Goal: Information Seeking & Learning: Learn about a topic

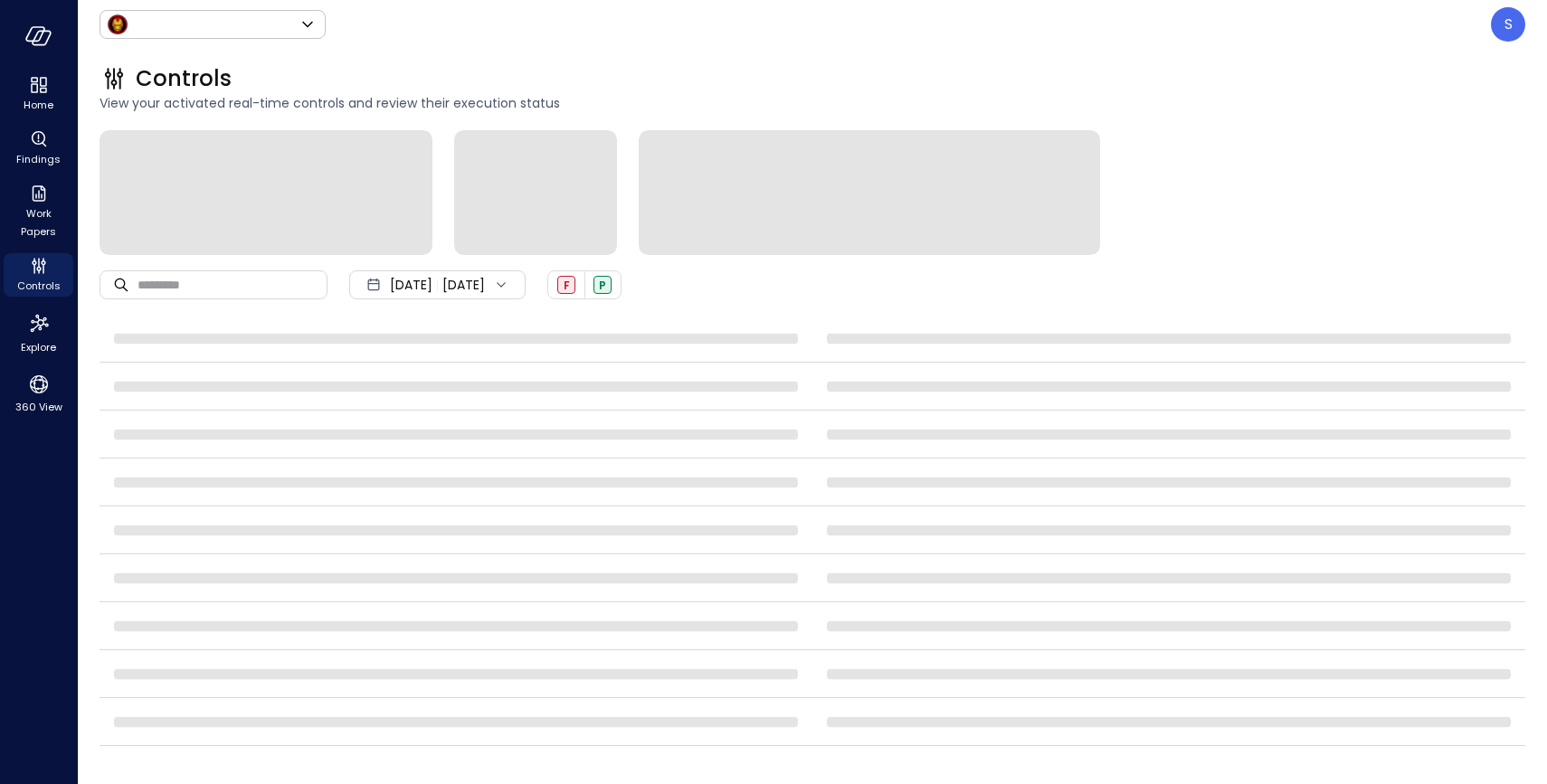
type input "*****"
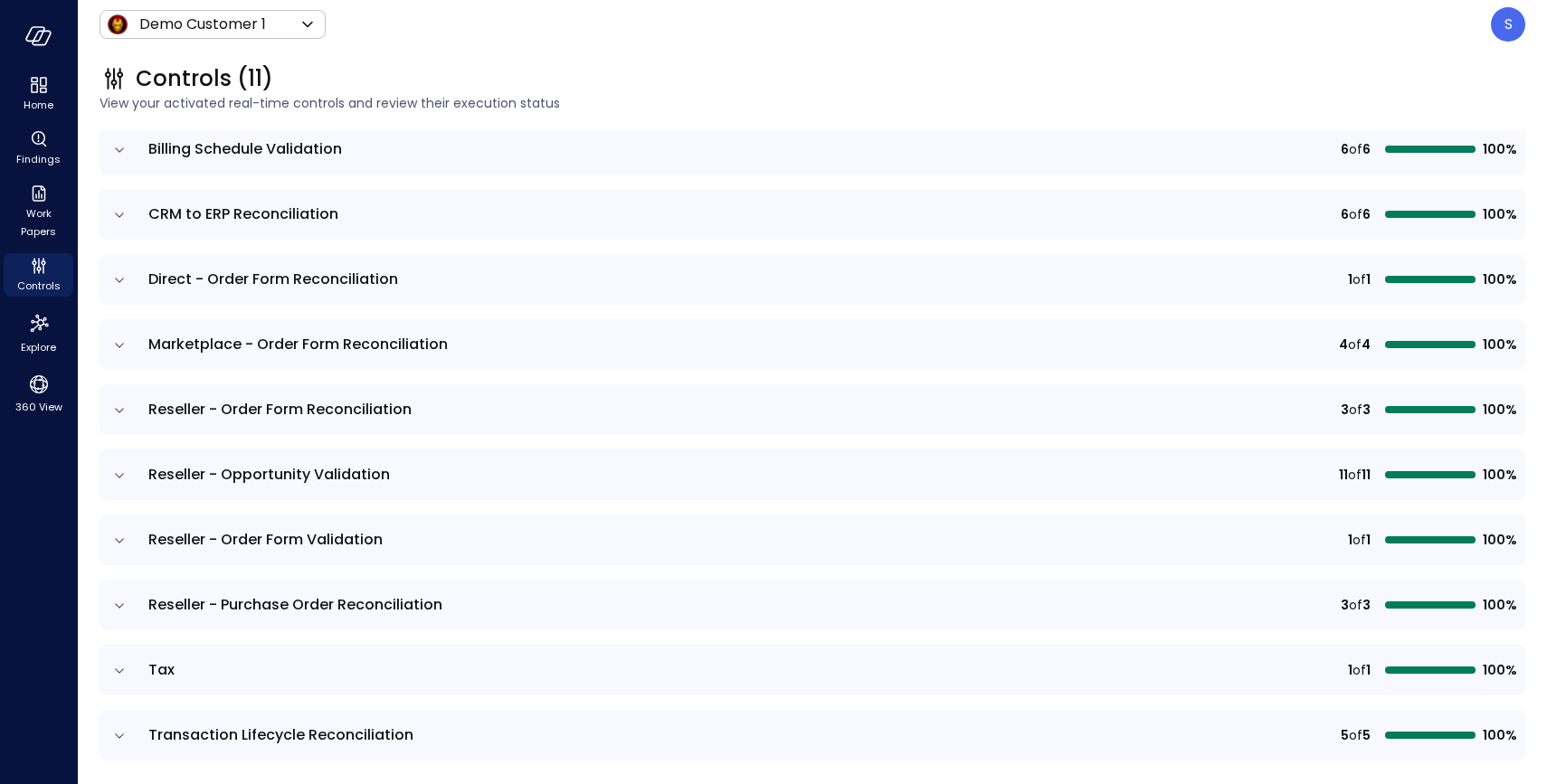
scroll to position [277, 0]
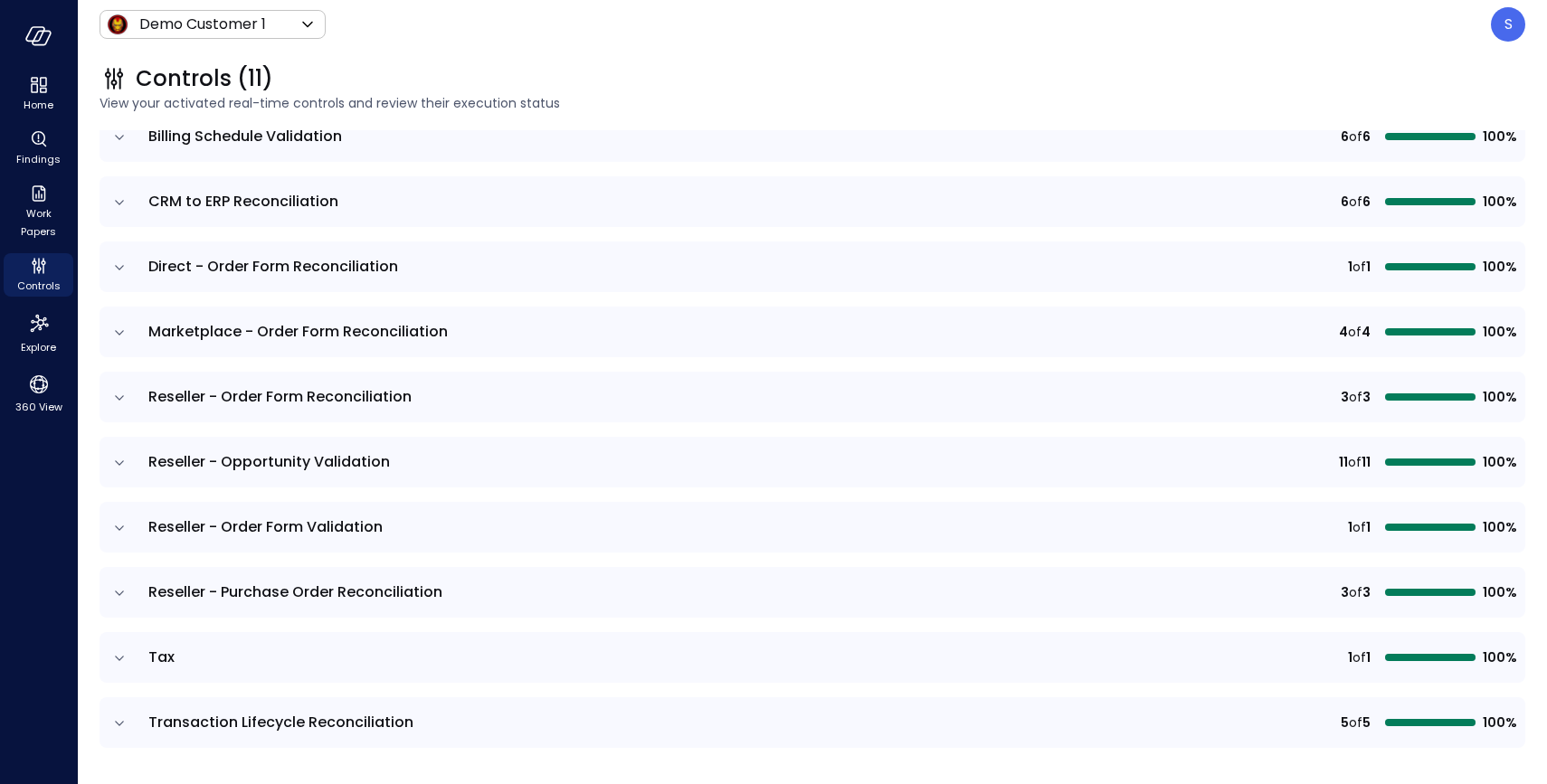
click at [119, 327] on icon "expand row" at bounding box center [120, 333] width 18 height 18
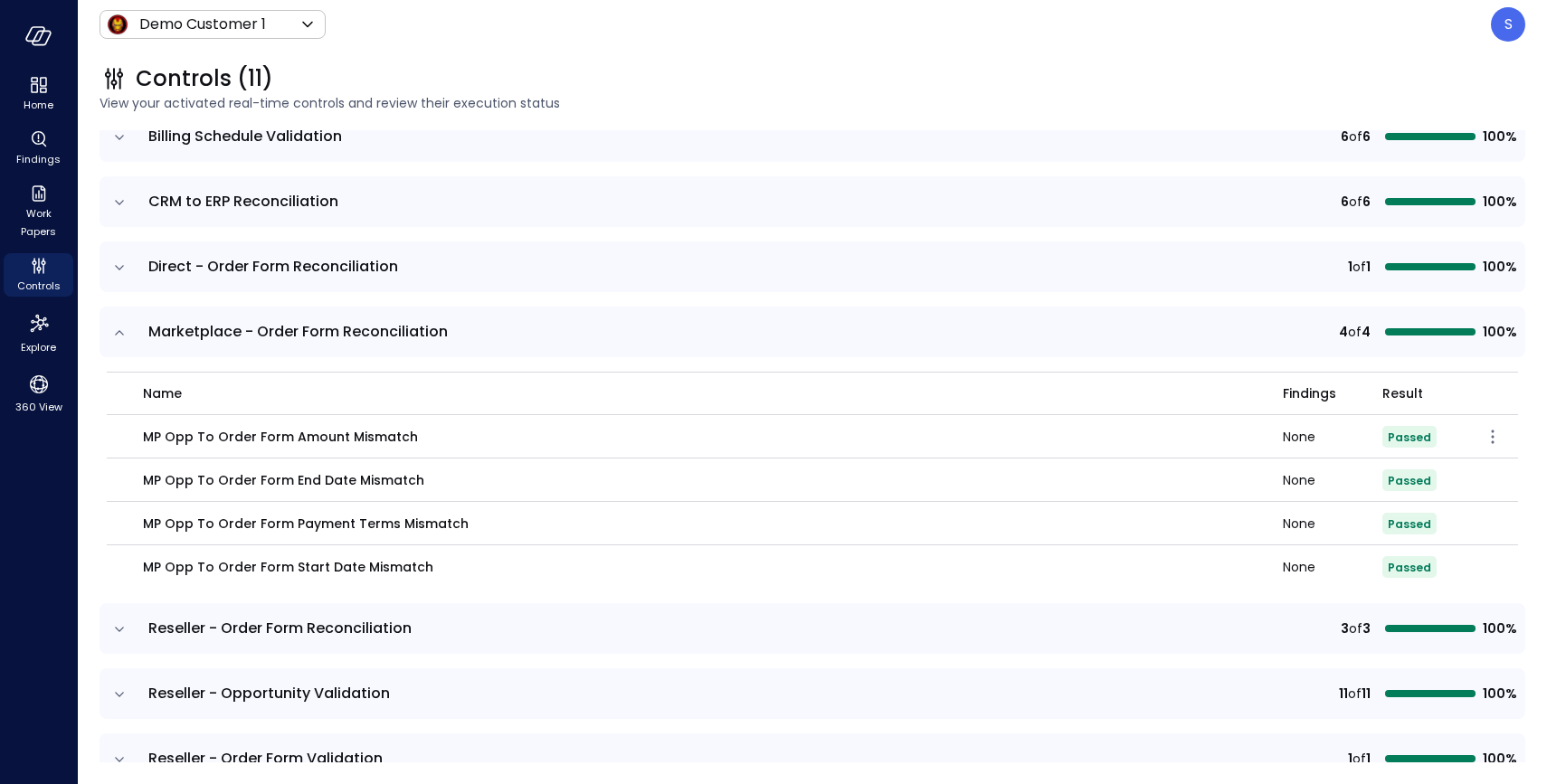
scroll to position [0, 0]
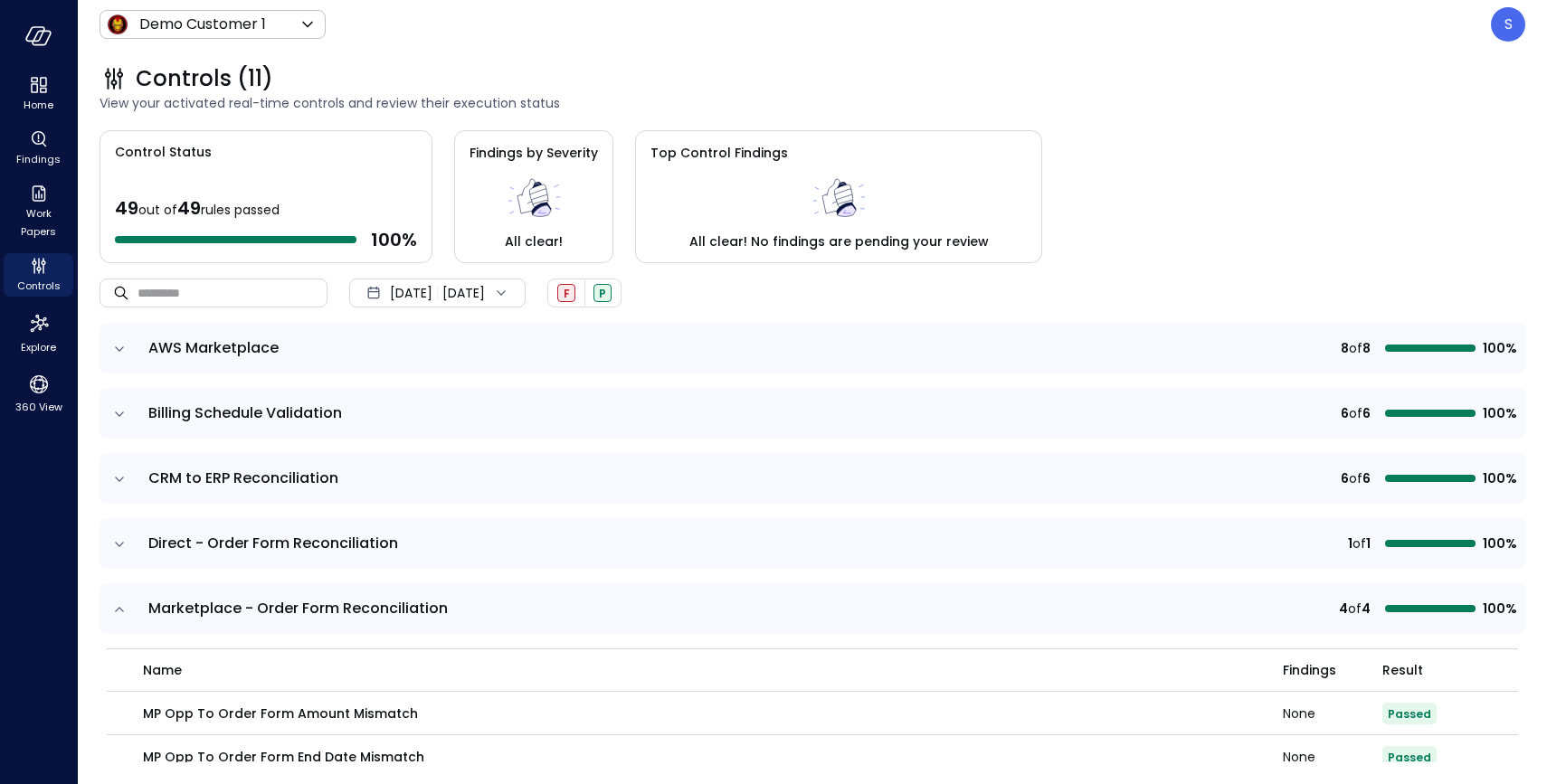
click at [513, 296] on div "Aug 31, 2025 Sep 24, 2025" at bounding box center [437, 293] width 177 height 29
click at [429, 398] on li "Current Year 2025" at bounding box center [447, 402] width 144 height 29
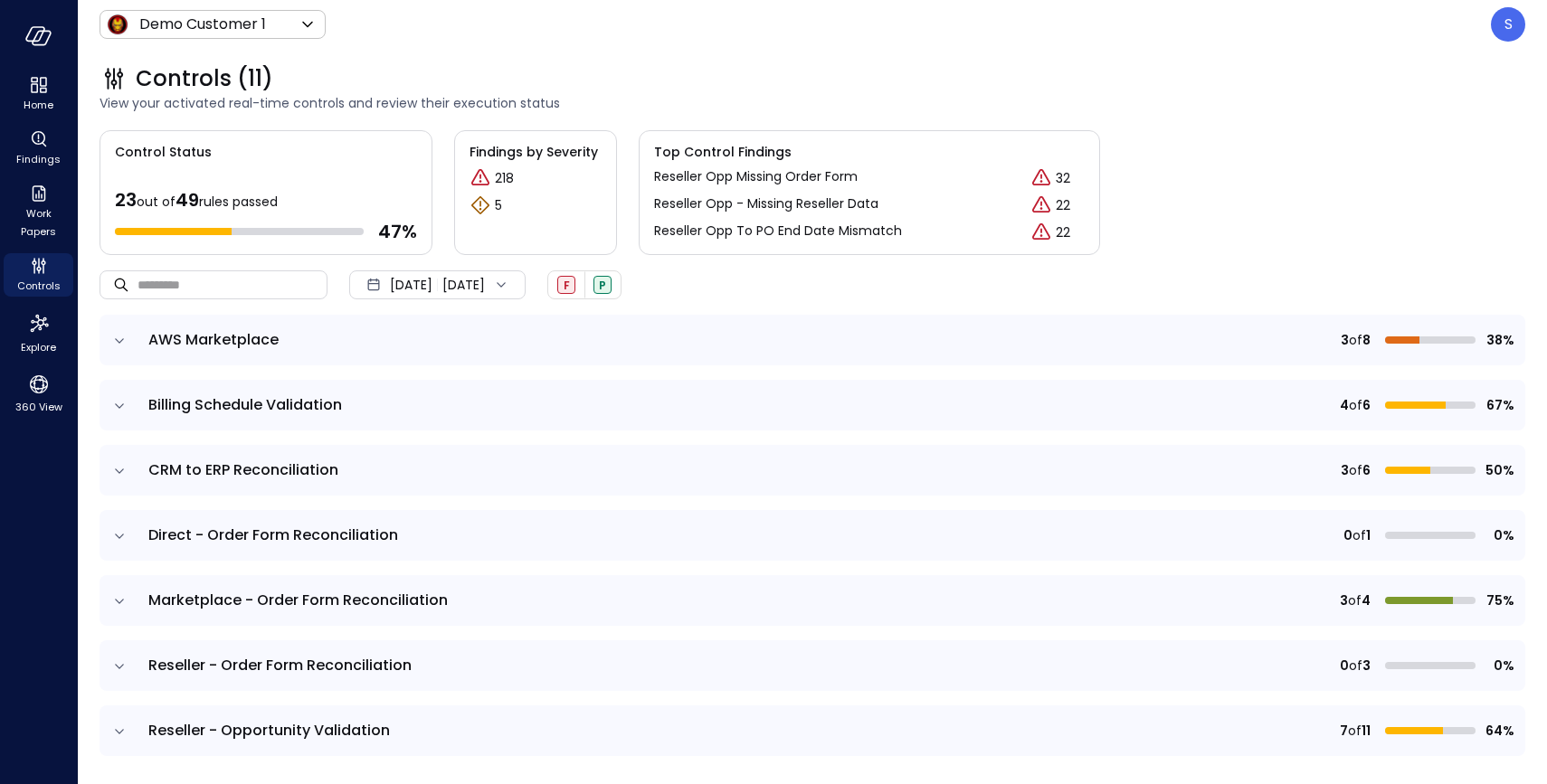
click at [115, 603] on icon "expand row" at bounding box center [120, 602] width 18 height 18
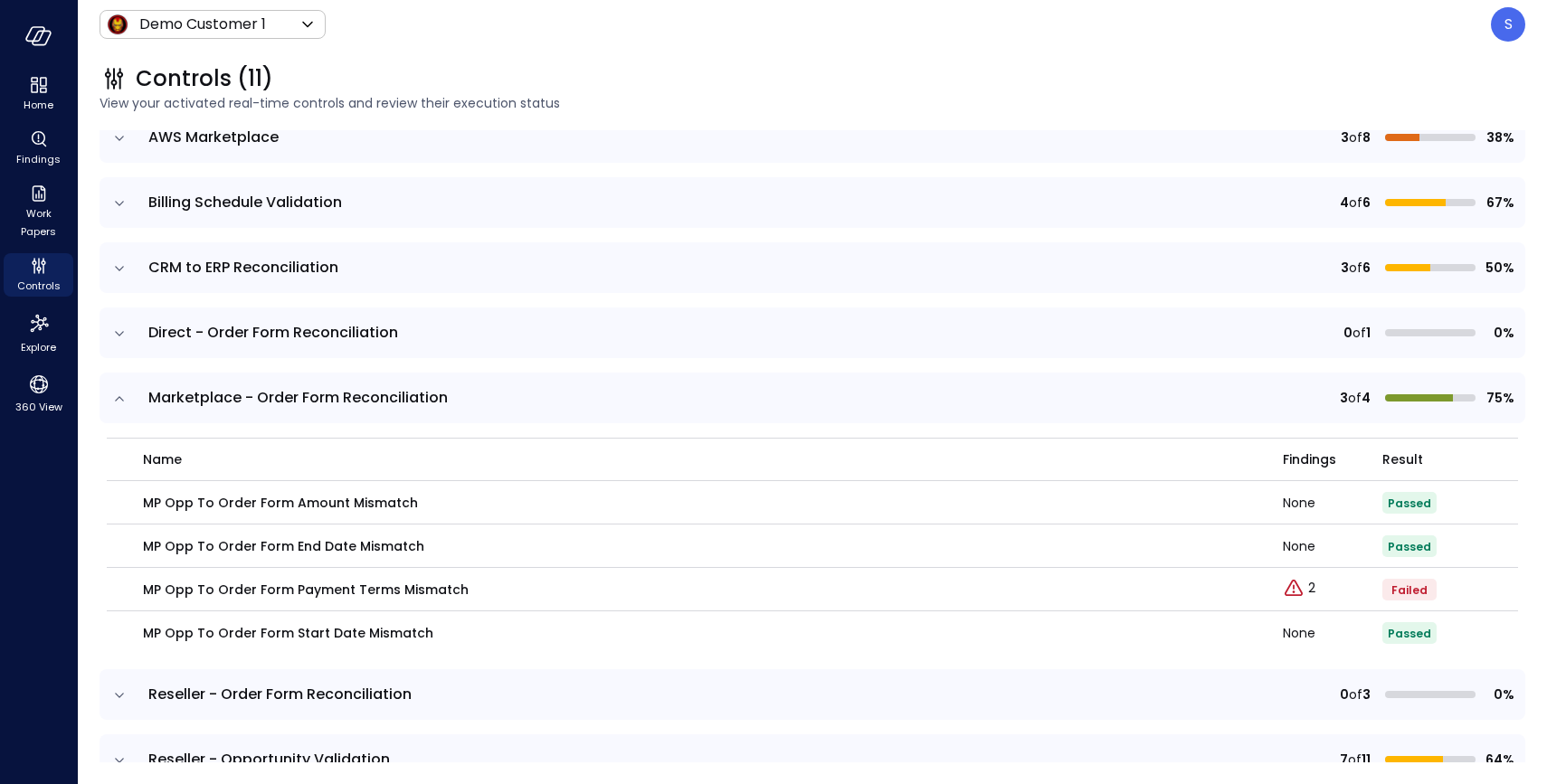
scroll to position [204, 0]
click at [1308, 583] on div "Explore findings" at bounding box center [1299, 566] width 101 height 36
click at [1312, 584] on p "2" at bounding box center [1311, 586] width 7 height 19
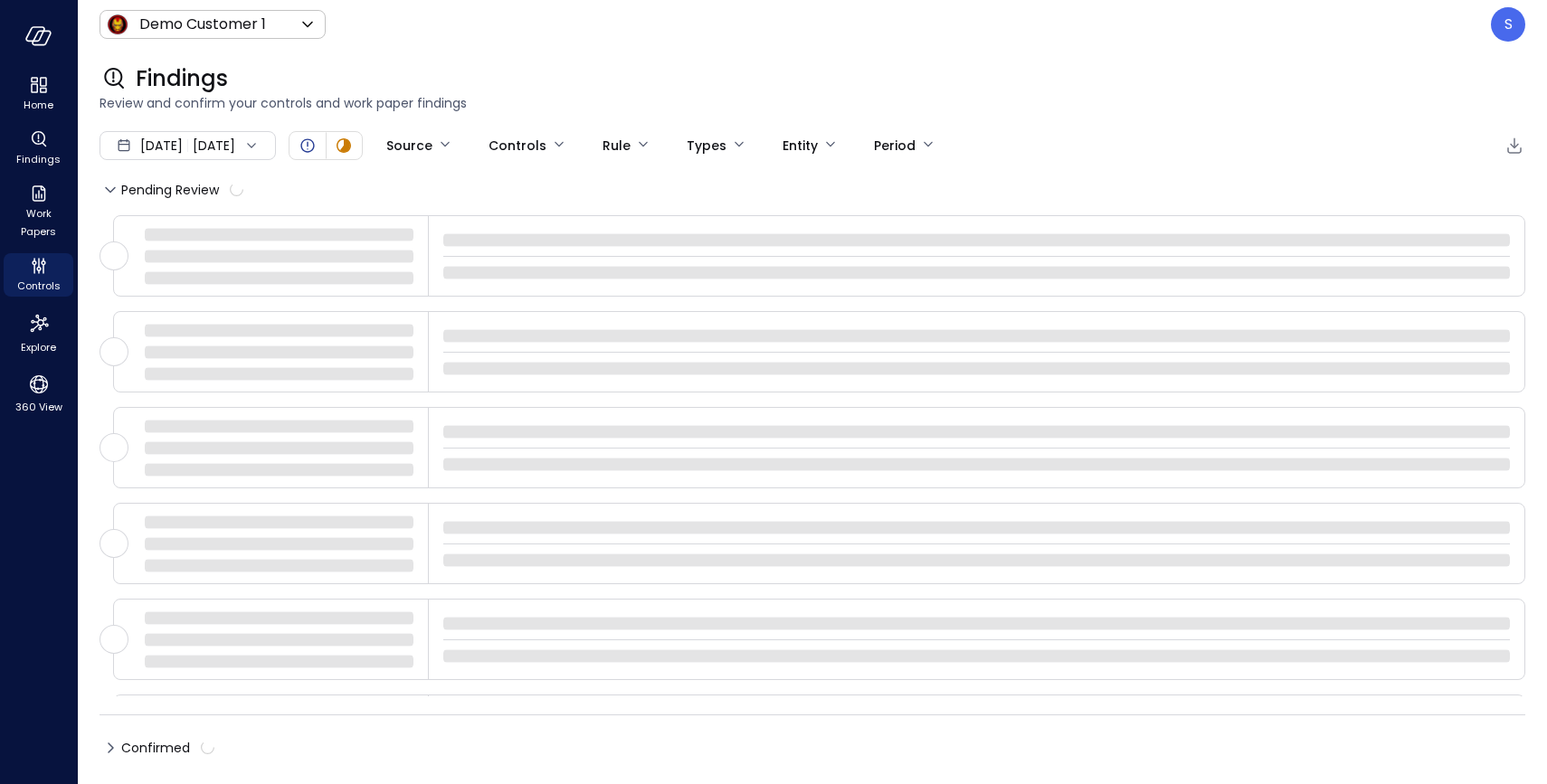
type input "****"
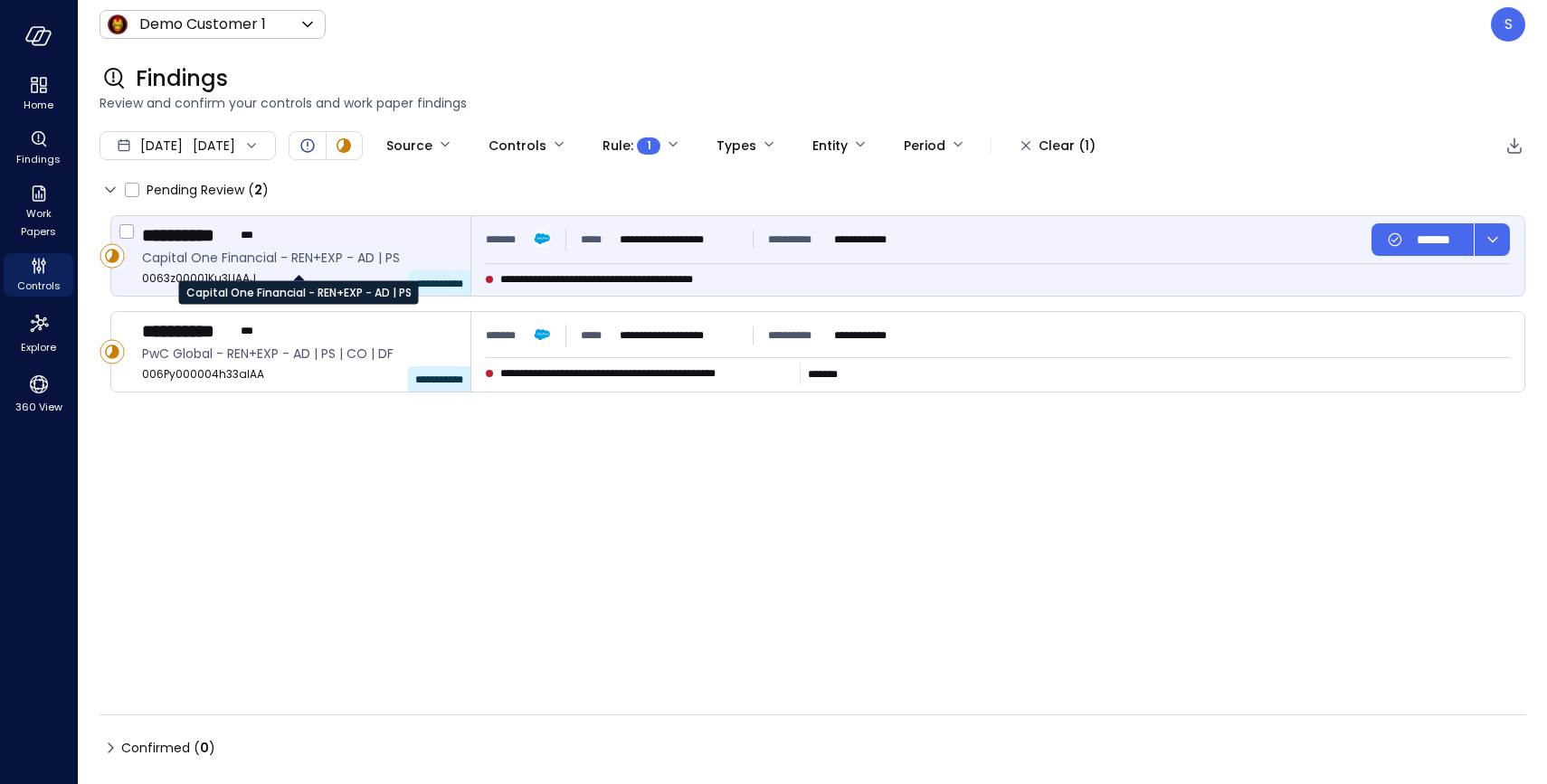
click at [290, 258] on span "Capital One Financial - REN+EXP - AD | PS" at bounding box center [298, 258] width 314 height 20
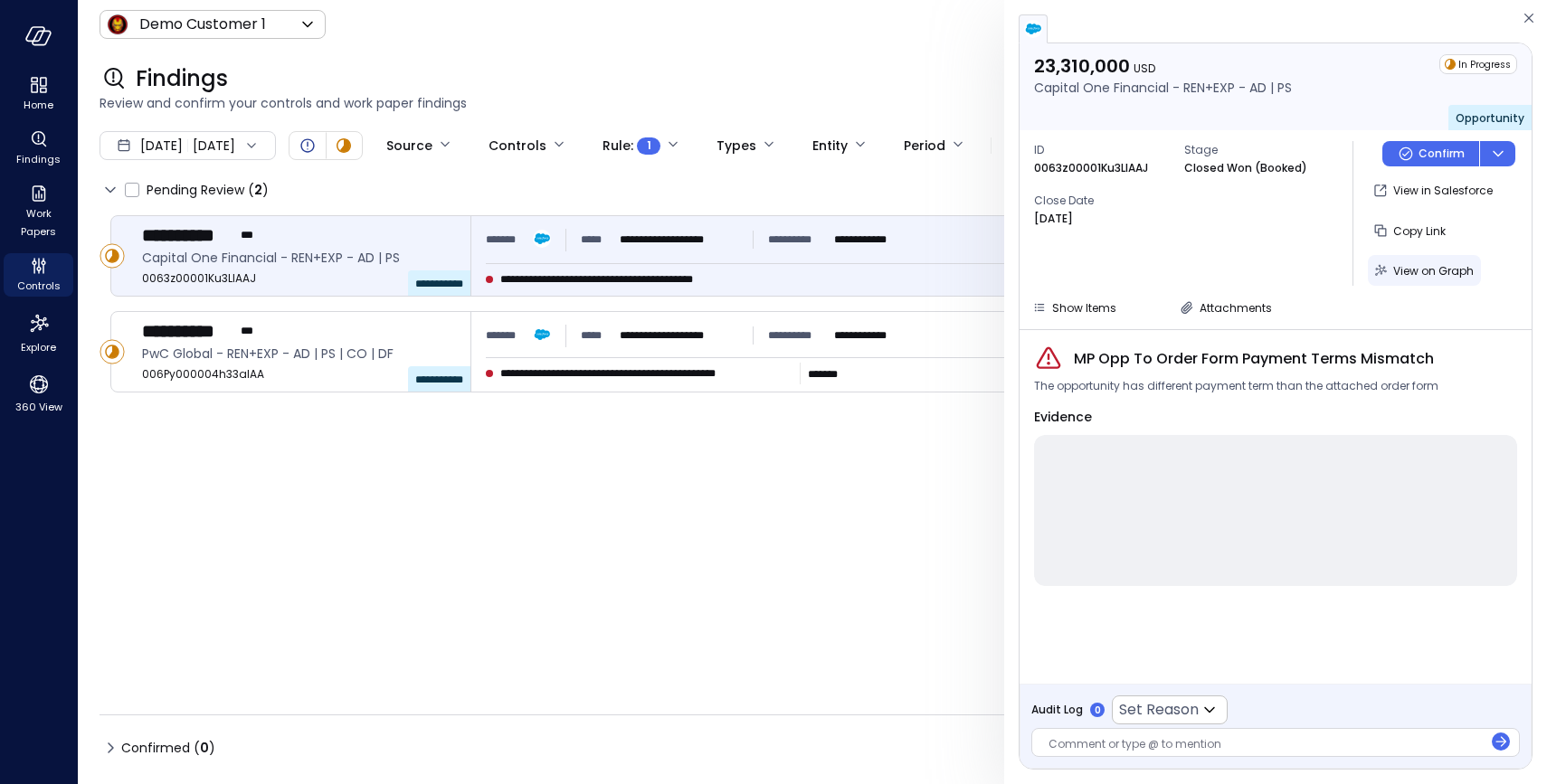
click at [1399, 265] on span "View on Graph" at bounding box center [1432, 271] width 80 height 16
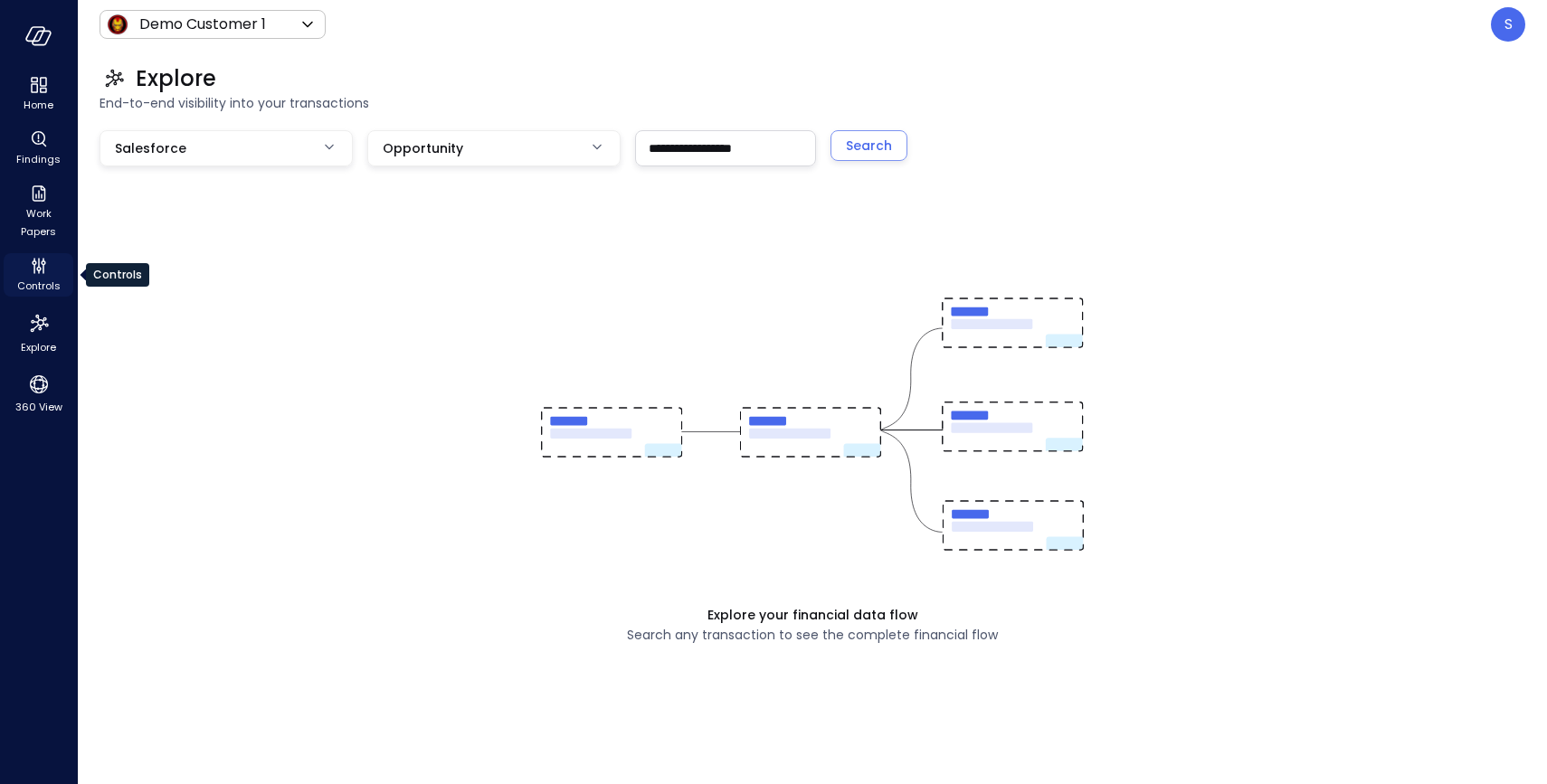
click at [37, 287] on span "Controls" at bounding box center [39, 286] width 43 height 18
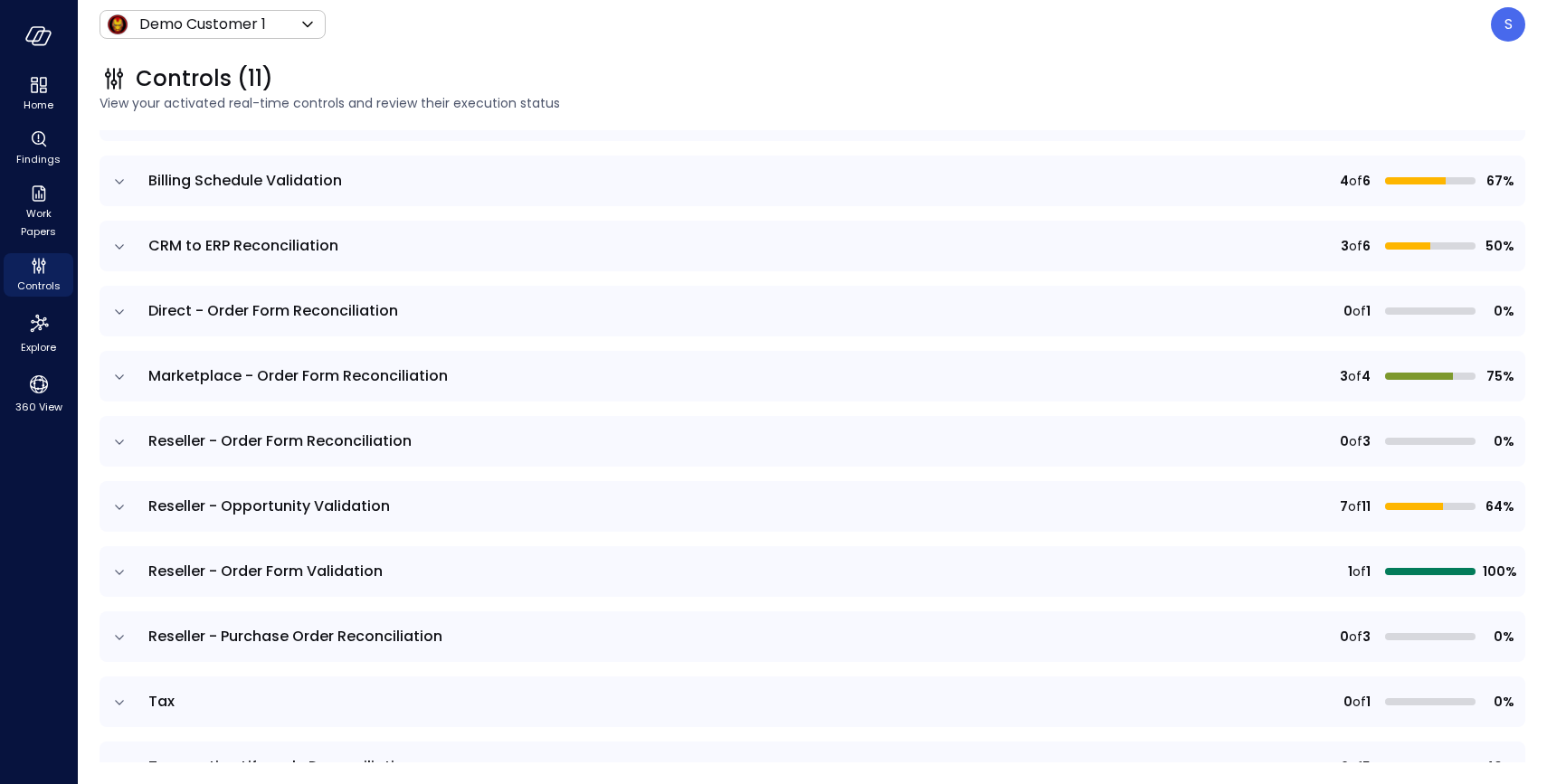
scroll to position [243, 0]
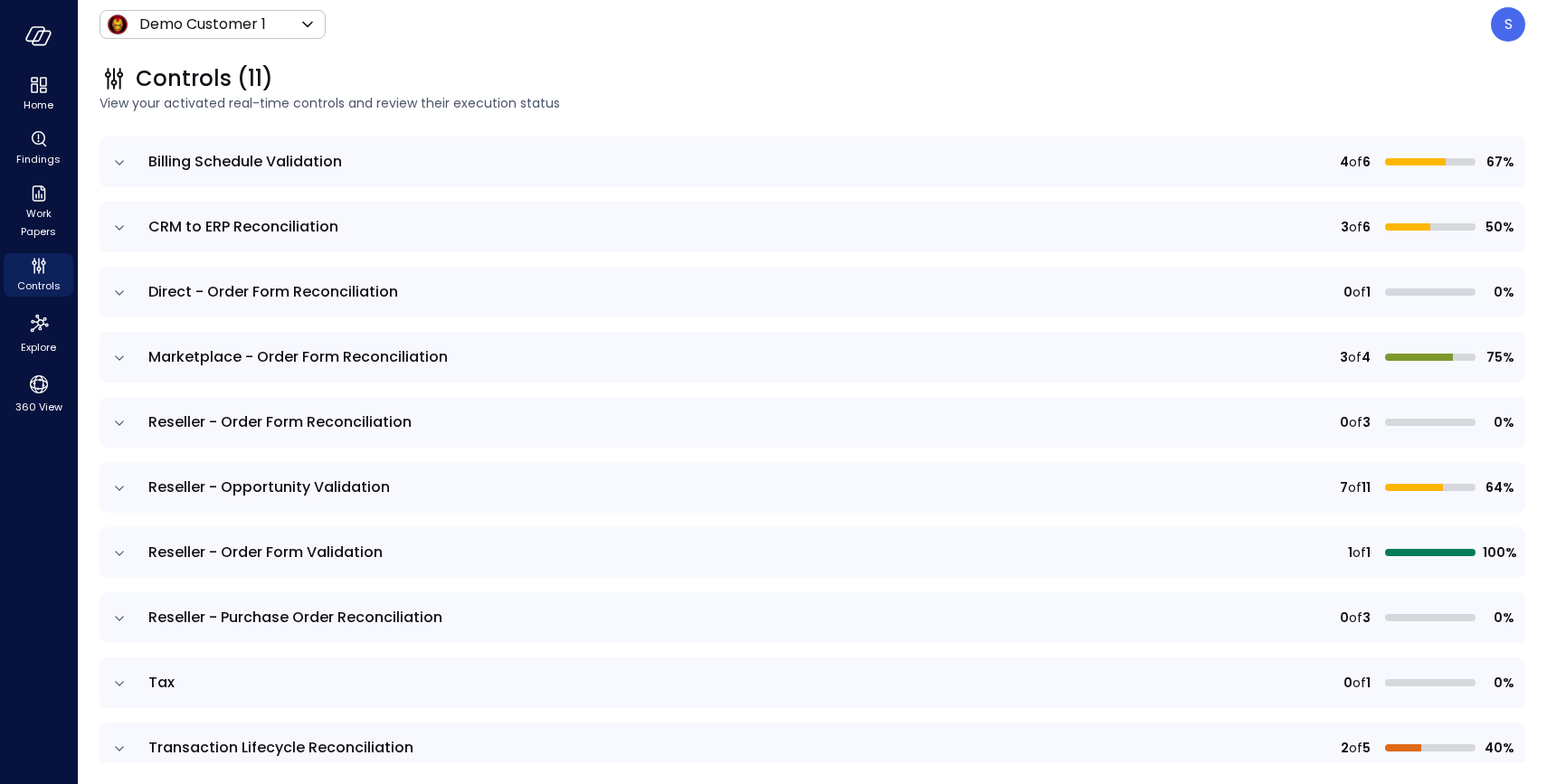
click at [115, 618] on icon "expand row" at bounding box center [120, 618] width 18 height 18
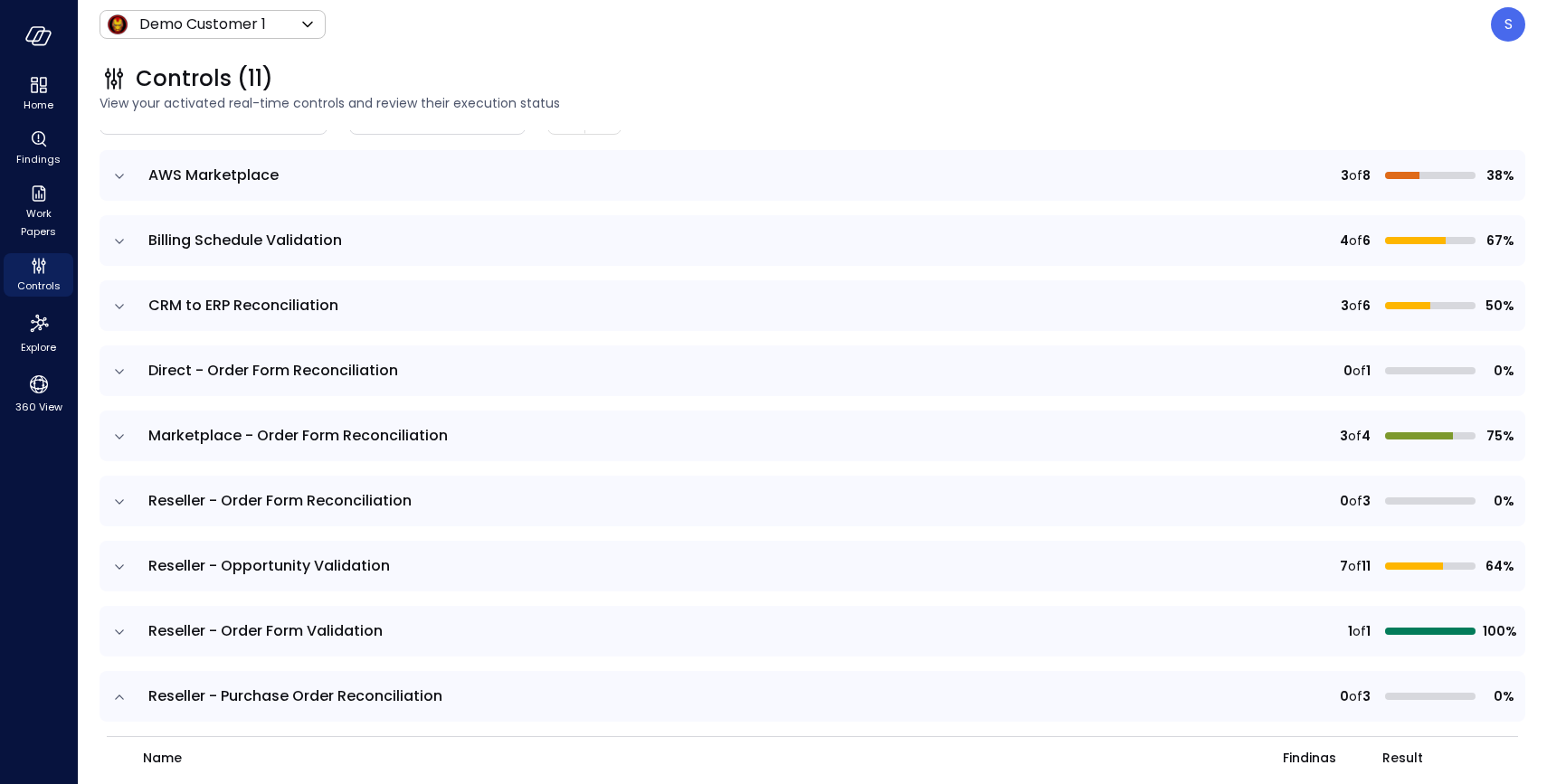
scroll to position [0, 0]
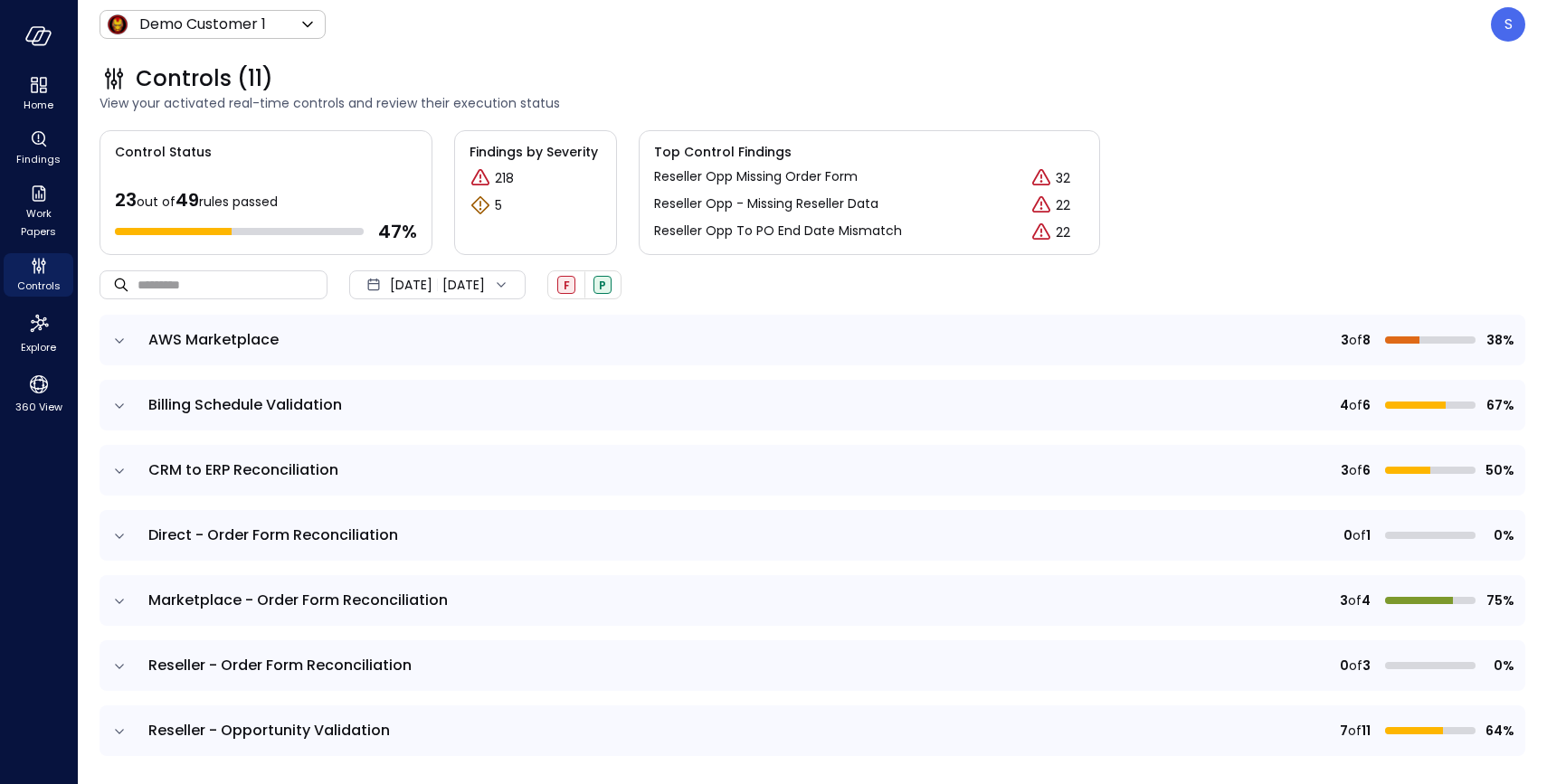
click at [510, 281] on icon at bounding box center [502, 285] width 18 height 18
click at [449, 393] on li "Current Year 2025" at bounding box center [447, 394] width 144 height 29
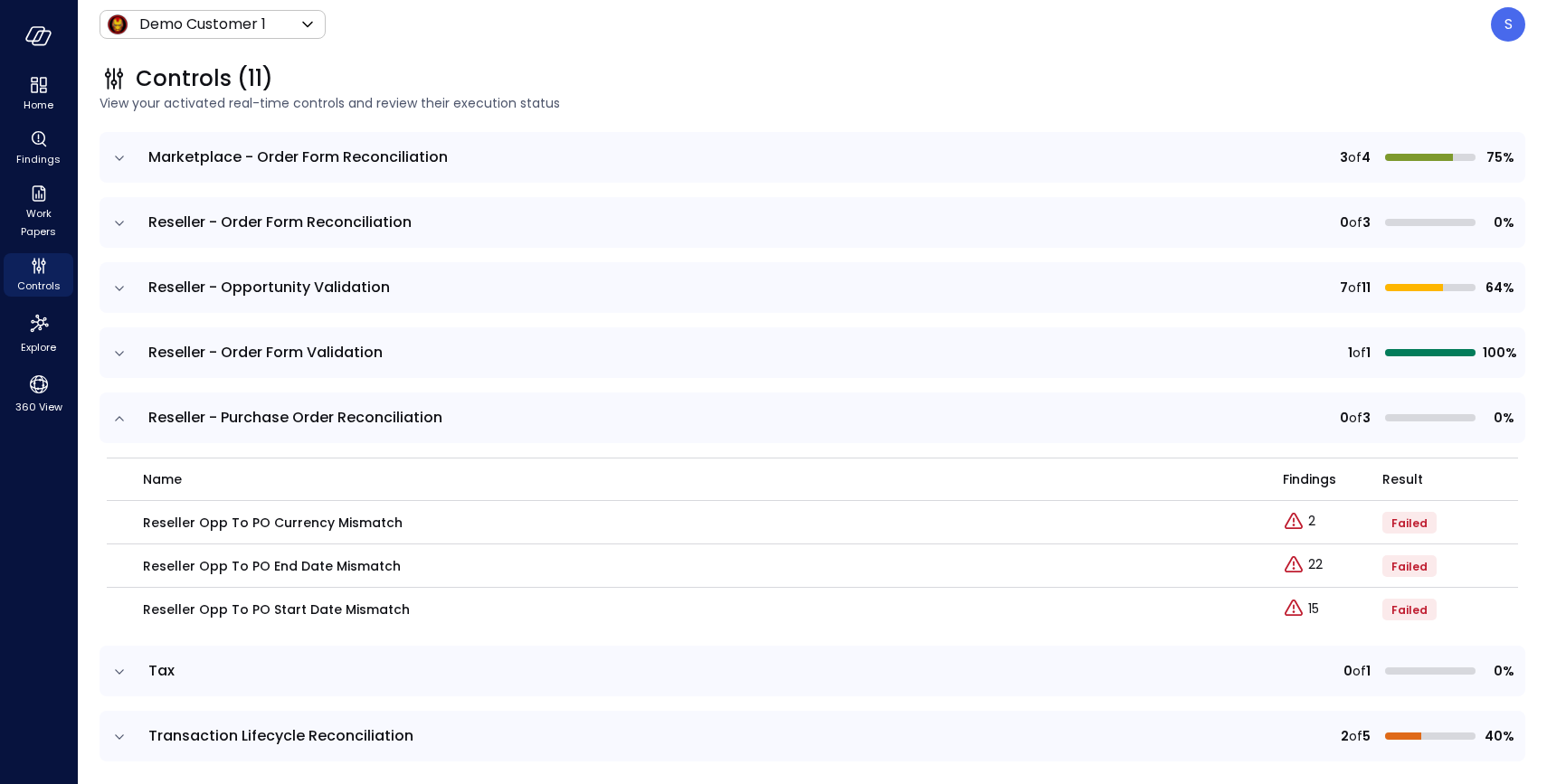
scroll to position [448, 0]
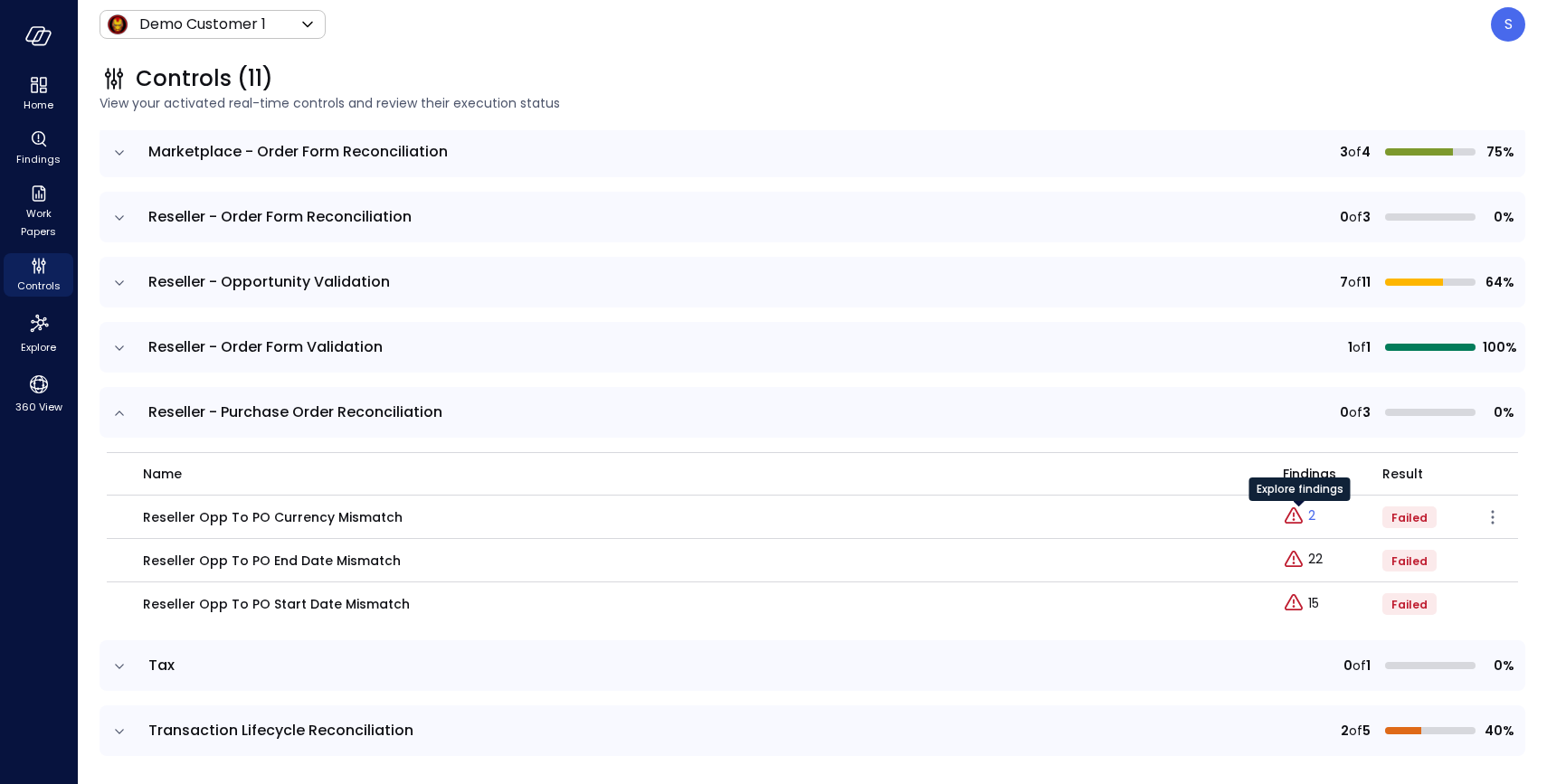
click at [1313, 514] on p "2" at bounding box center [1311, 515] width 7 height 19
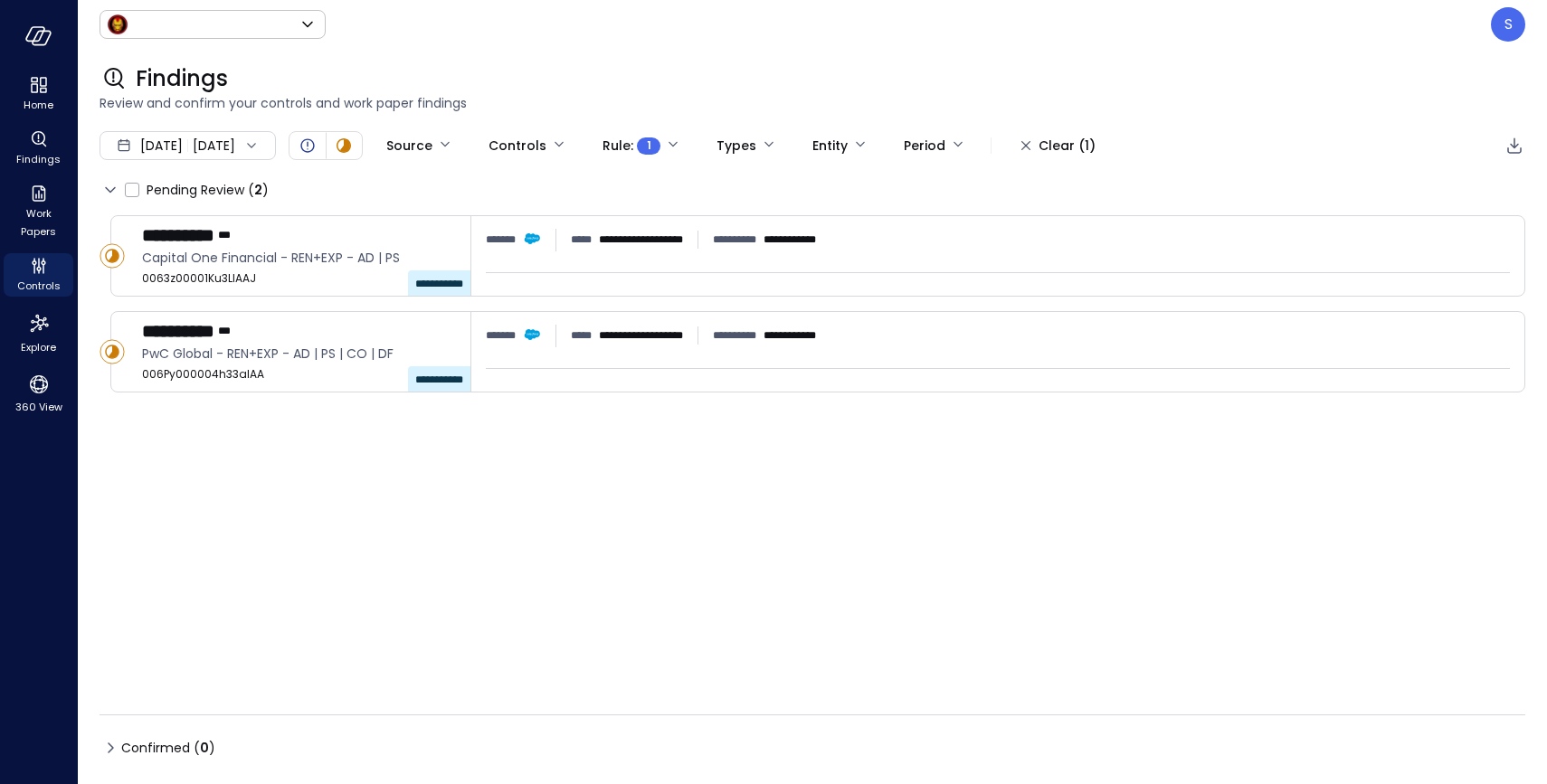
type input "*****"
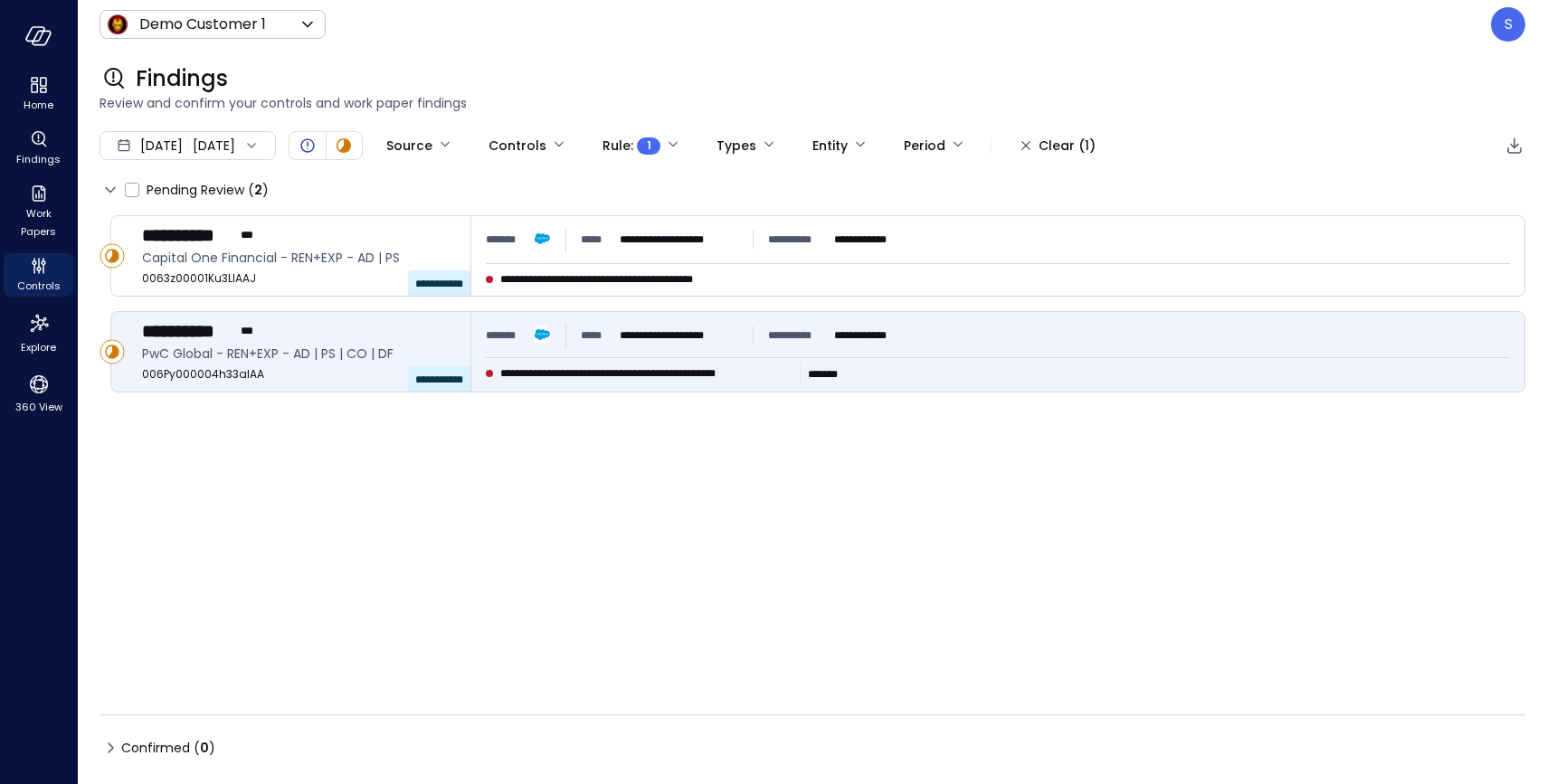
type input "****"
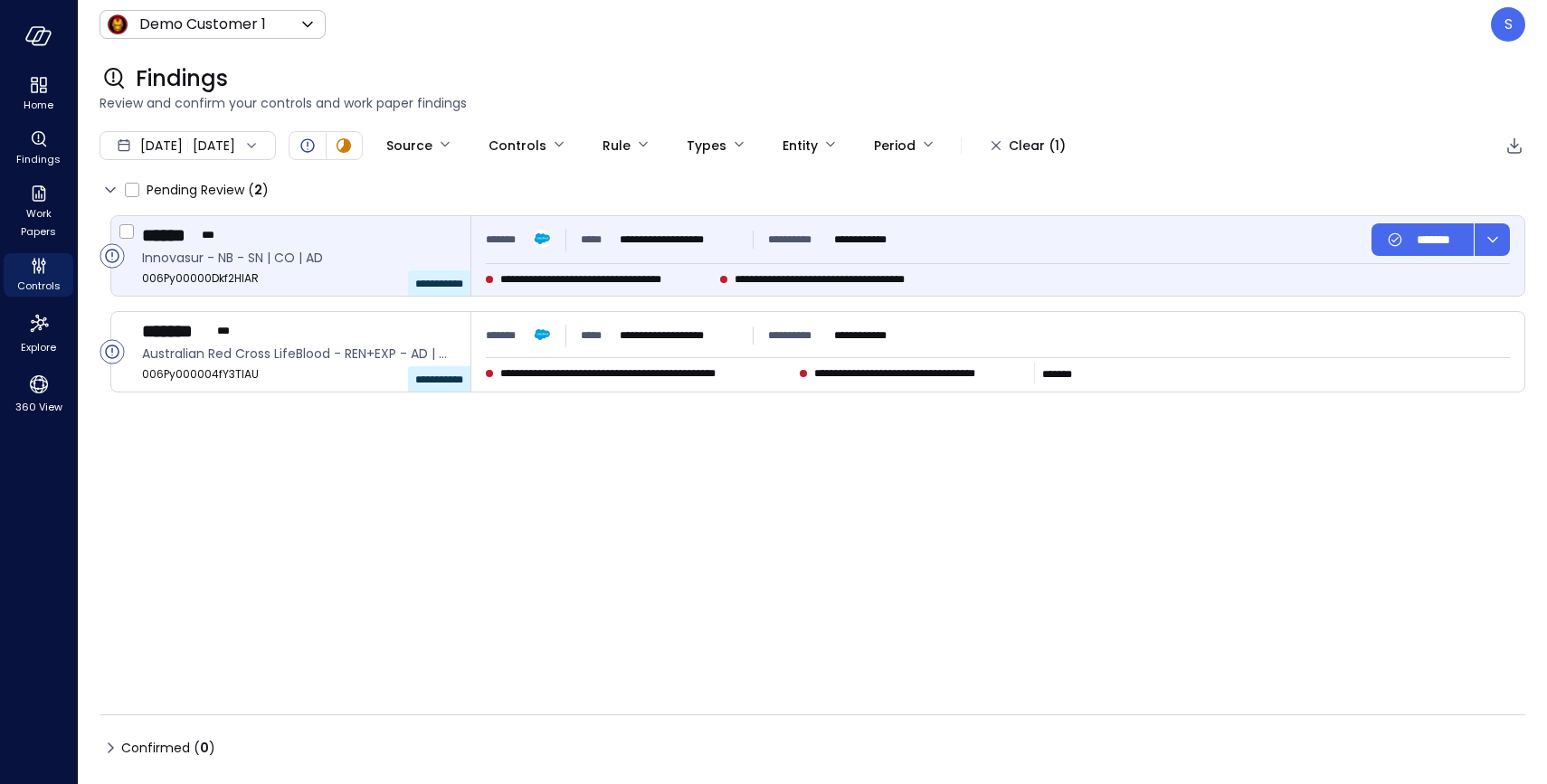
click at [814, 260] on div "**********" at bounding box center [998, 256] width 1053 height 79
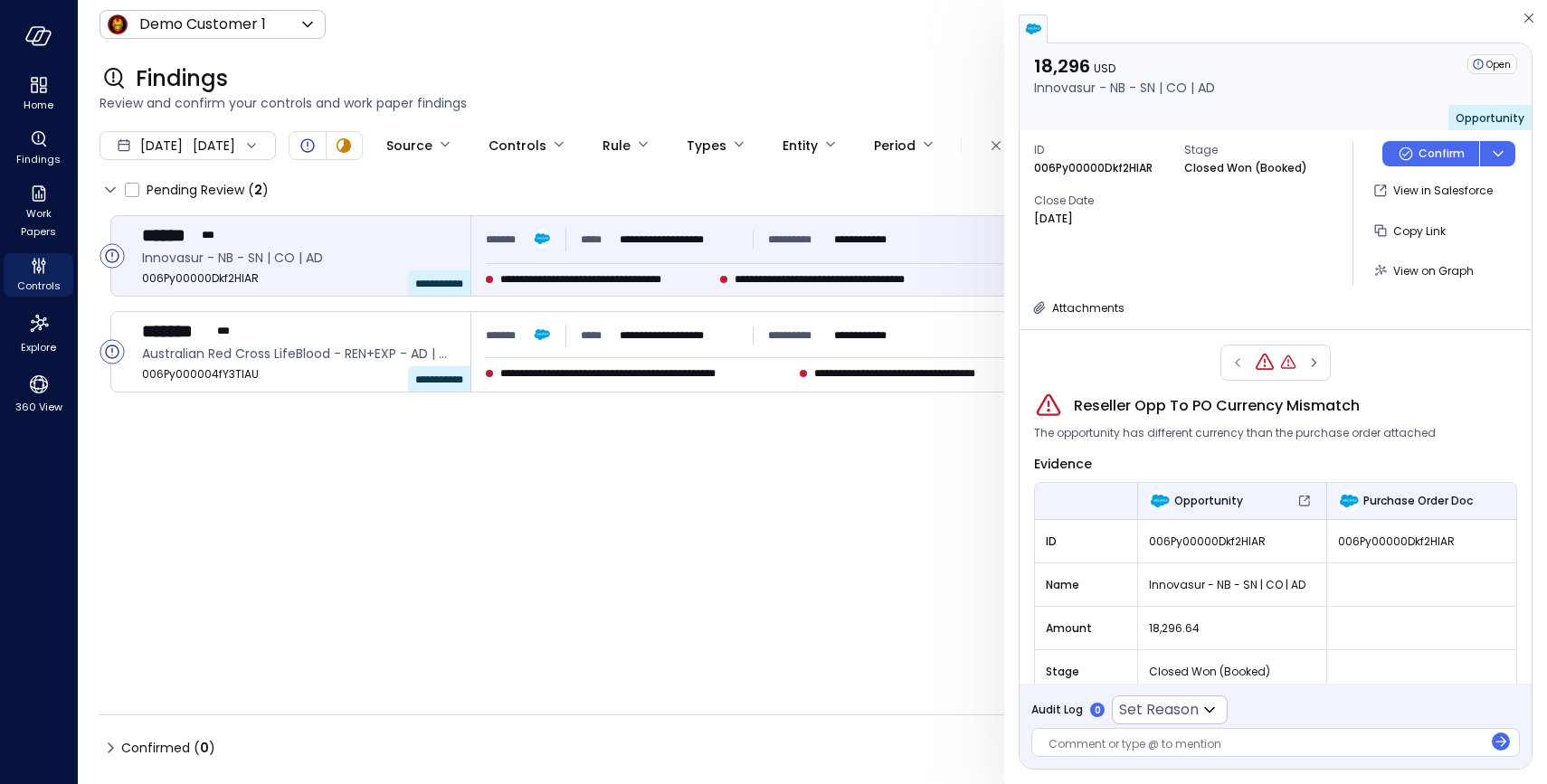
scroll to position [1, 0]
click at [1525, 15] on icon "button" at bounding box center [1529, 18] width 9 height 9
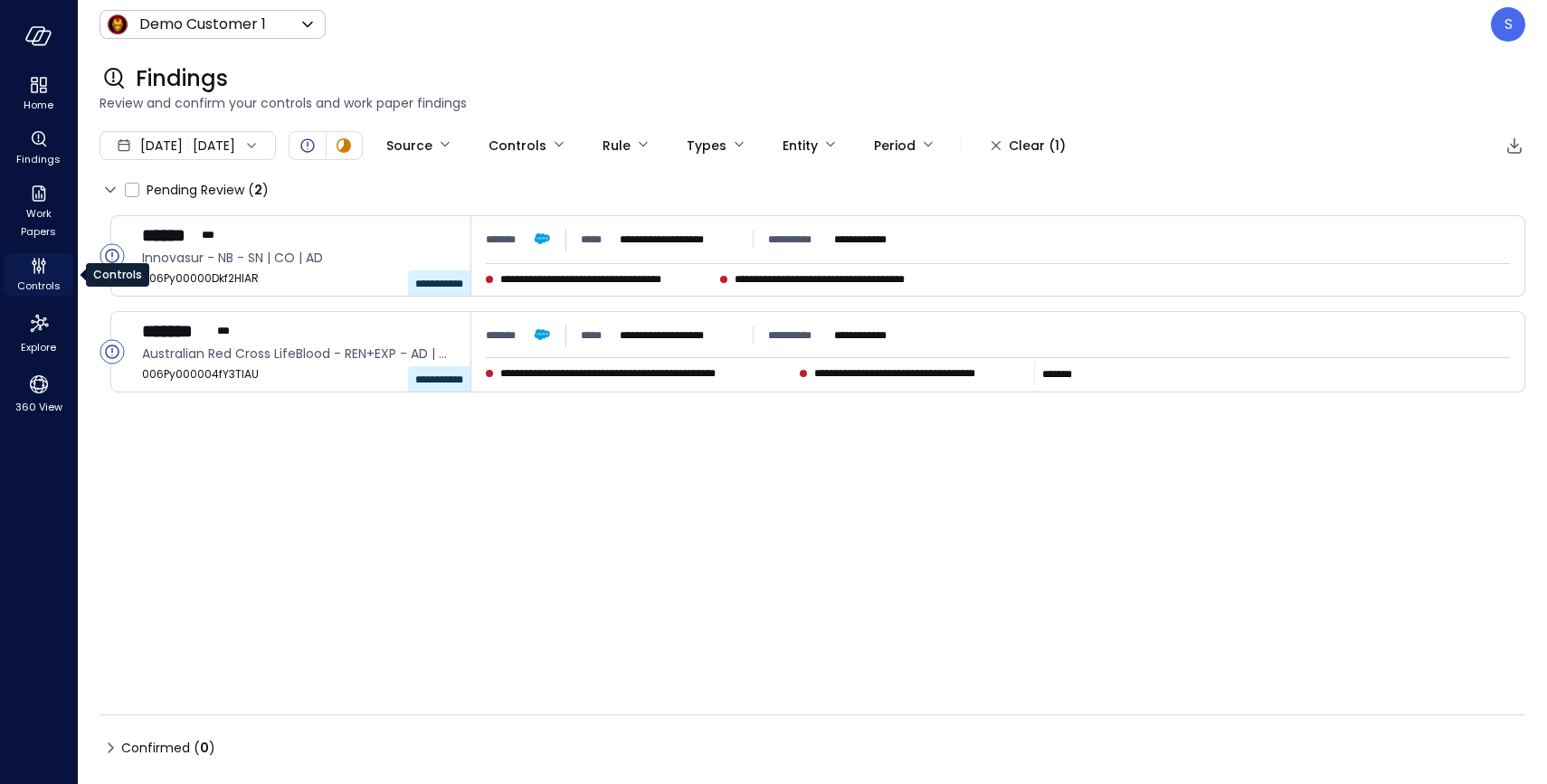
click at [41, 275] on icon "Controls" at bounding box center [39, 266] width 22 height 22
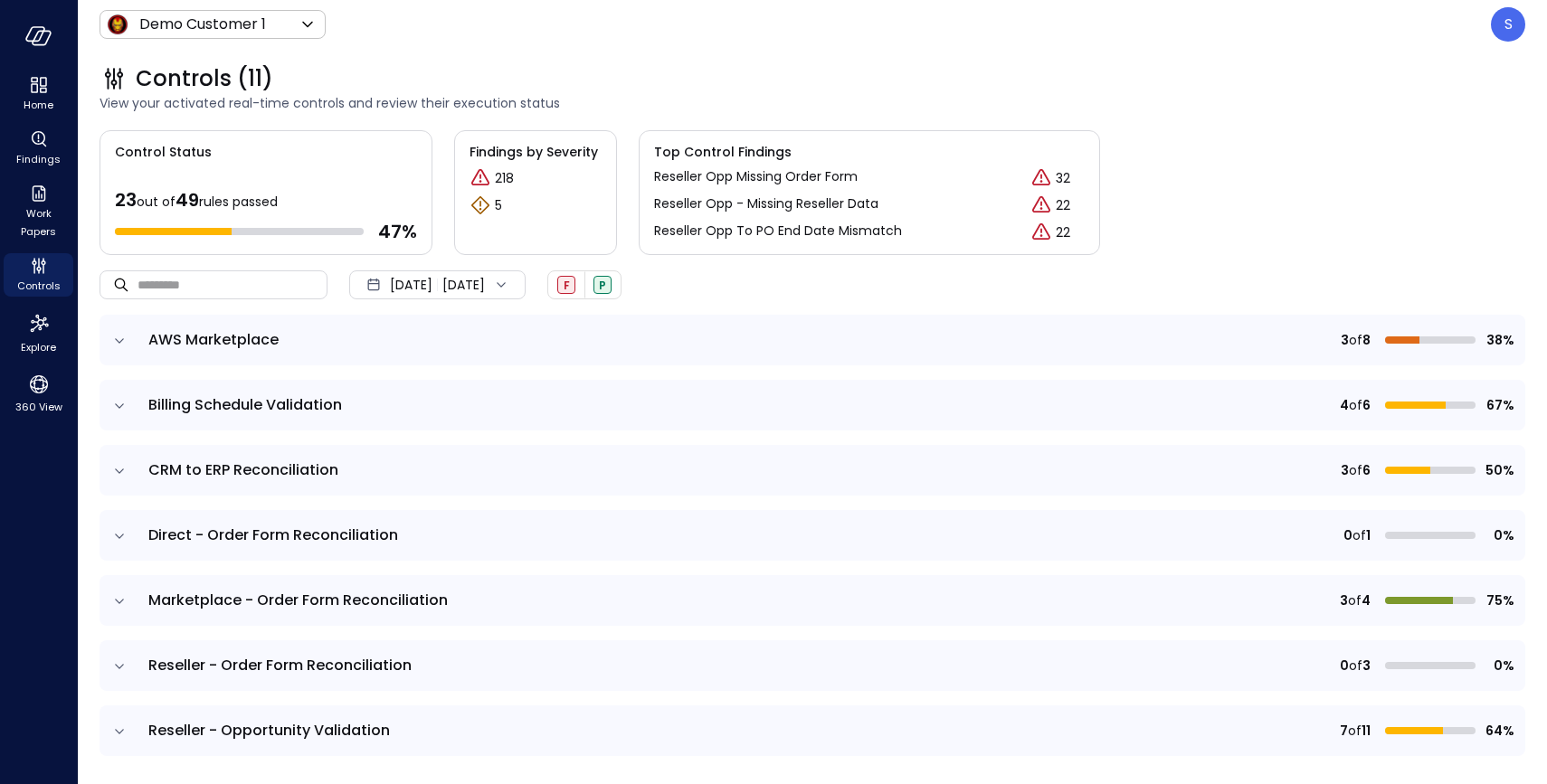
click at [120, 598] on icon "expand row" at bounding box center [120, 602] width 18 height 18
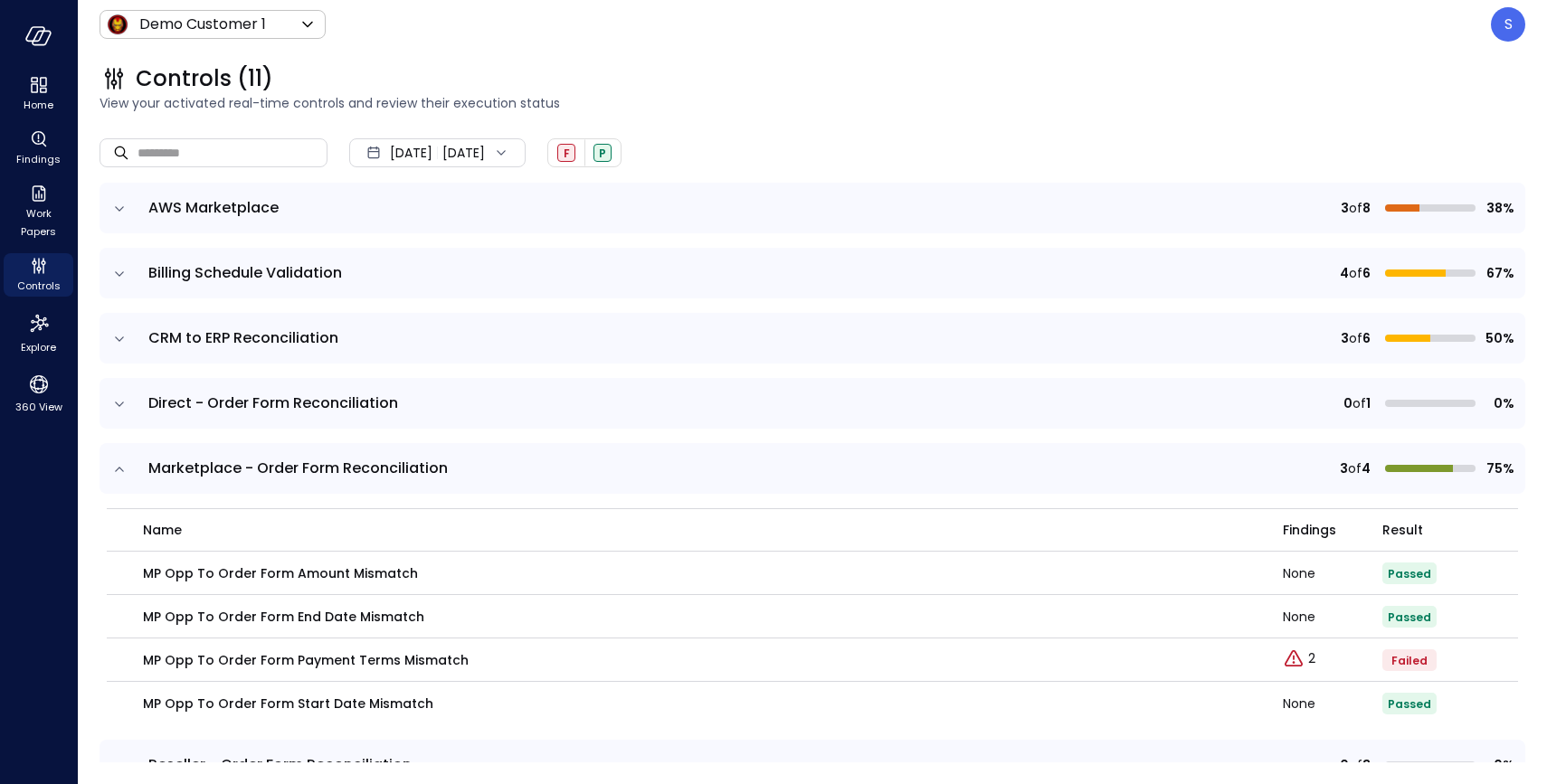
scroll to position [165, 0]
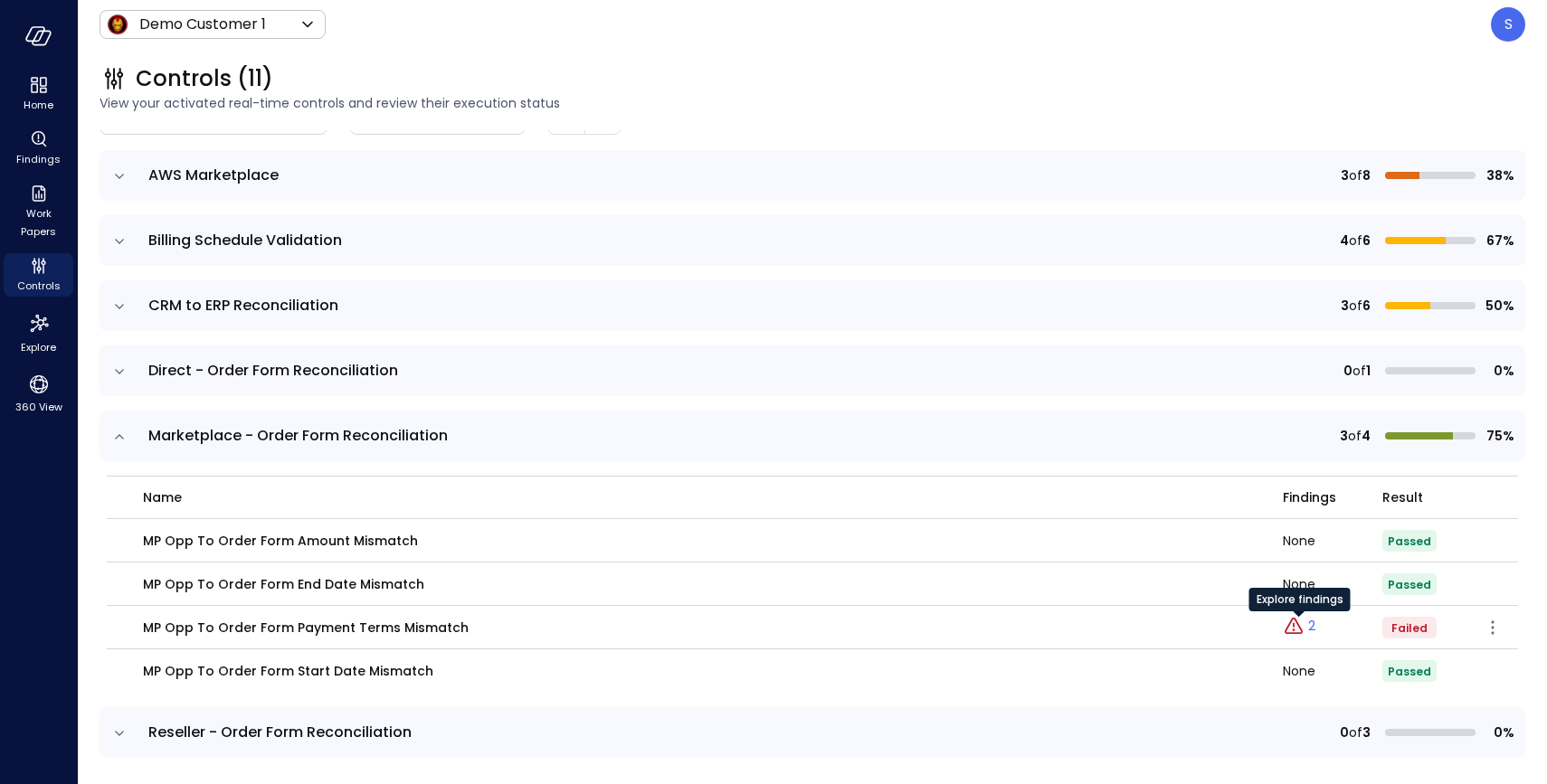
click at [1310, 622] on div "Explore findings" at bounding box center [1299, 605] width 101 height 36
click at [1308, 627] on p "2" at bounding box center [1311, 626] width 7 height 19
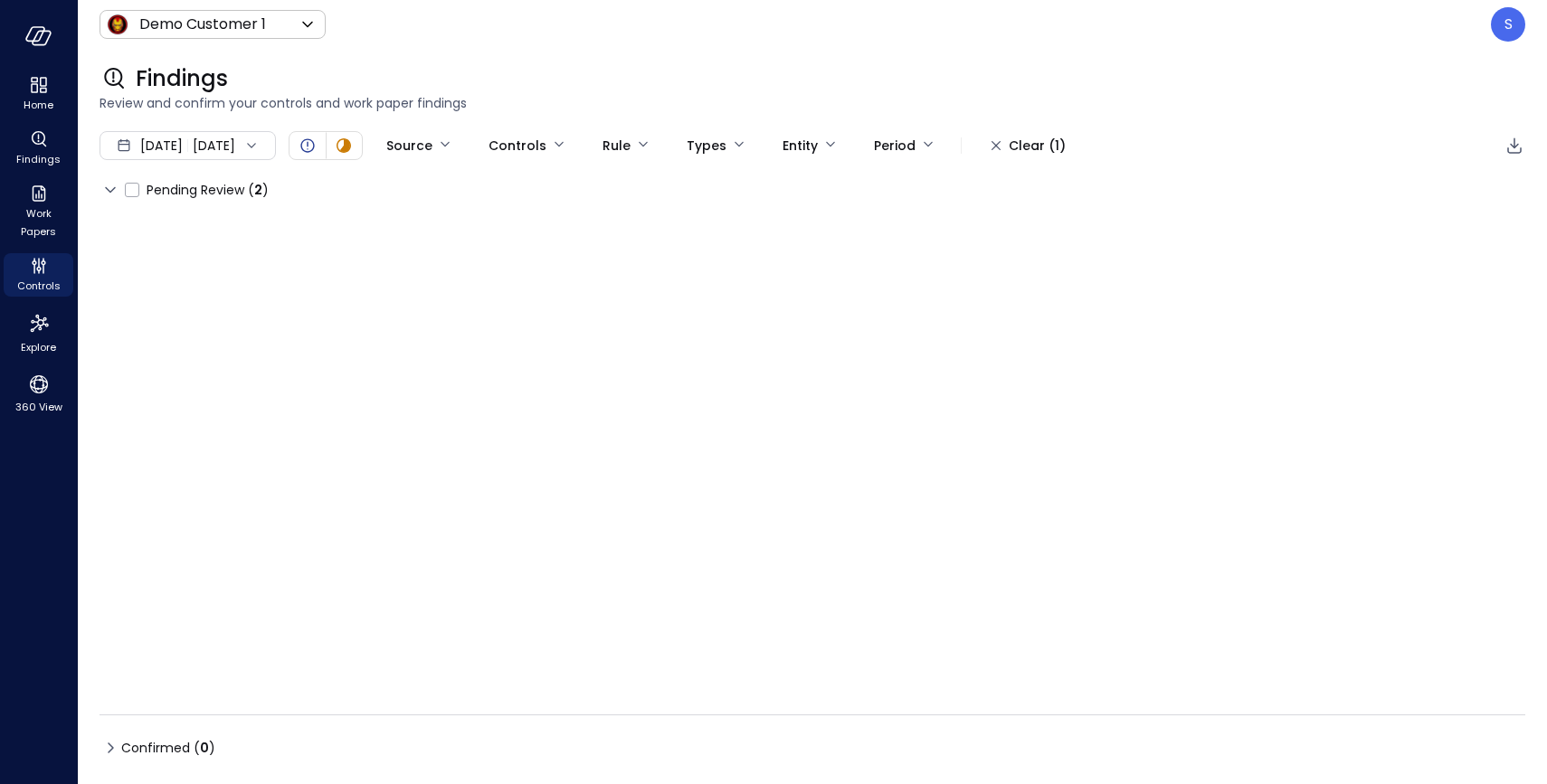
type input "****"
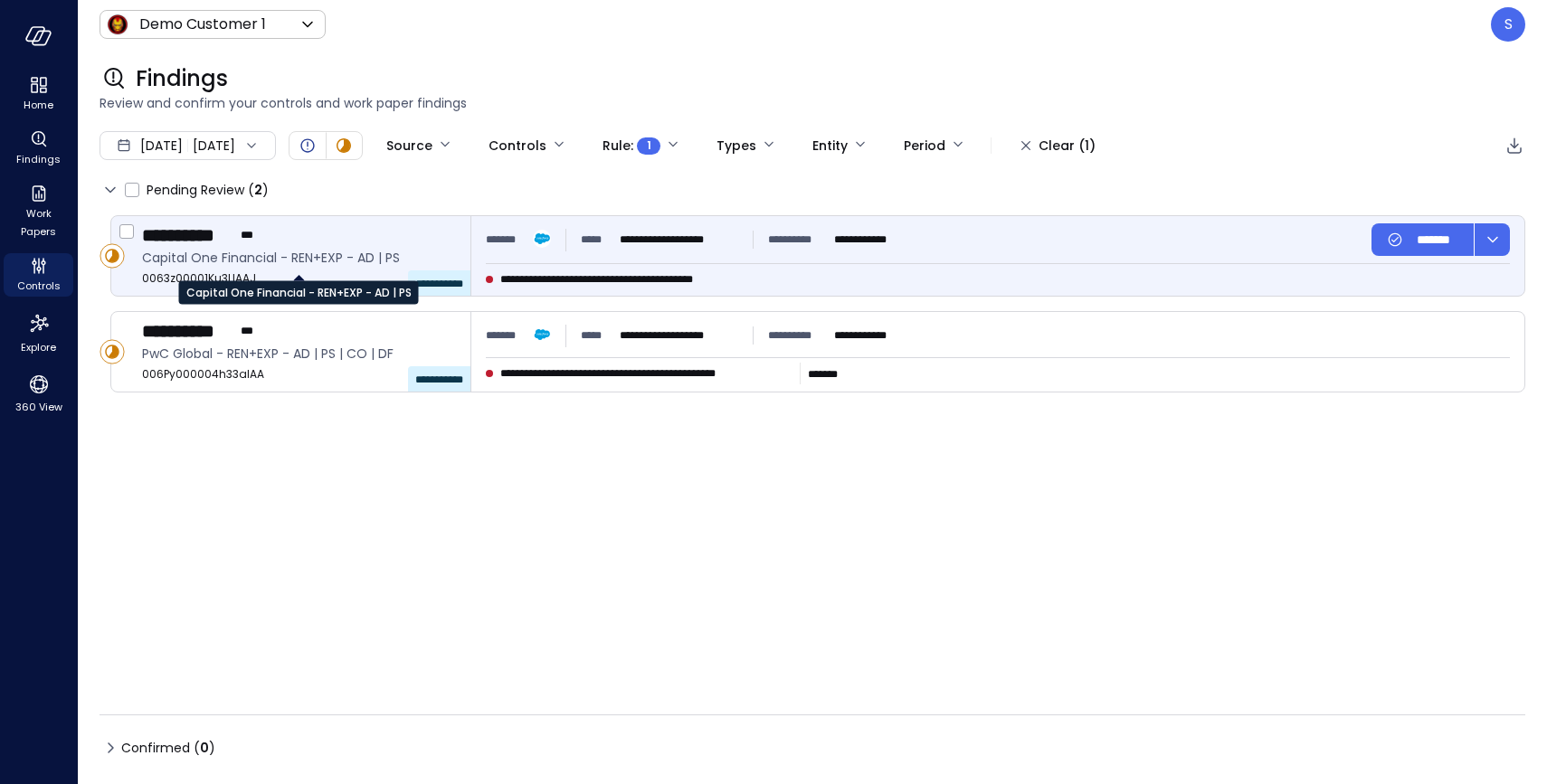
click at [233, 266] on span "Capital One Financial - REN+EXP - AD | PS" at bounding box center [298, 258] width 314 height 20
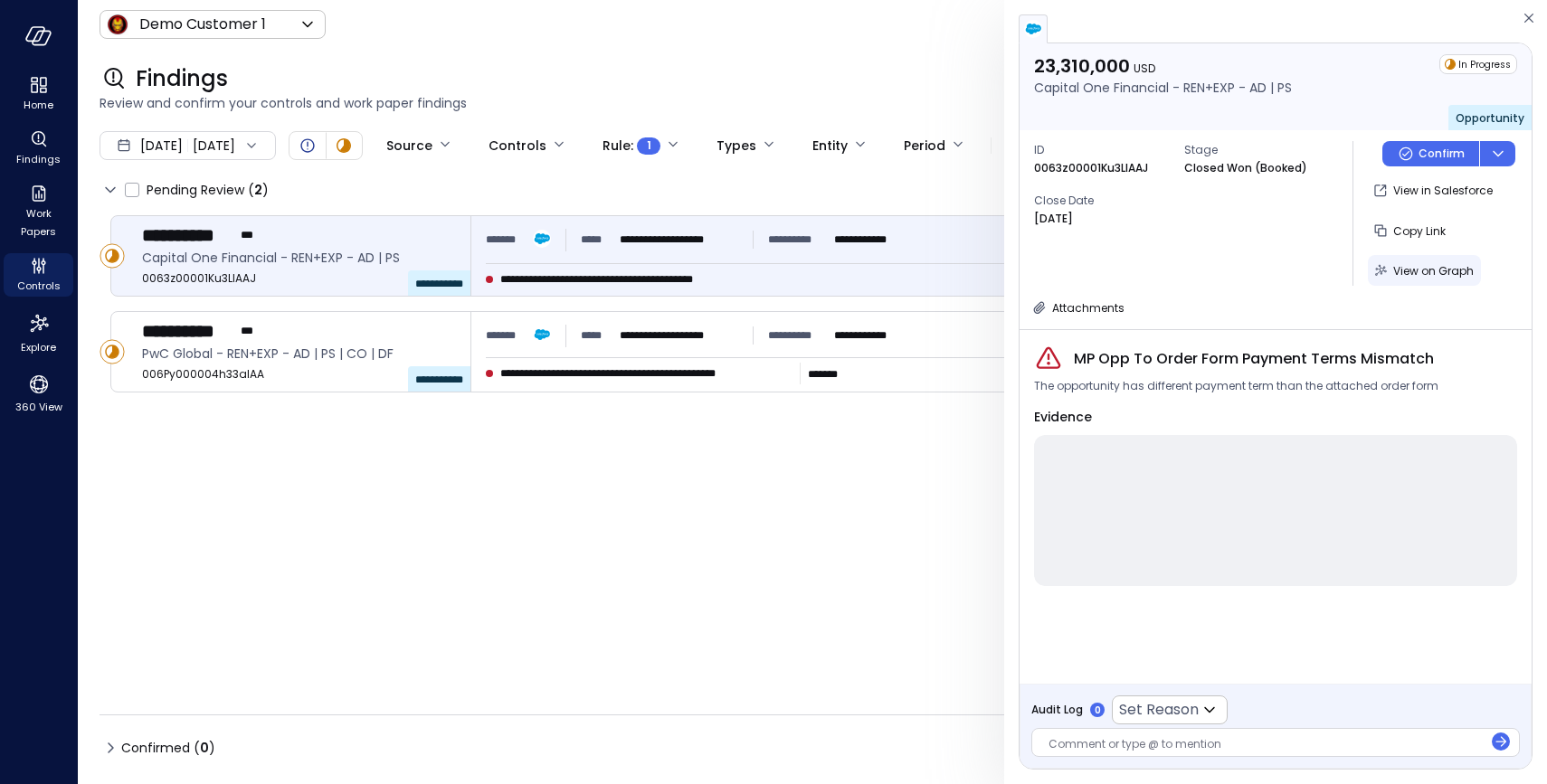
click at [1414, 272] on span "View on Graph" at bounding box center [1432, 271] width 80 height 16
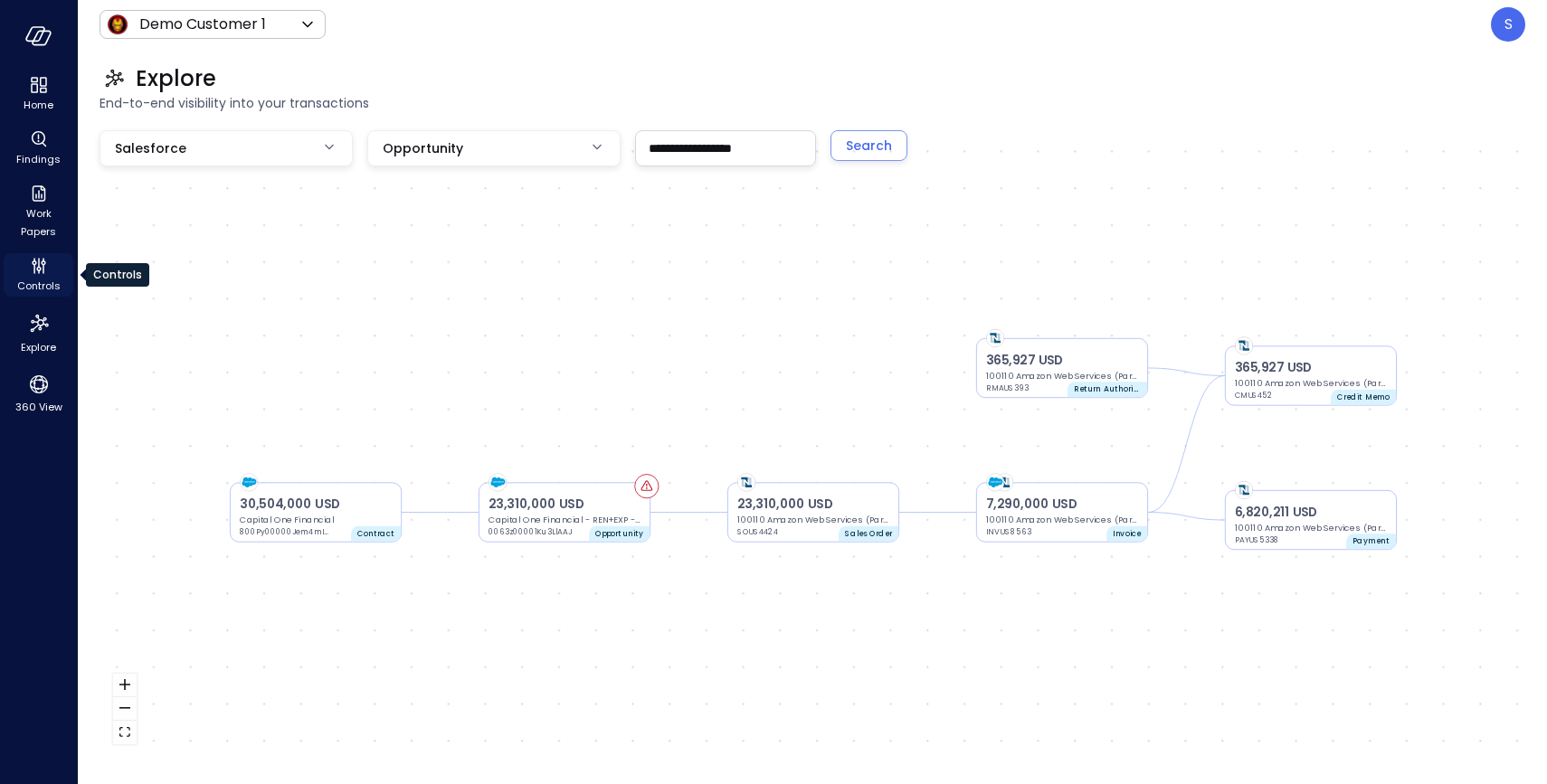
click at [45, 280] on span "Controls" at bounding box center [39, 286] width 43 height 18
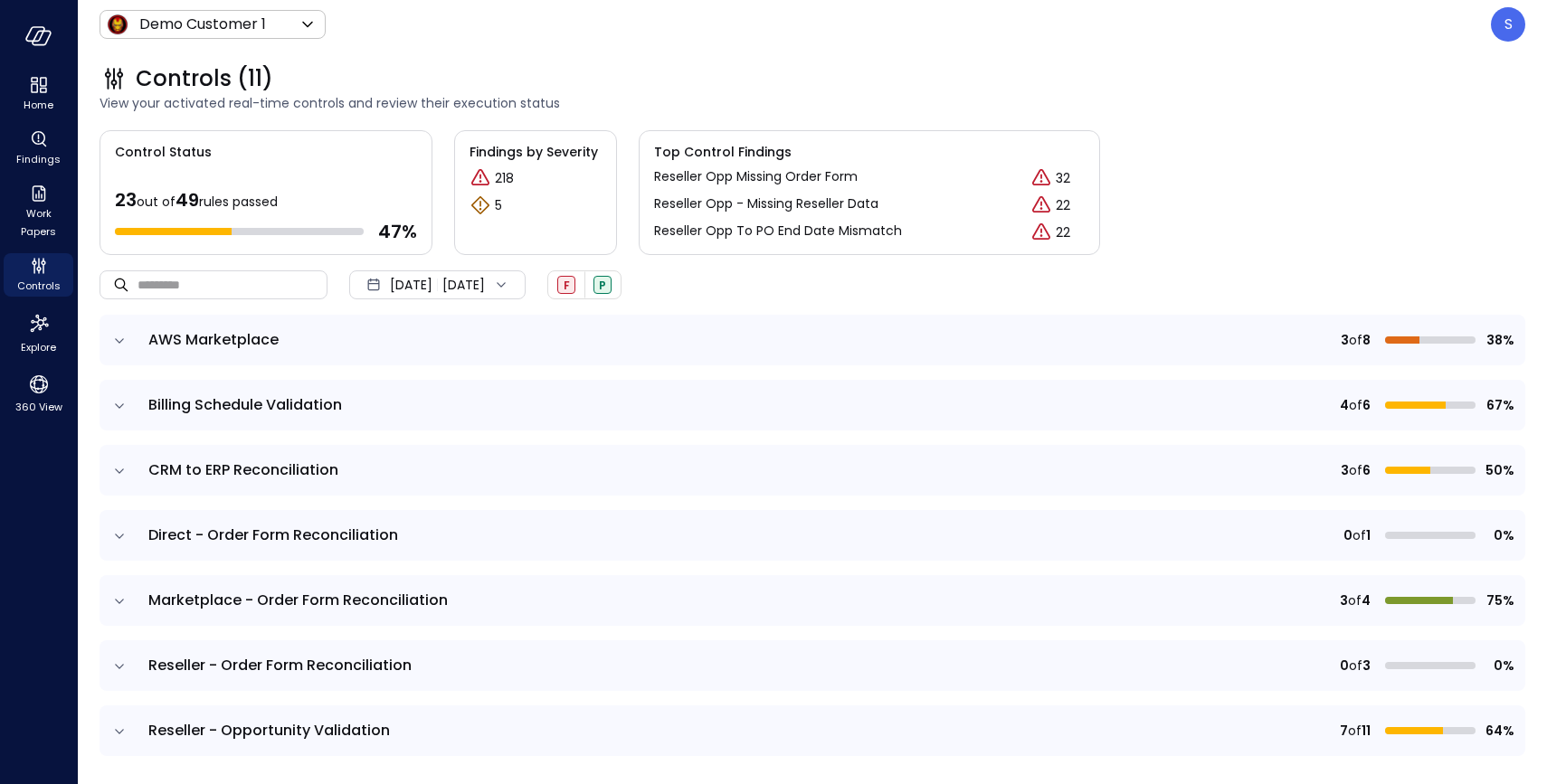
click at [120, 596] on icon "expand row" at bounding box center [120, 602] width 18 height 18
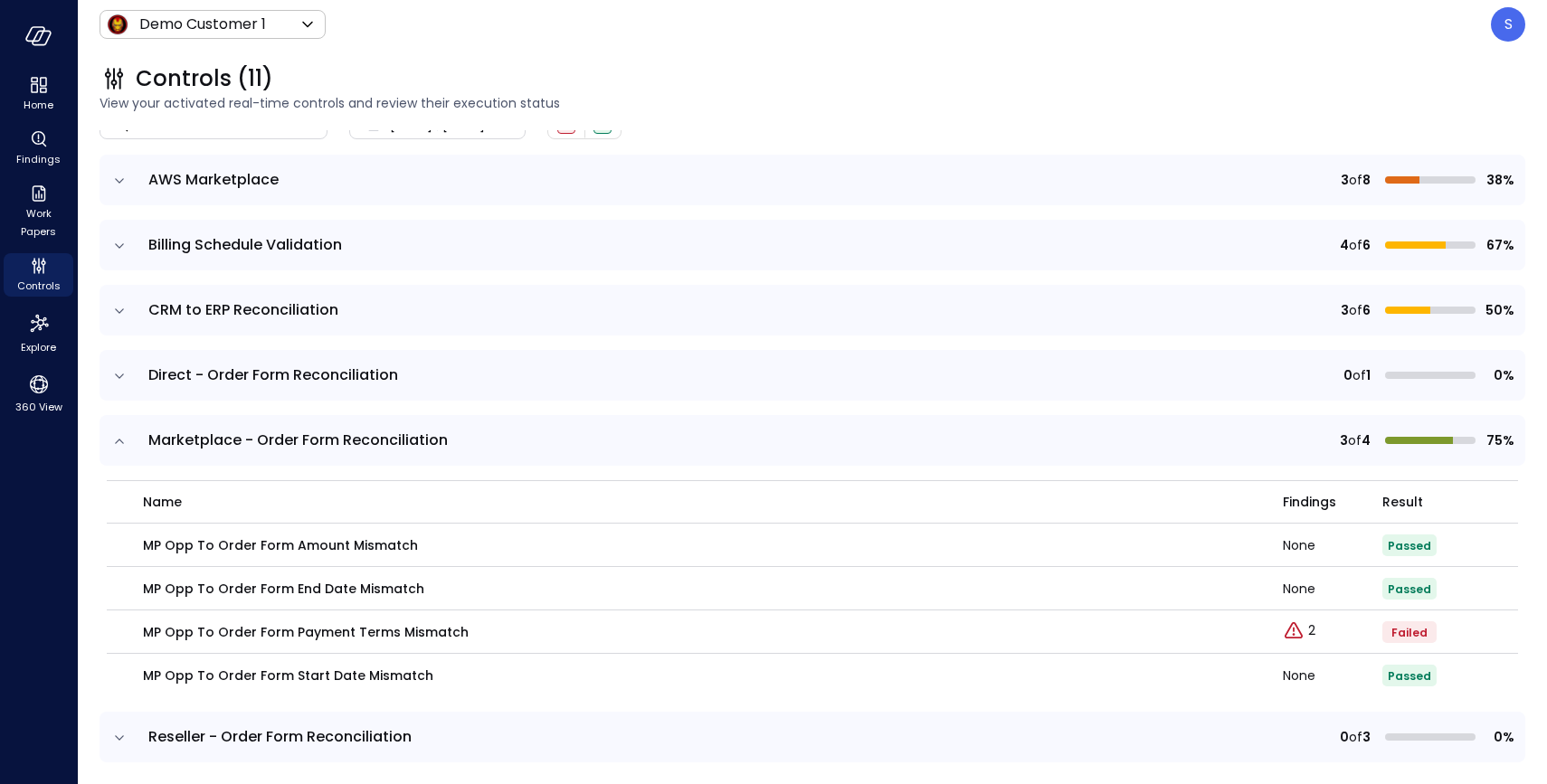
scroll to position [167, 0]
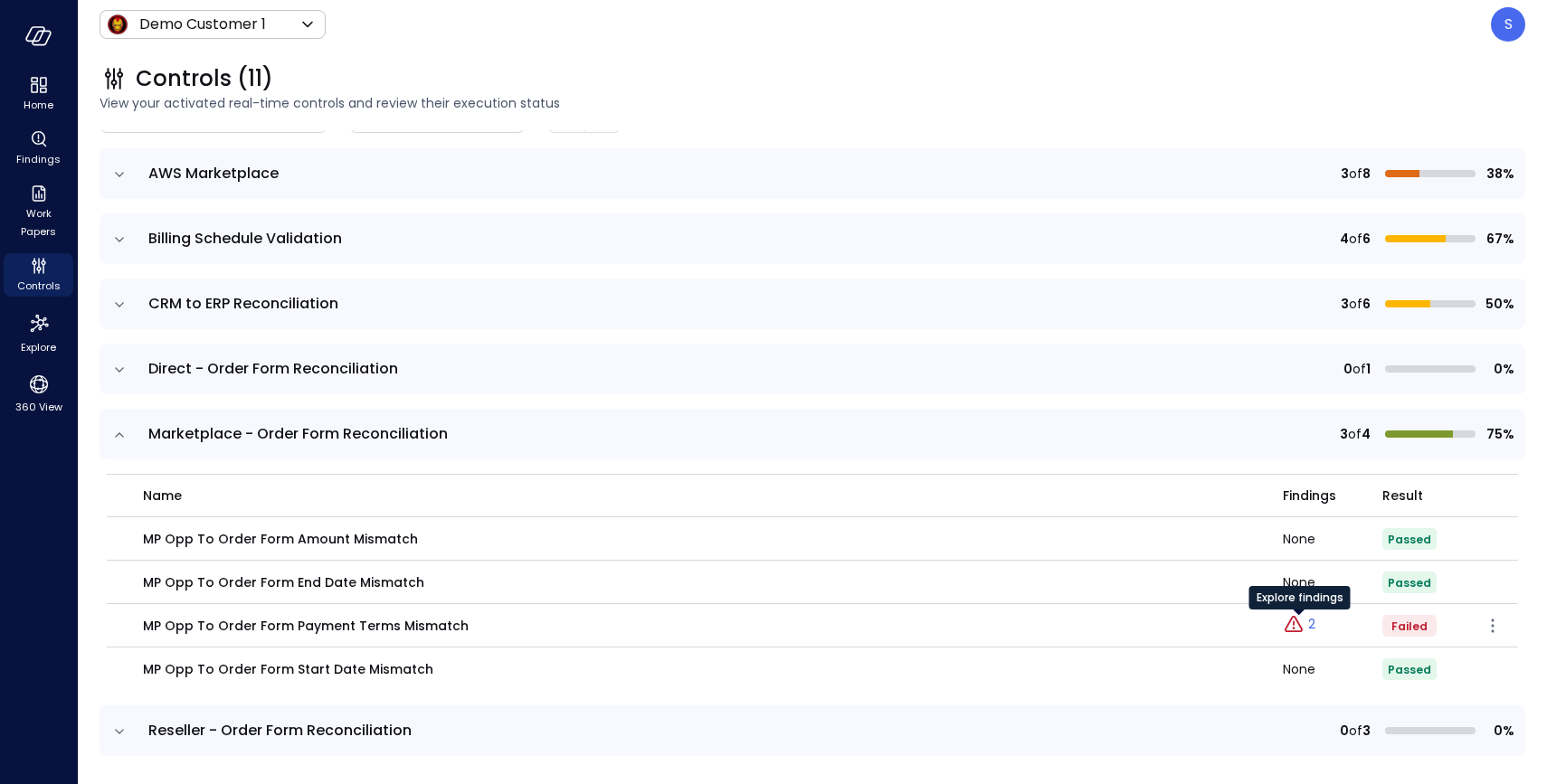
click at [1310, 619] on div "Explore findings" at bounding box center [1299, 604] width 101 height 36
click at [1313, 625] on p "2" at bounding box center [1311, 624] width 7 height 19
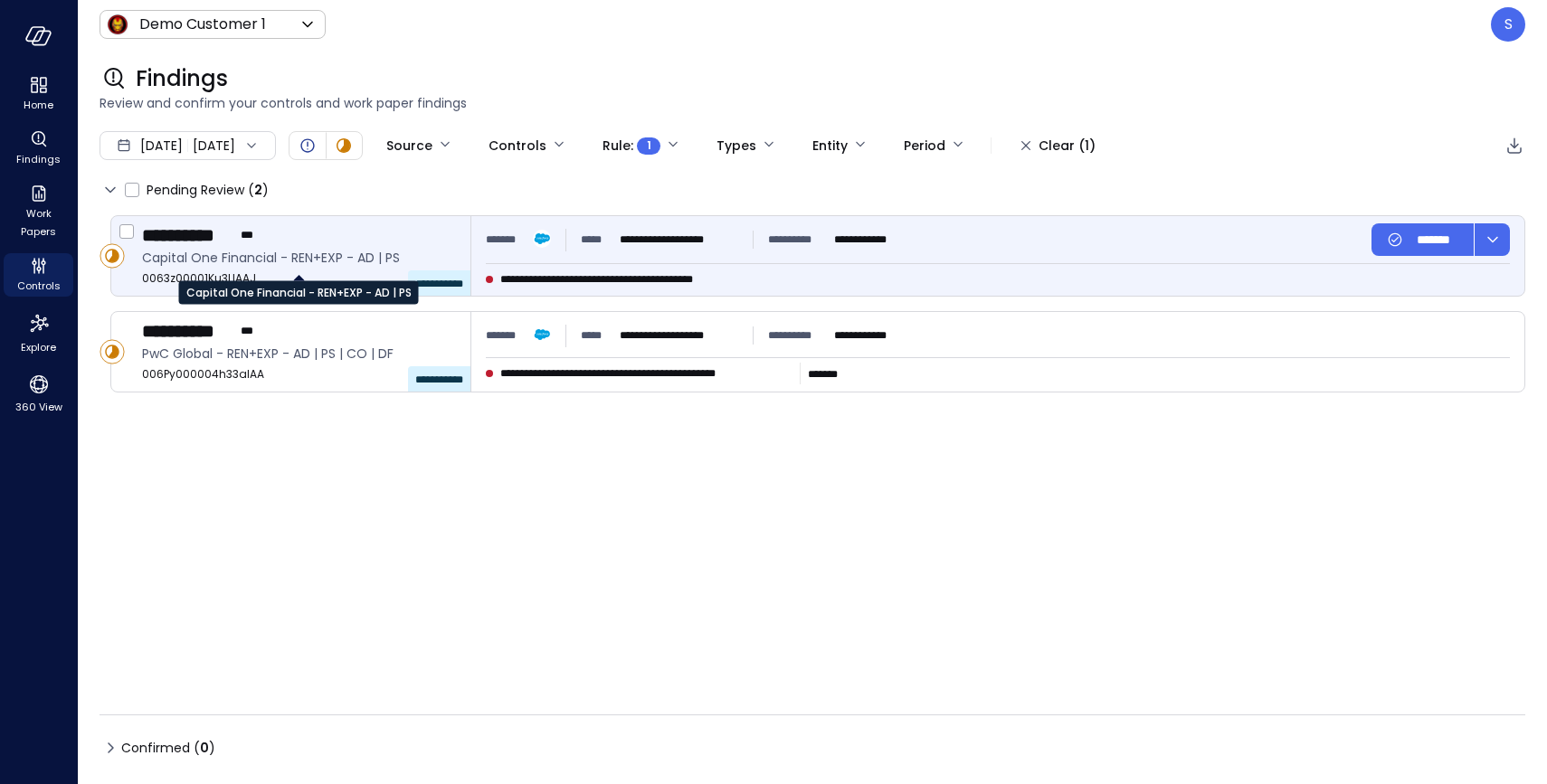
click at [302, 248] on span "Capital One Financial - REN+EXP - AD | PS" at bounding box center [298, 258] width 314 height 20
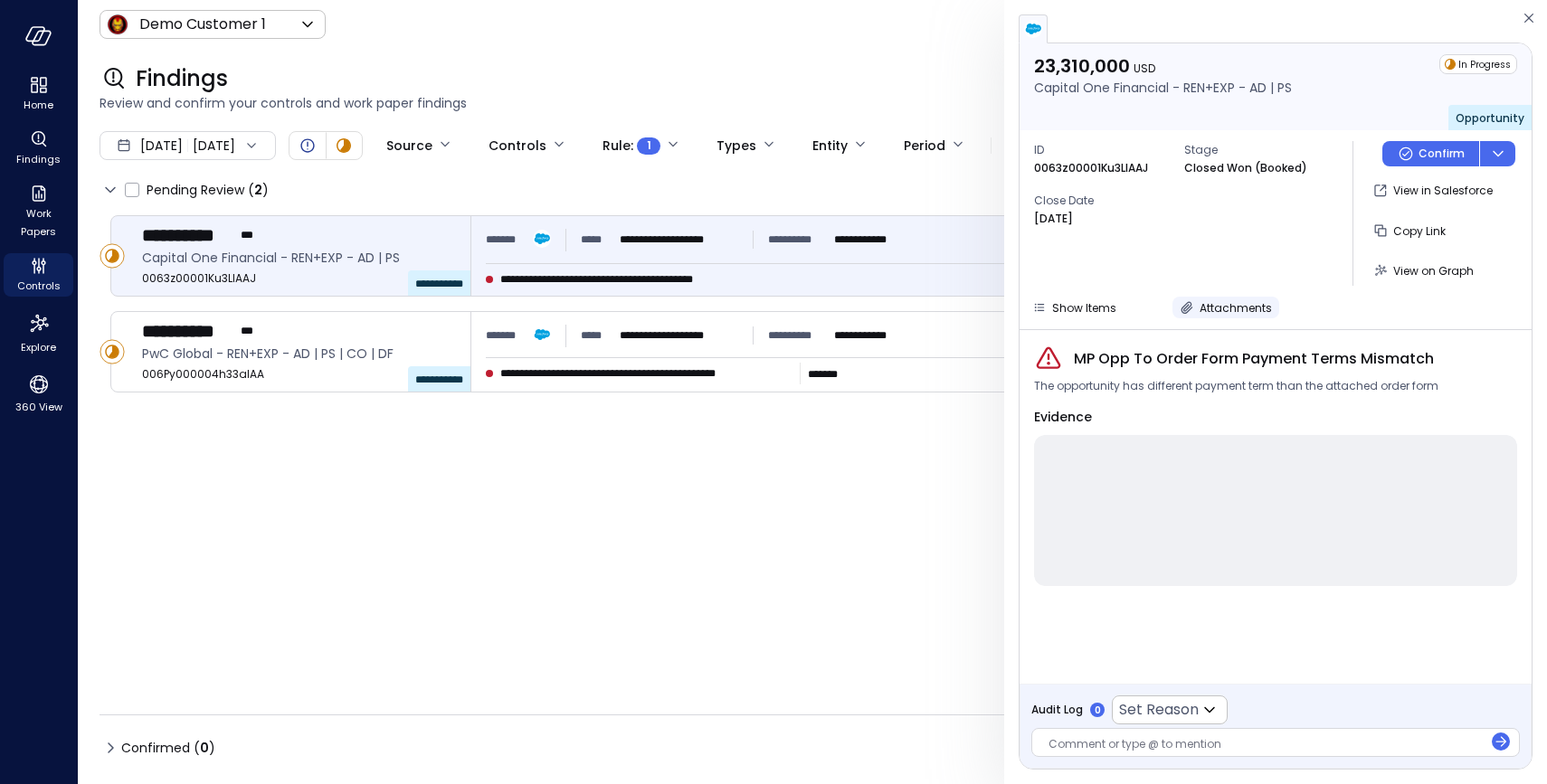
click at [1194, 303] on button "Attachments" at bounding box center [1226, 307] width 107 height 22
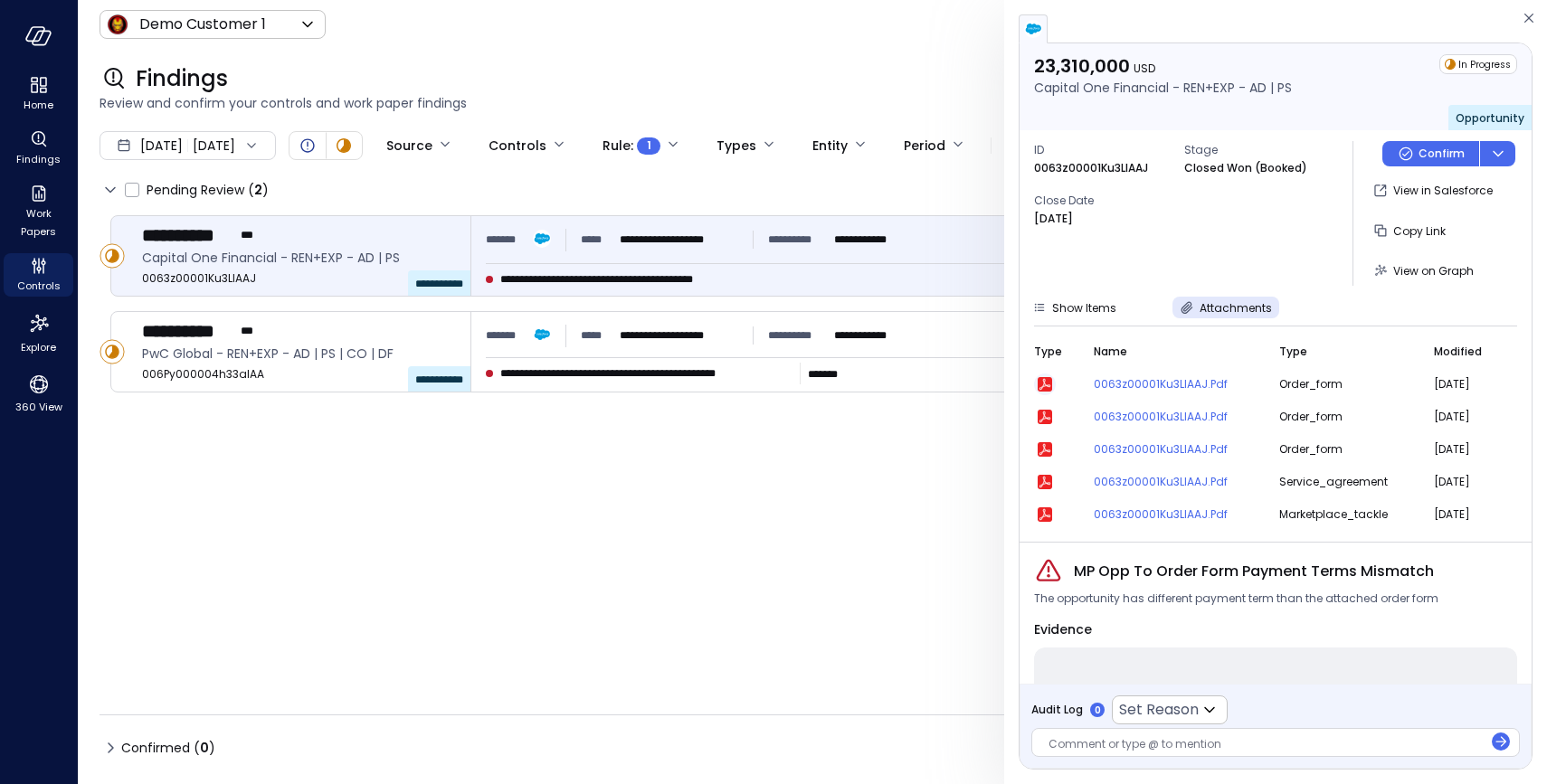
click at [1045, 375] on icon "button" at bounding box center [1045, 385] width 22 height 22
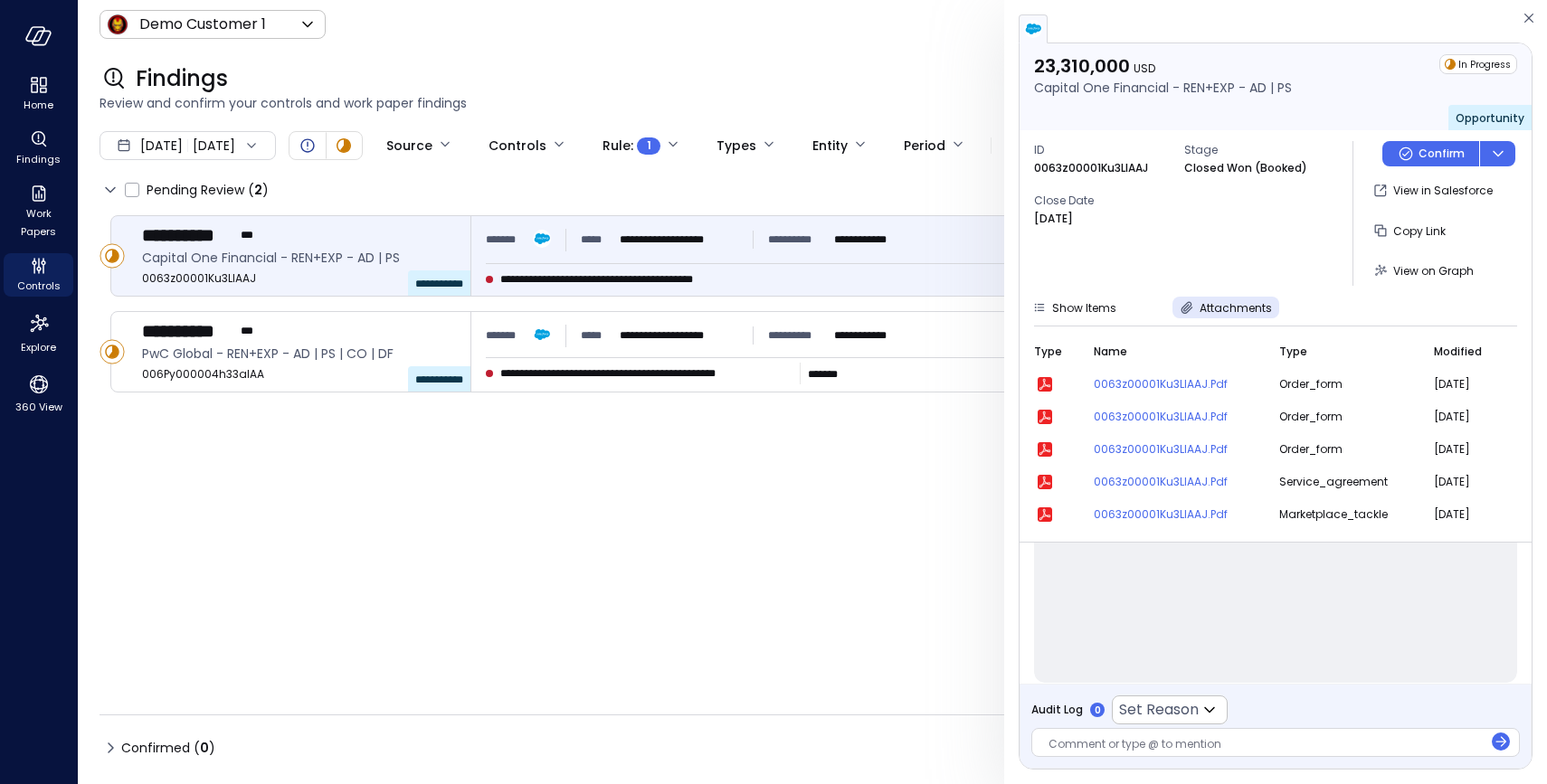
scroll to position [130, 0]
click at [1527, 17] on icon "button" at bounding box center [1529, 18] width 9 height 9
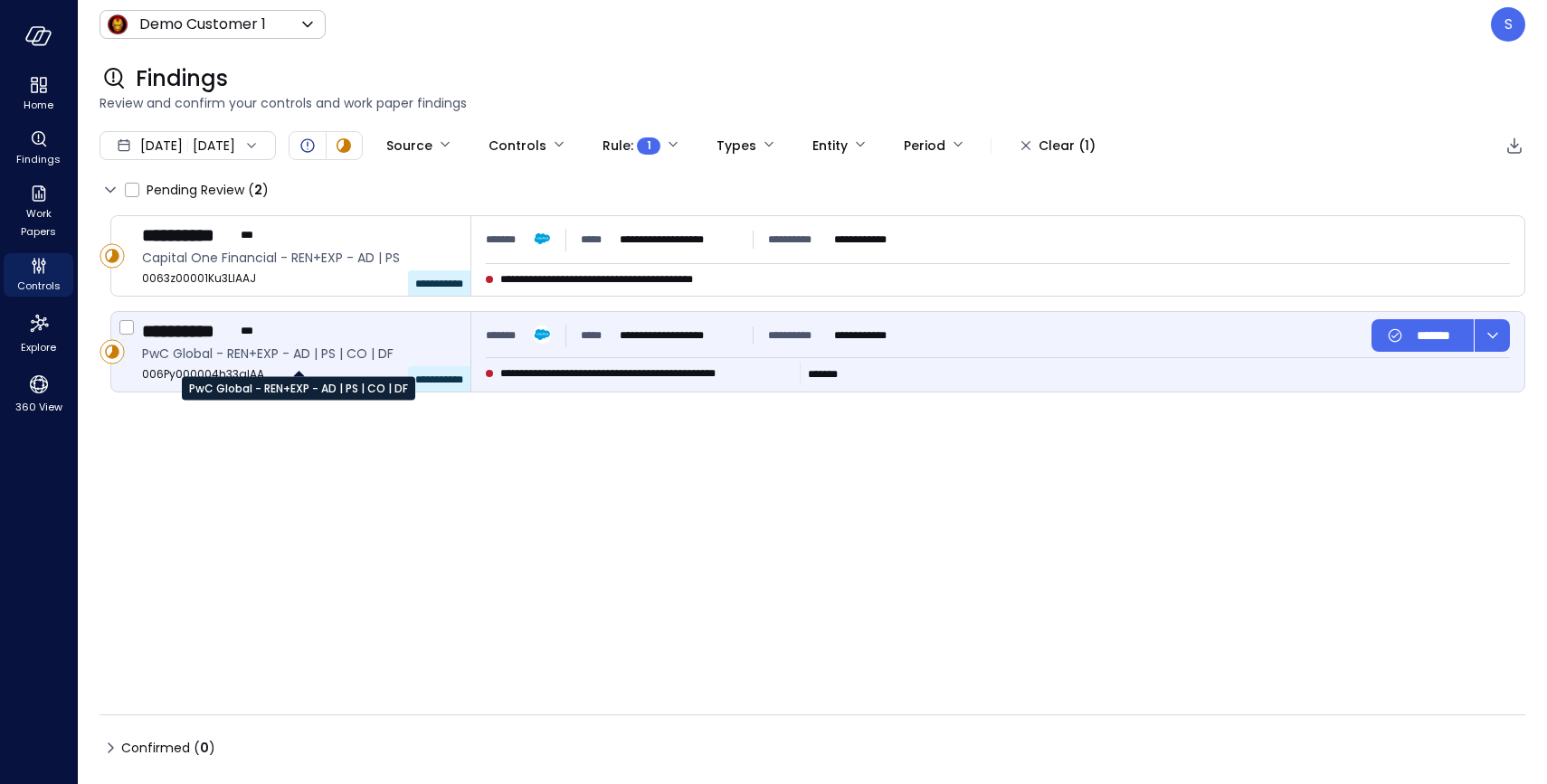
click at [284, 343] on span "PwC Global - REN+EXP - AD | PS | CO | DF" at bounding box center [298, 353] width 314 height 20
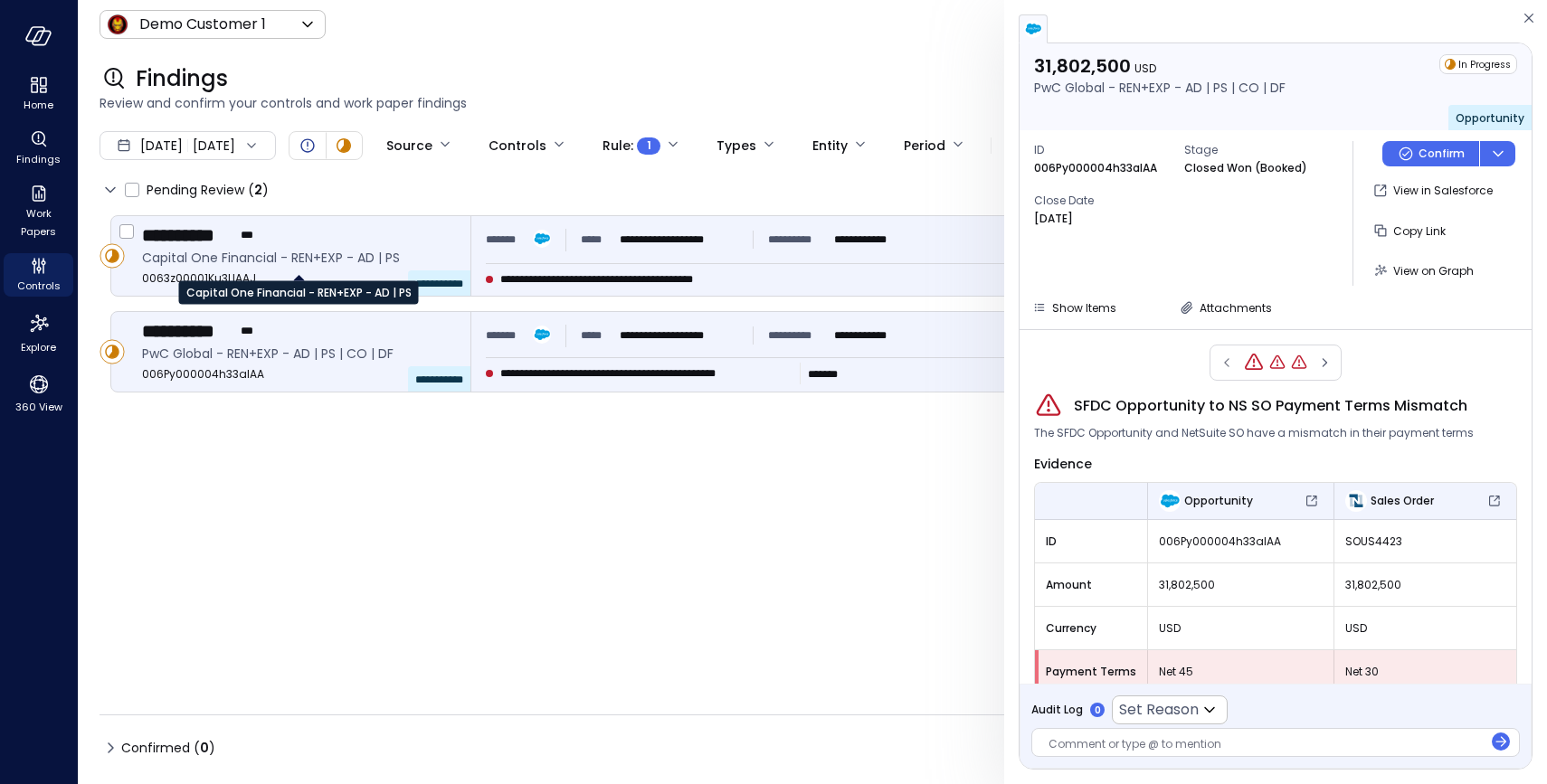
click at [288, 258] on span "Capital One Financial - REN+EXP - AD | PS" at bounding box center [298, 258] width 314 height 20
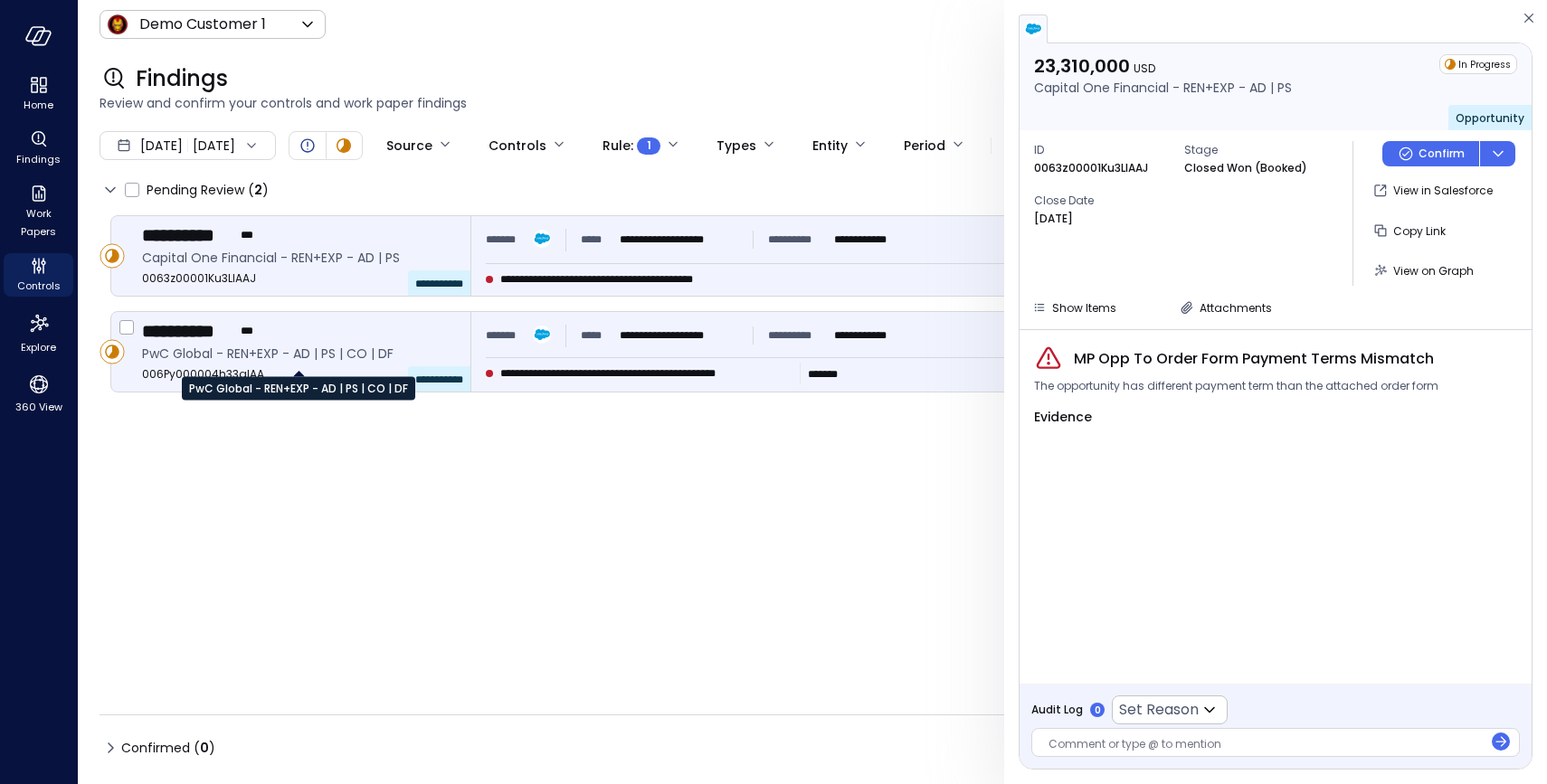
click at [227, 347] on span "PwC Global - REN+EXP - AD | PS | CO | DF" at bounding box center [298, 353] width 314 height 20
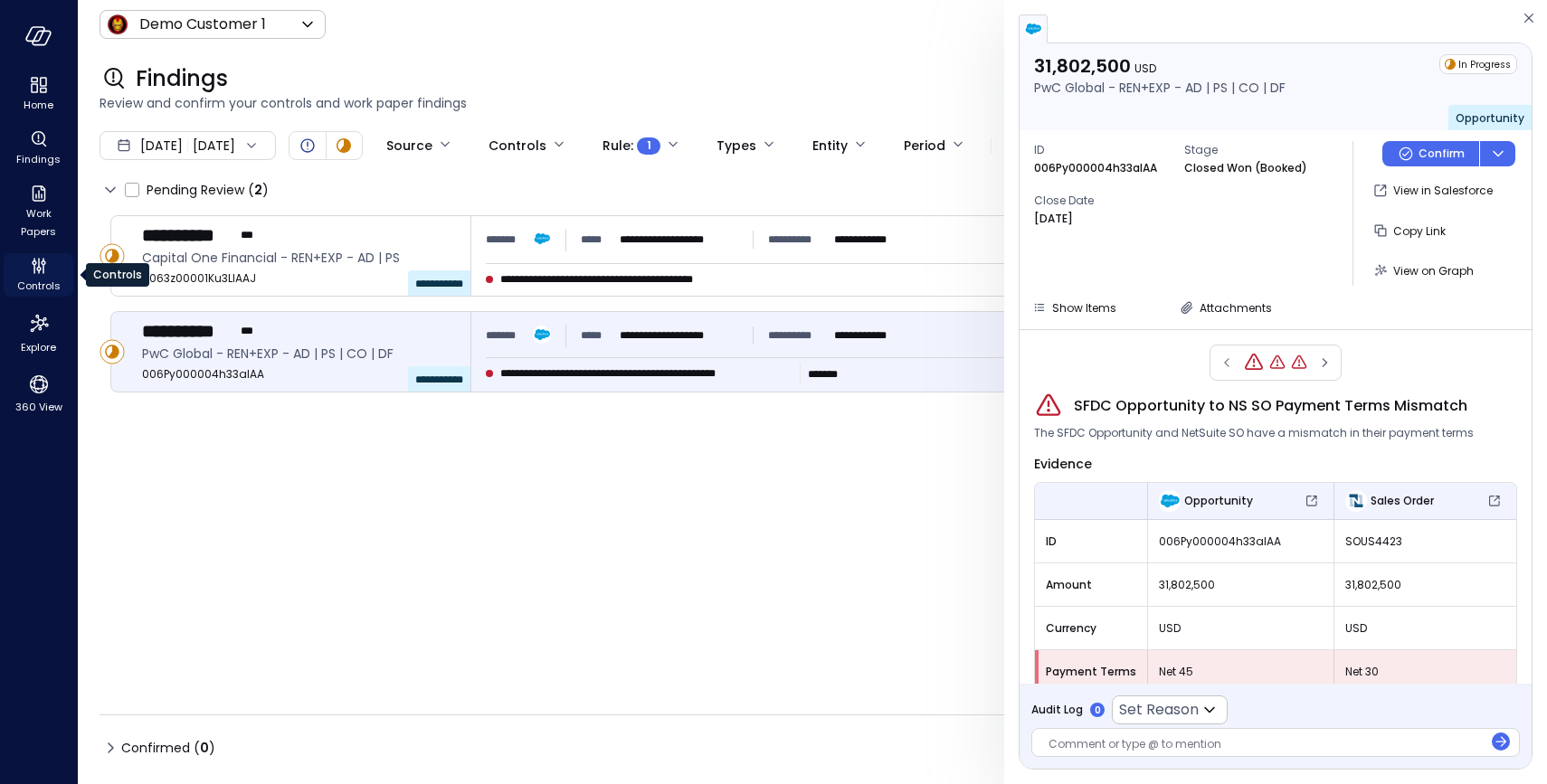
click at [32, 279] on span "Controls" at bounding box center [39, 286] width 43 height 18
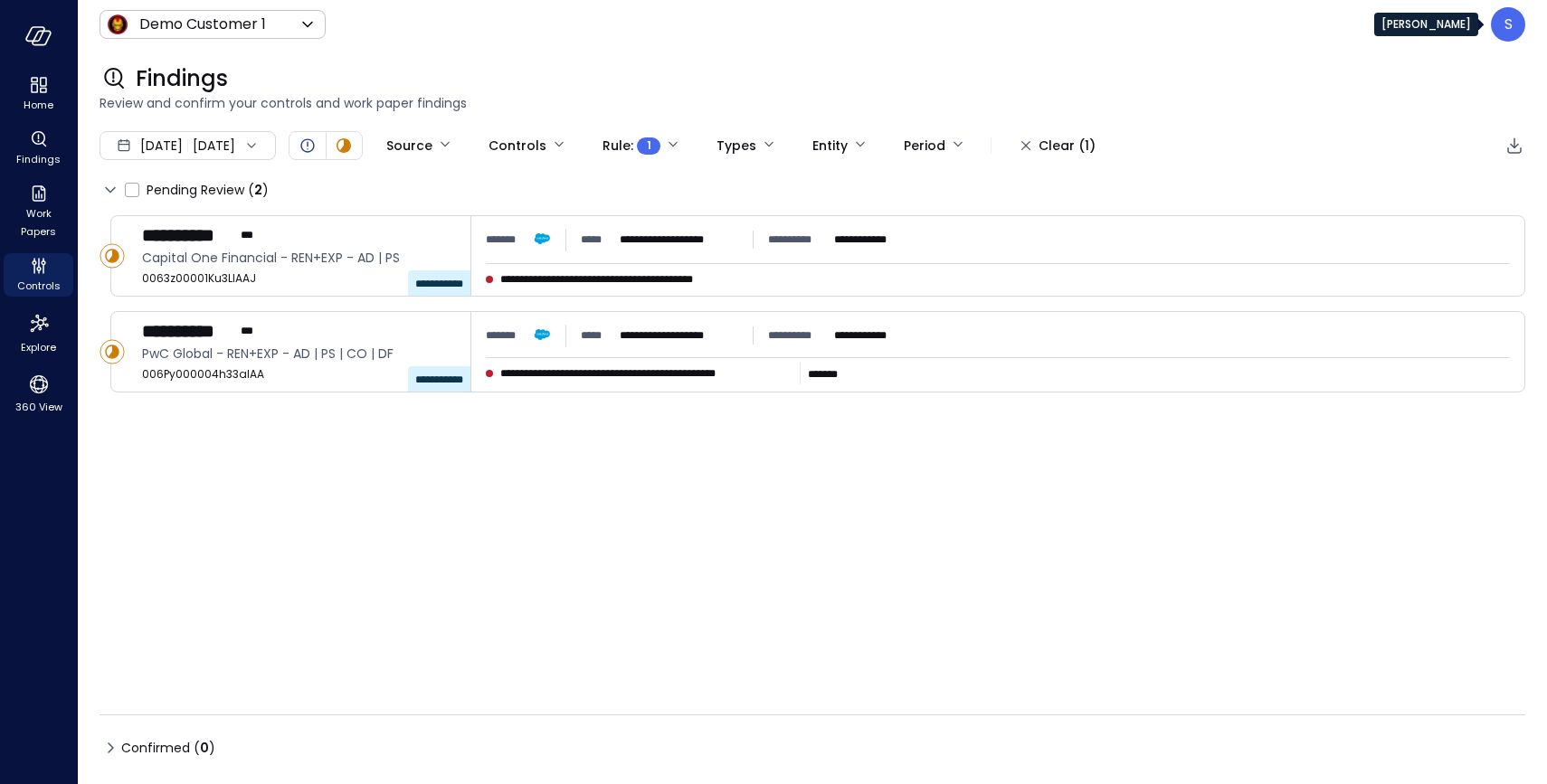
click at [1501, 24] on div "S" at bounding box center [1507, 24] width 34 height 34
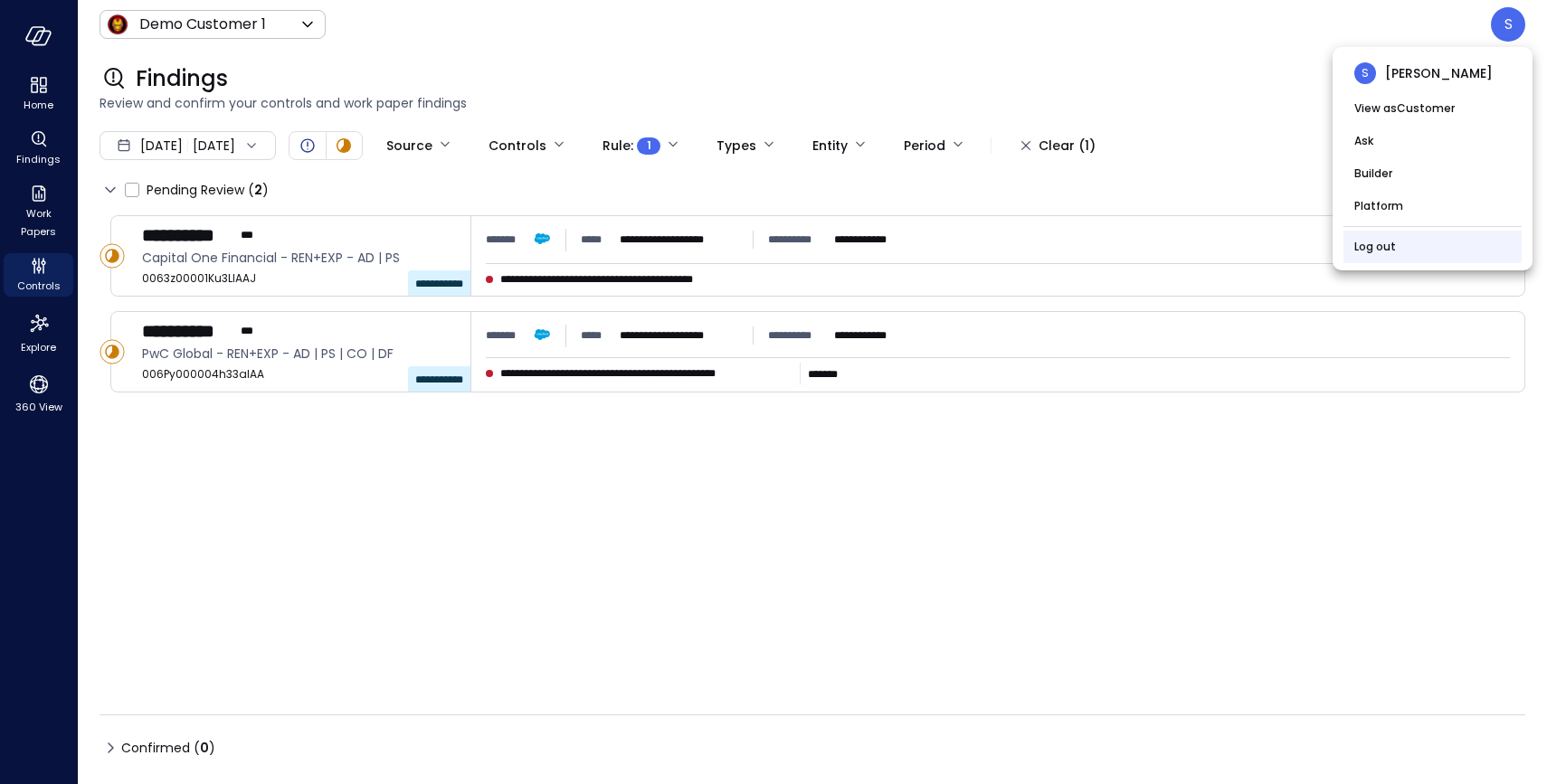
click at [1371, 245] on link "Log out" at bounding box center [1374, 247] width 41 height 18
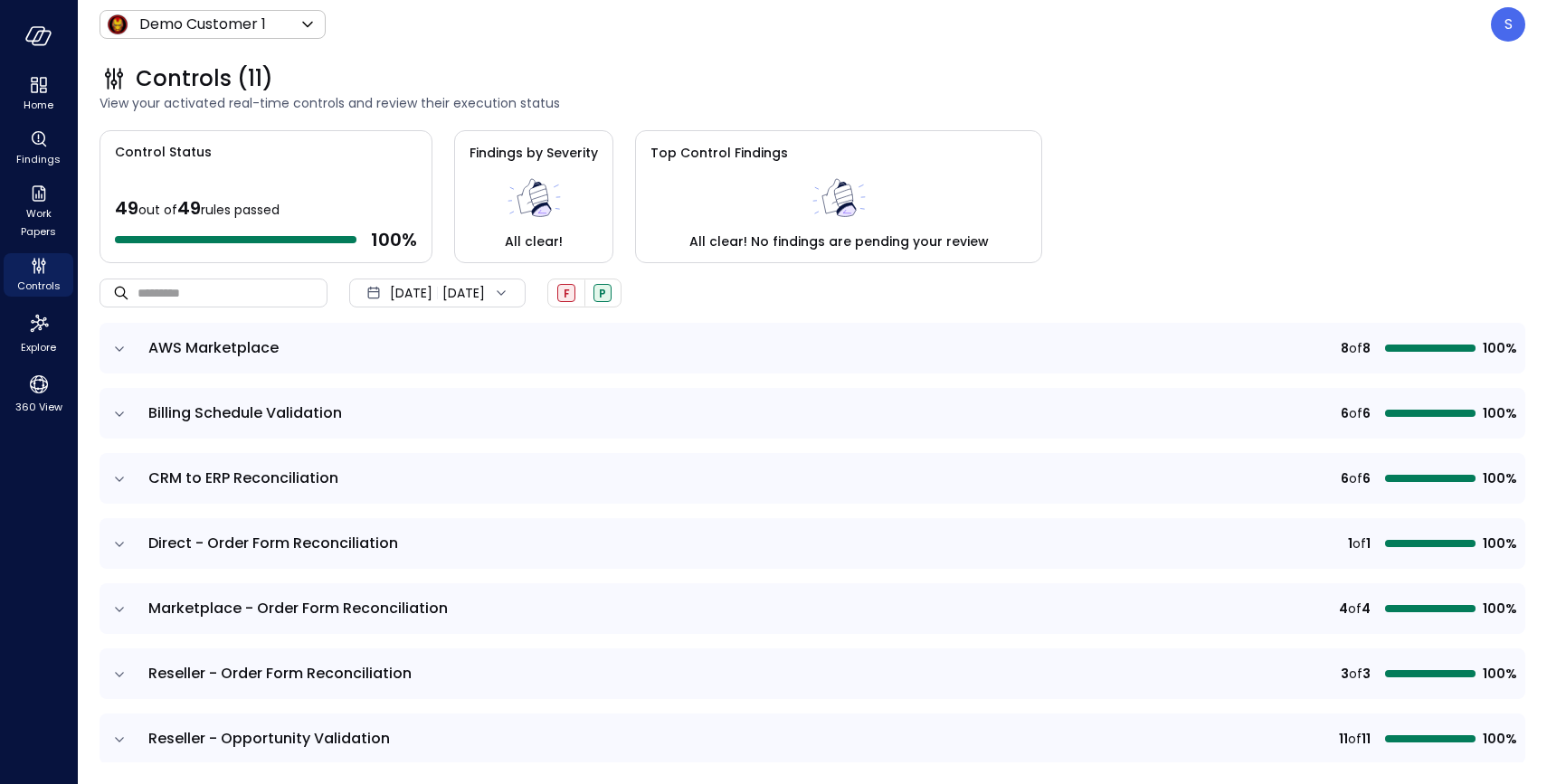
click at [525, 289] on div "[DATE] [DATE]" at bounding box center [437, 293] width 177 height 29
click at [451, 402] on li "Current Year [DATE]" at bounding box center [447, 402] width 144 height 29
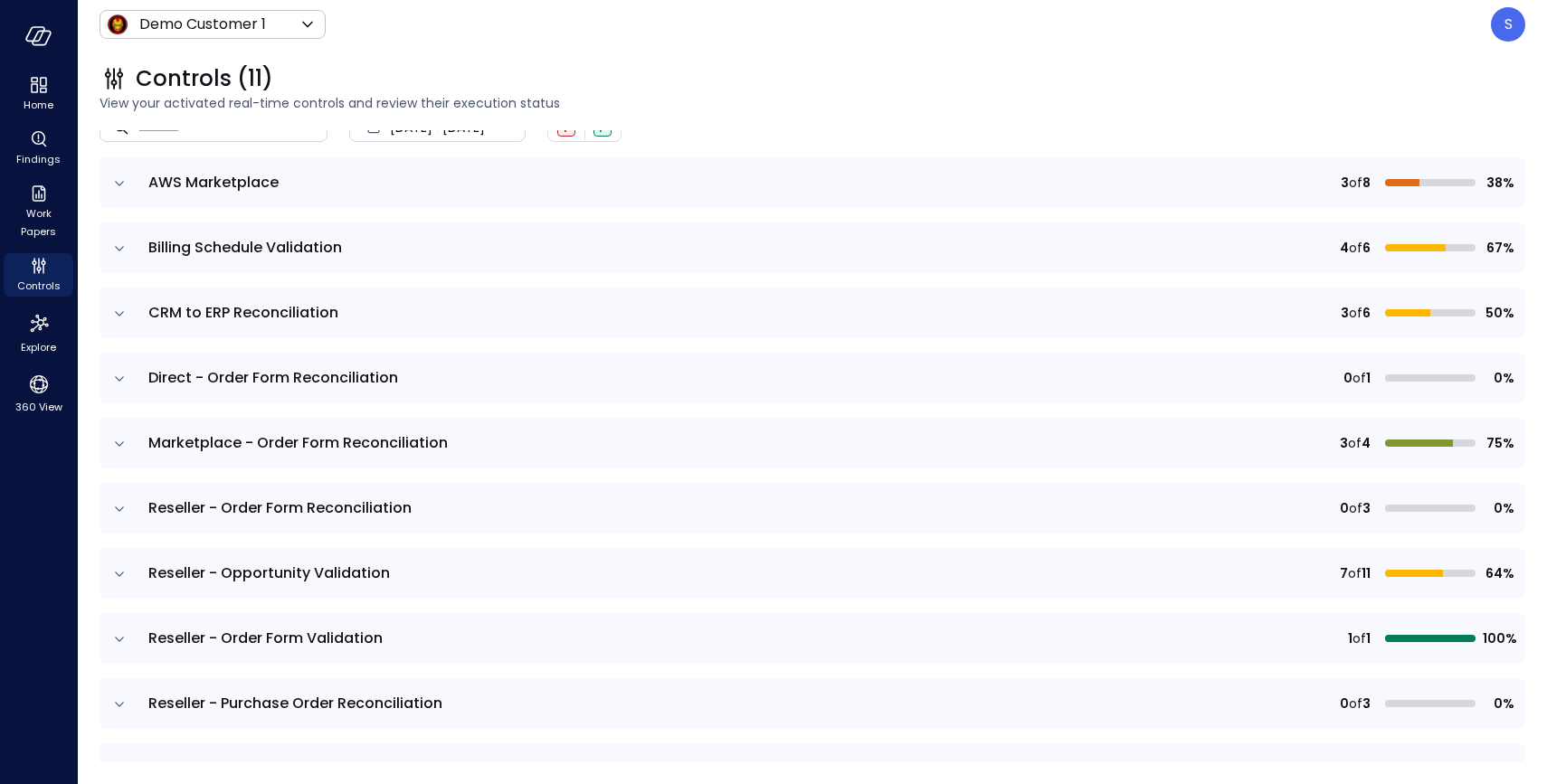
scroll to position [269, 0]
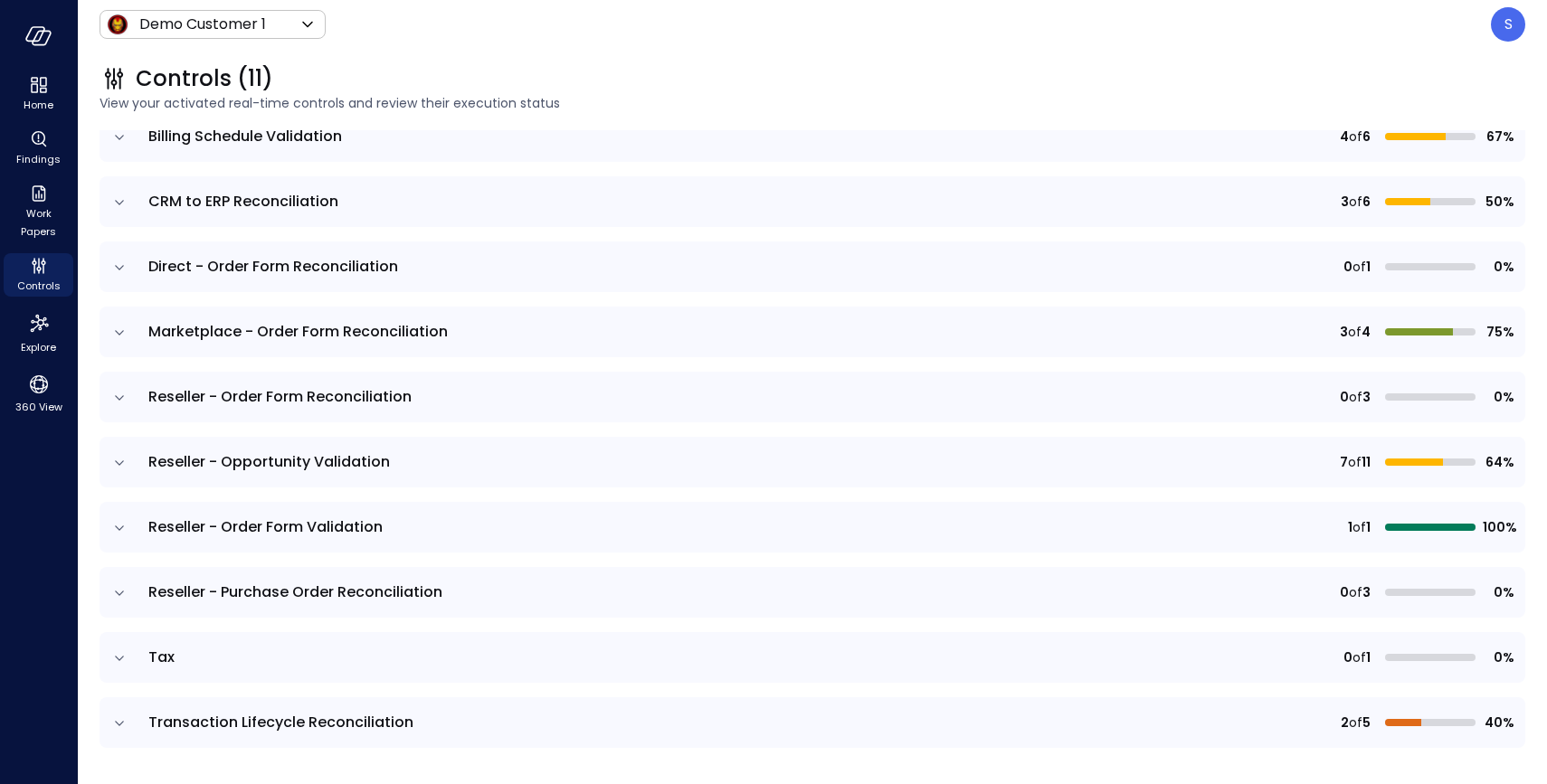
click at [118, 588] on icon "expand row" at bounding box center [120, 594] width 18 height 18
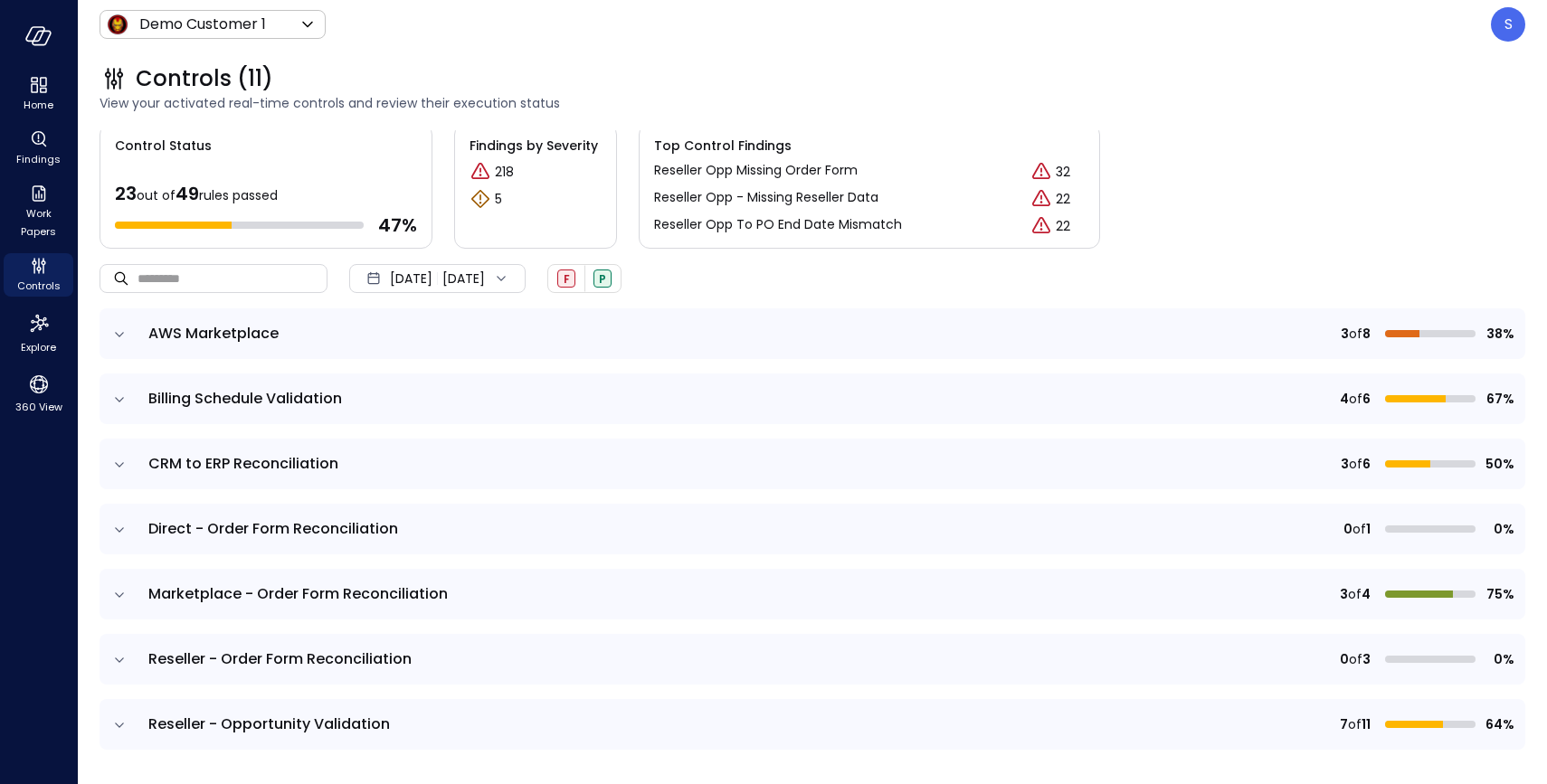
scroll to position [0, 0]
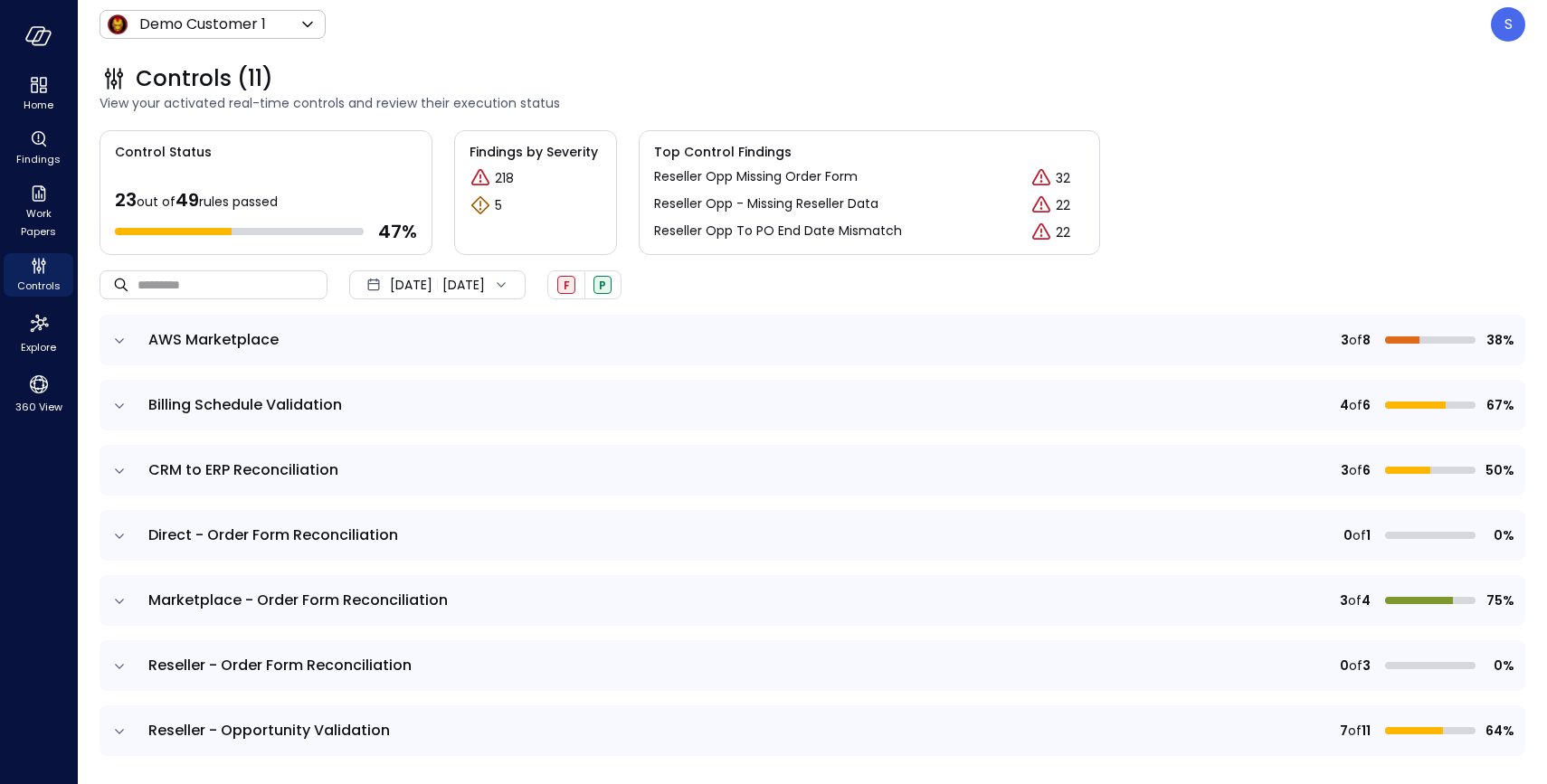
click at [510, 284] on icon at bounding box center [502, 285] width 18 height 18
click at [455, 386] on li "Current Year [DATE]" at bounding box center [447, 394] width 144 height 29
click at [118, 601] on icon "expand row" at bounding box center [120, 601] width 9 height 5
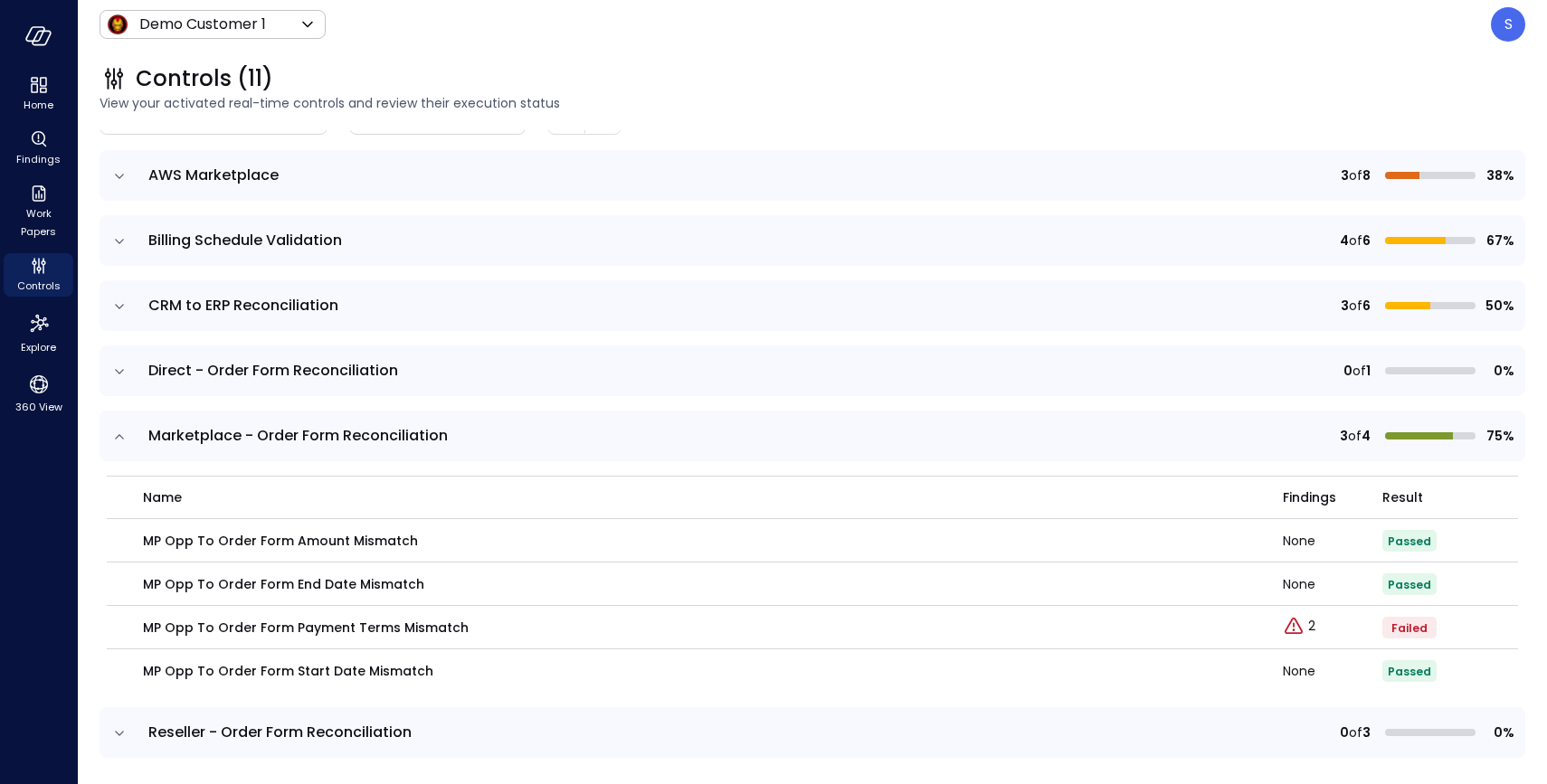
scroll to position [168, 0]
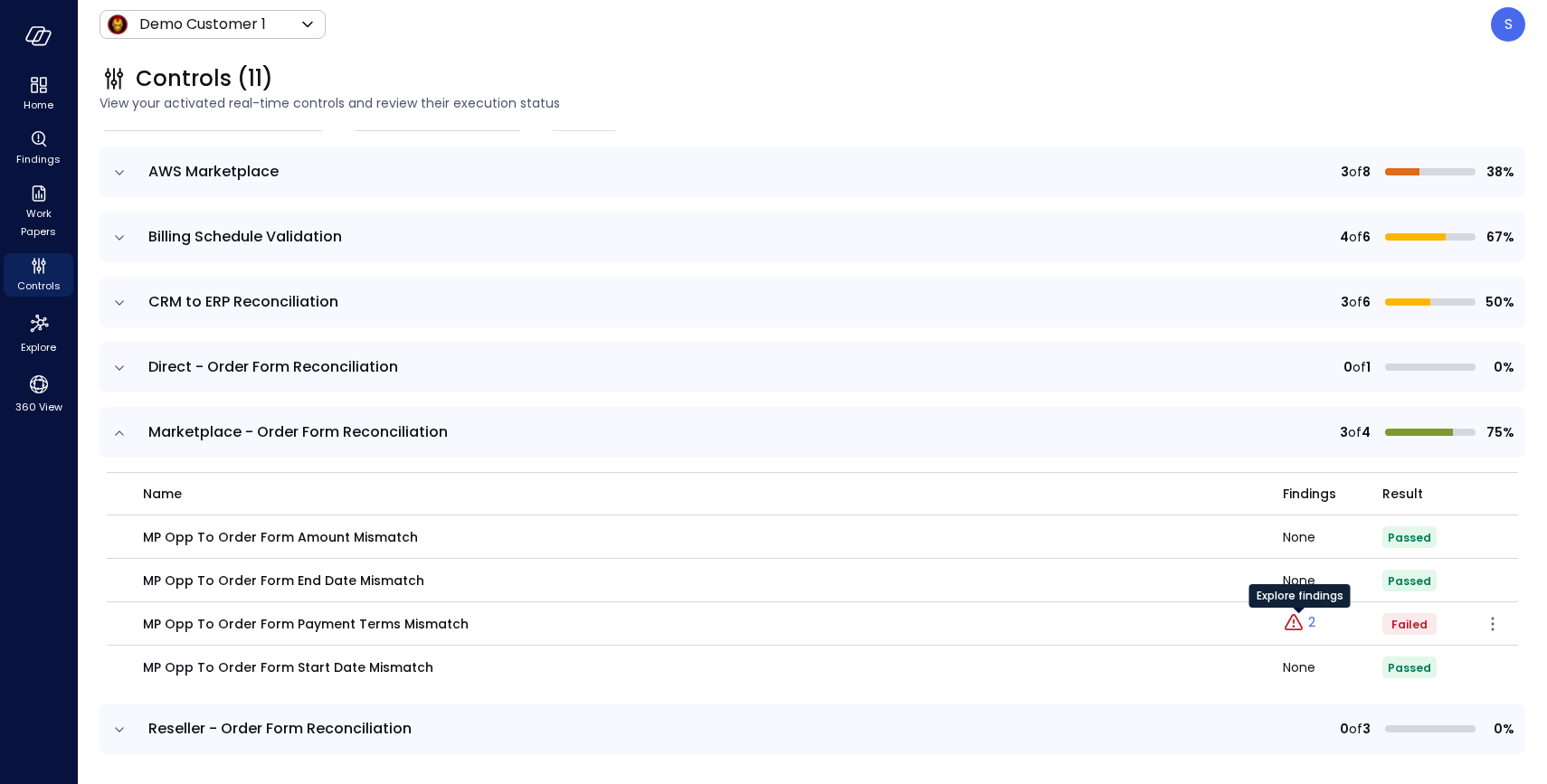
click at [1311, 619] on div "Explore findings" at bounding box center [1299, 602] width 101 height 36
click at [1306, 621] on link "2" at bounding box center [1299, 623] width 32 height 22
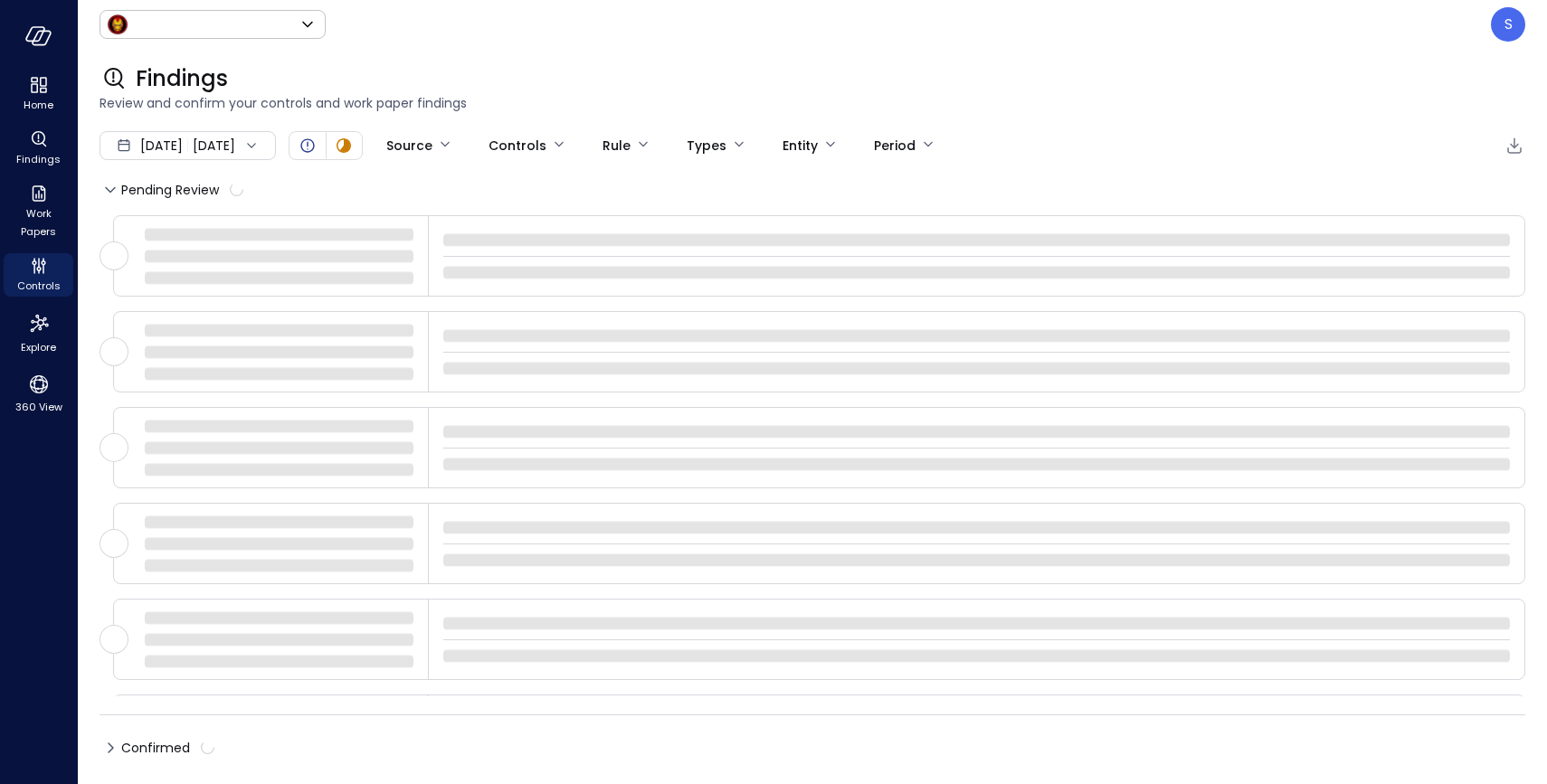
type input "*****"
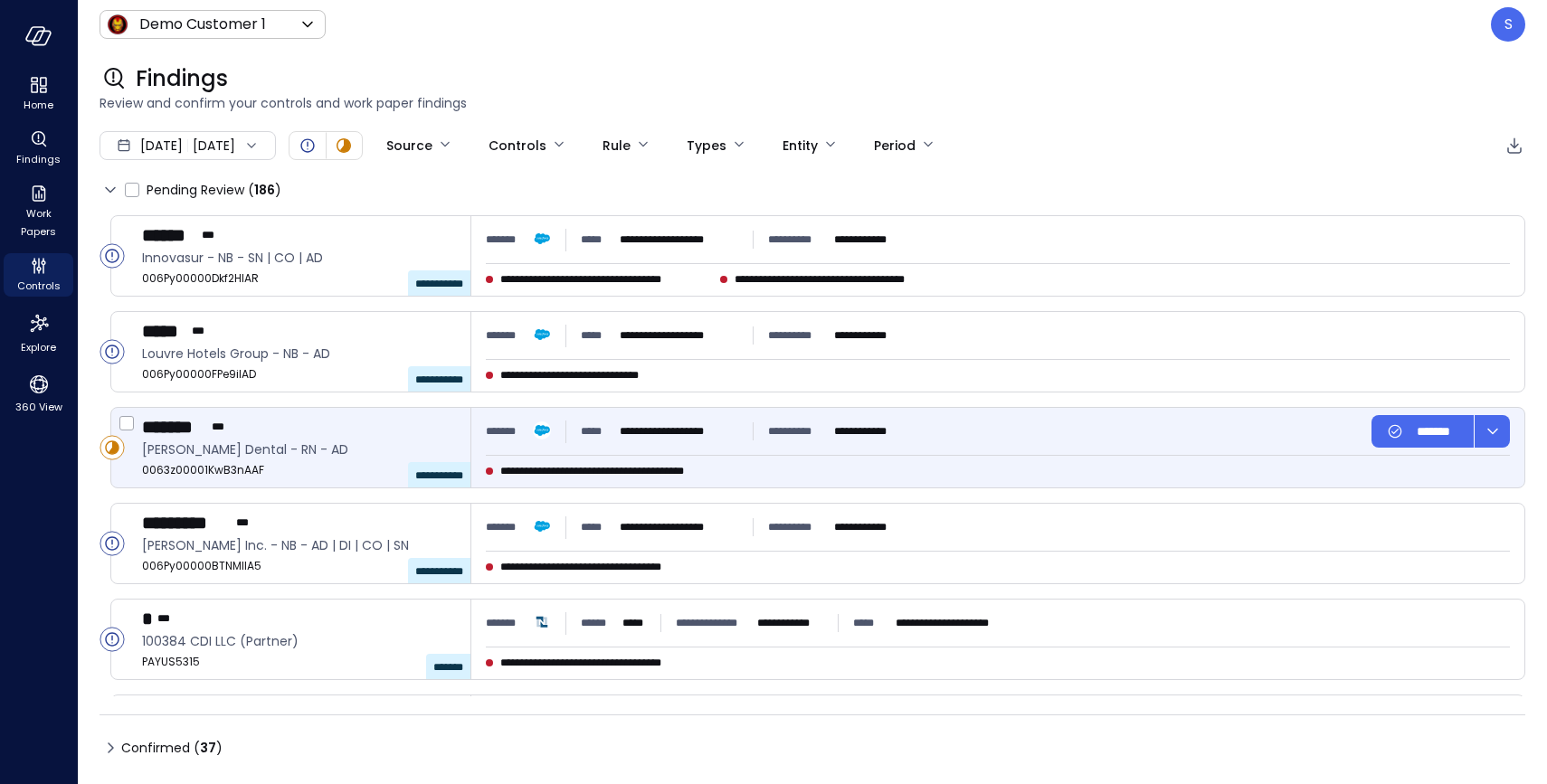
type input "****"
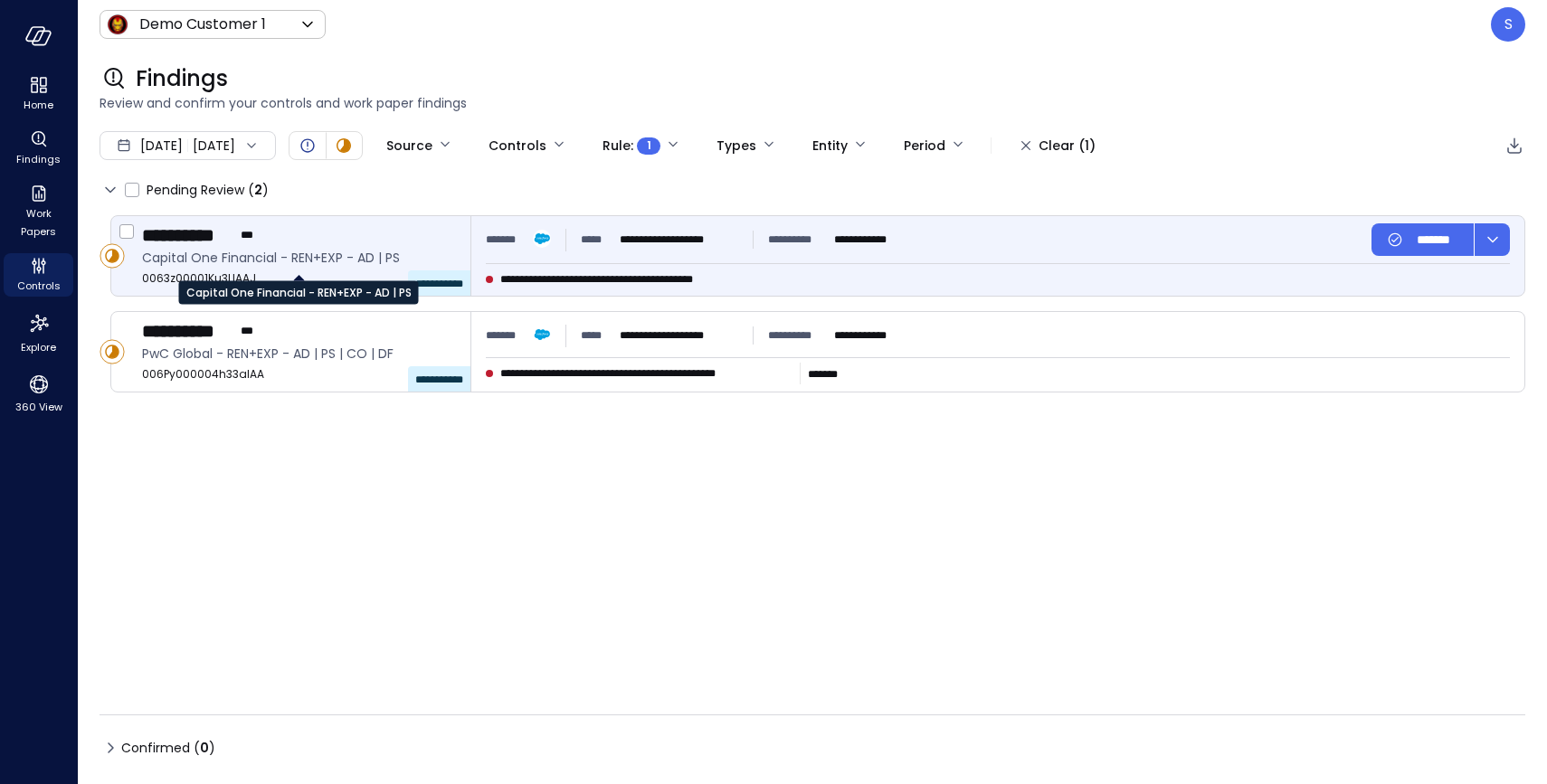
click at [266, 266] on span "Capital One Financial - REN+EXP - AD | PS" at bounding box center [298, 258] width 314 height 20
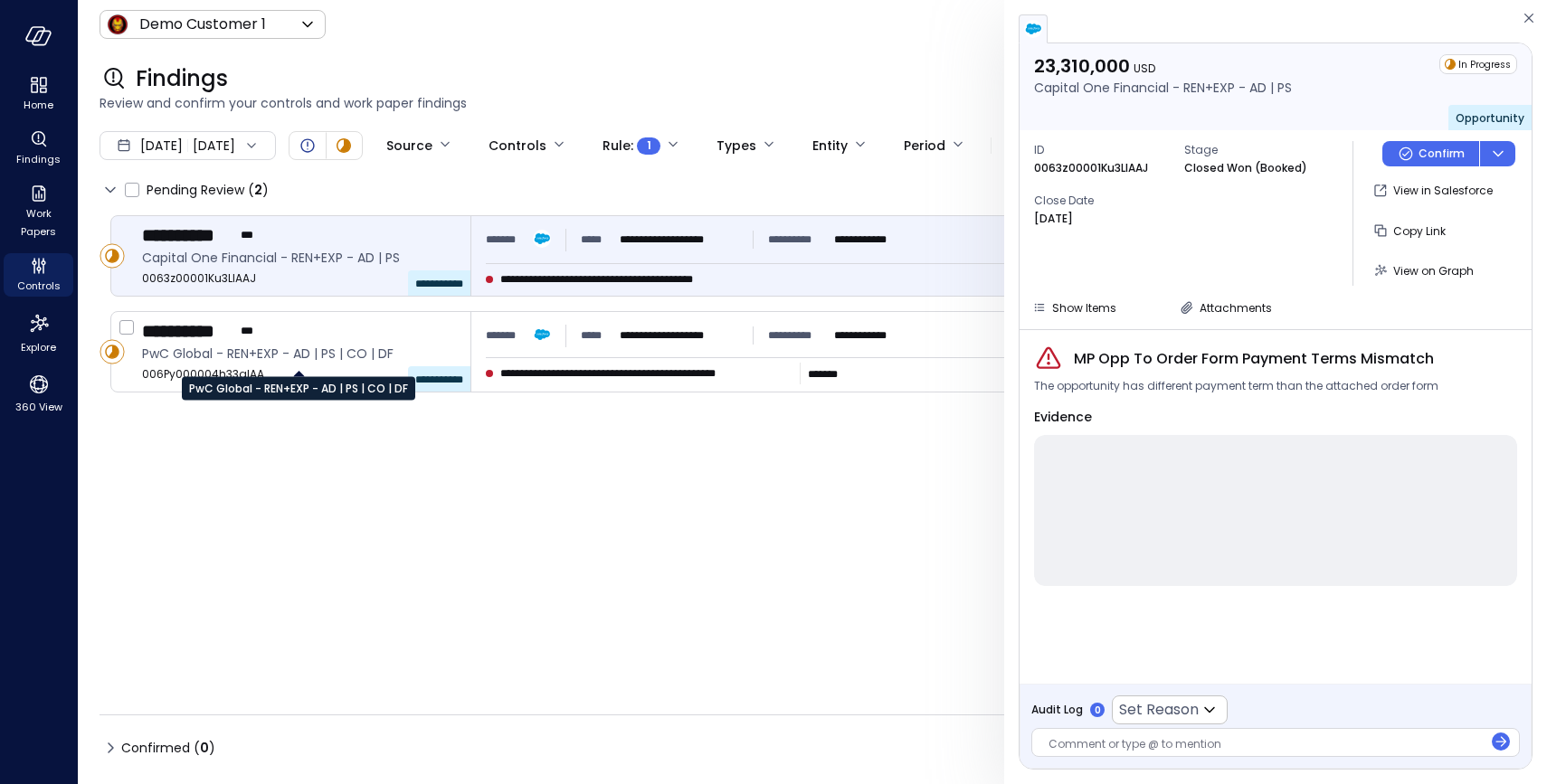
click at [237, 368] on div "PwC Global - REN+EXP - AD | PS | CO | DF" at bounding box center [299, 382] width 234 height 36
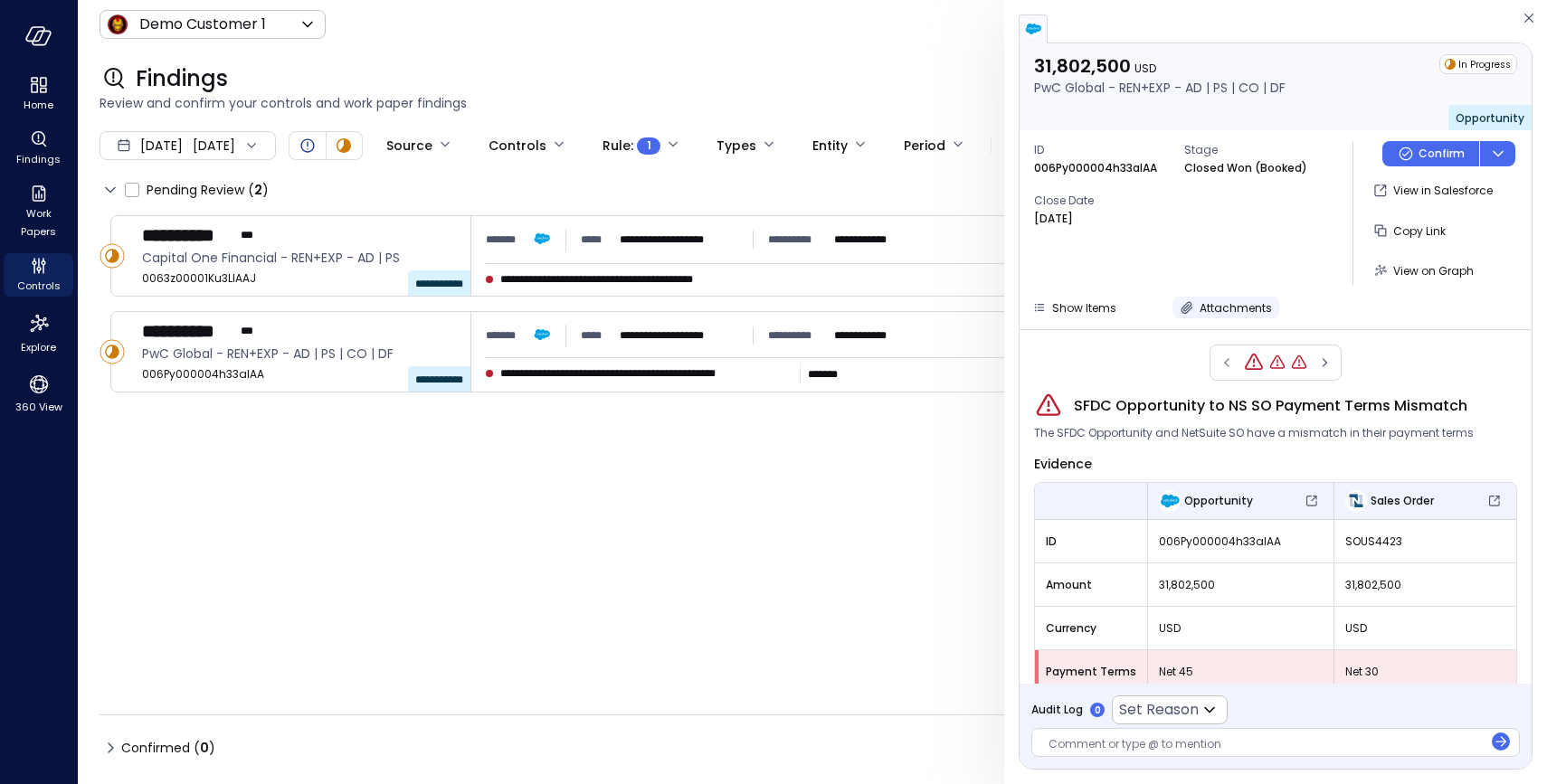
click at [1183, 307] on icon "button" at bounding box center [1187, 307] width 18 height 18
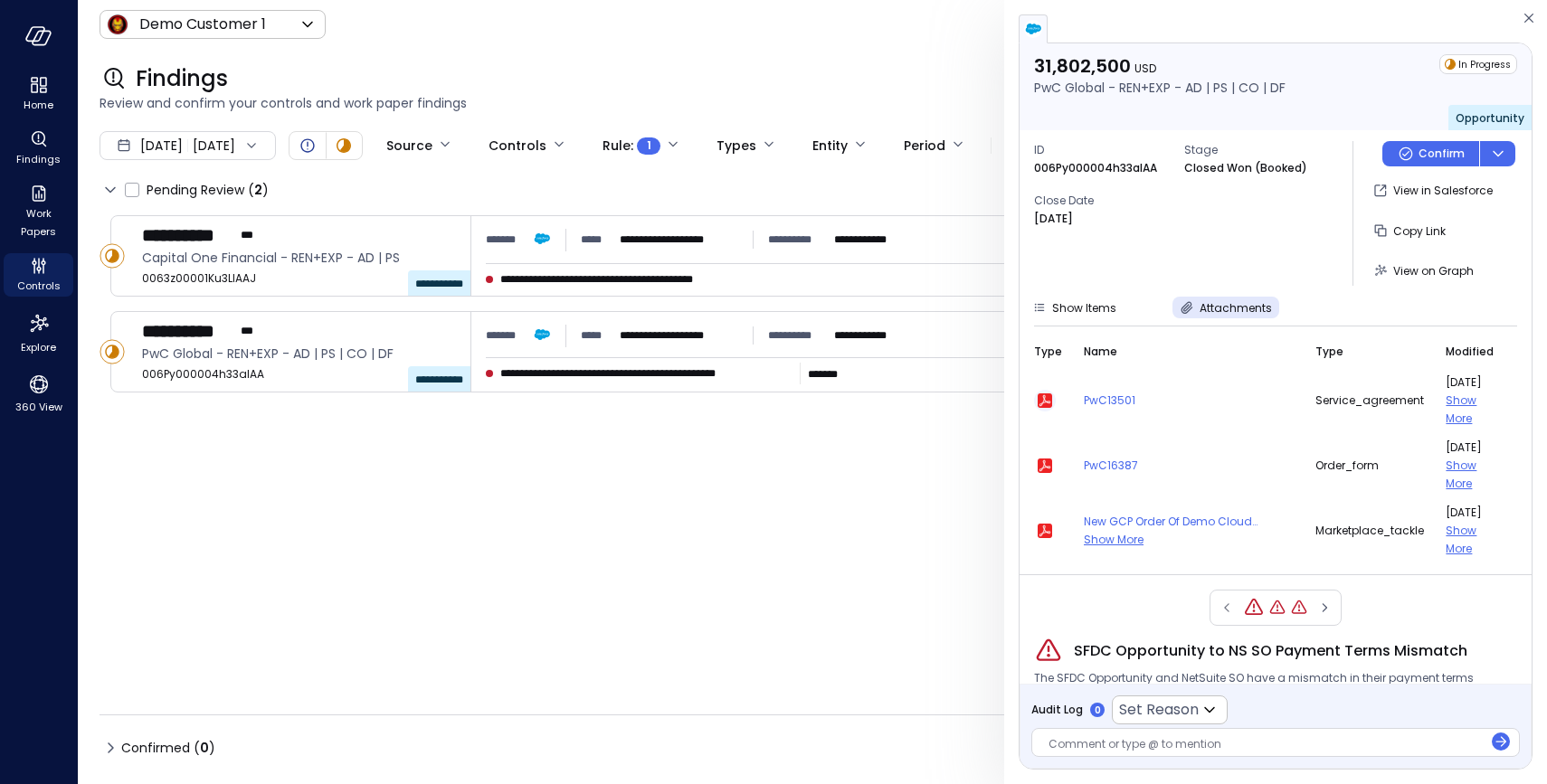
click at [1041, 399] on icon "button" at bounding box center [1045, 401] width 15 height 15
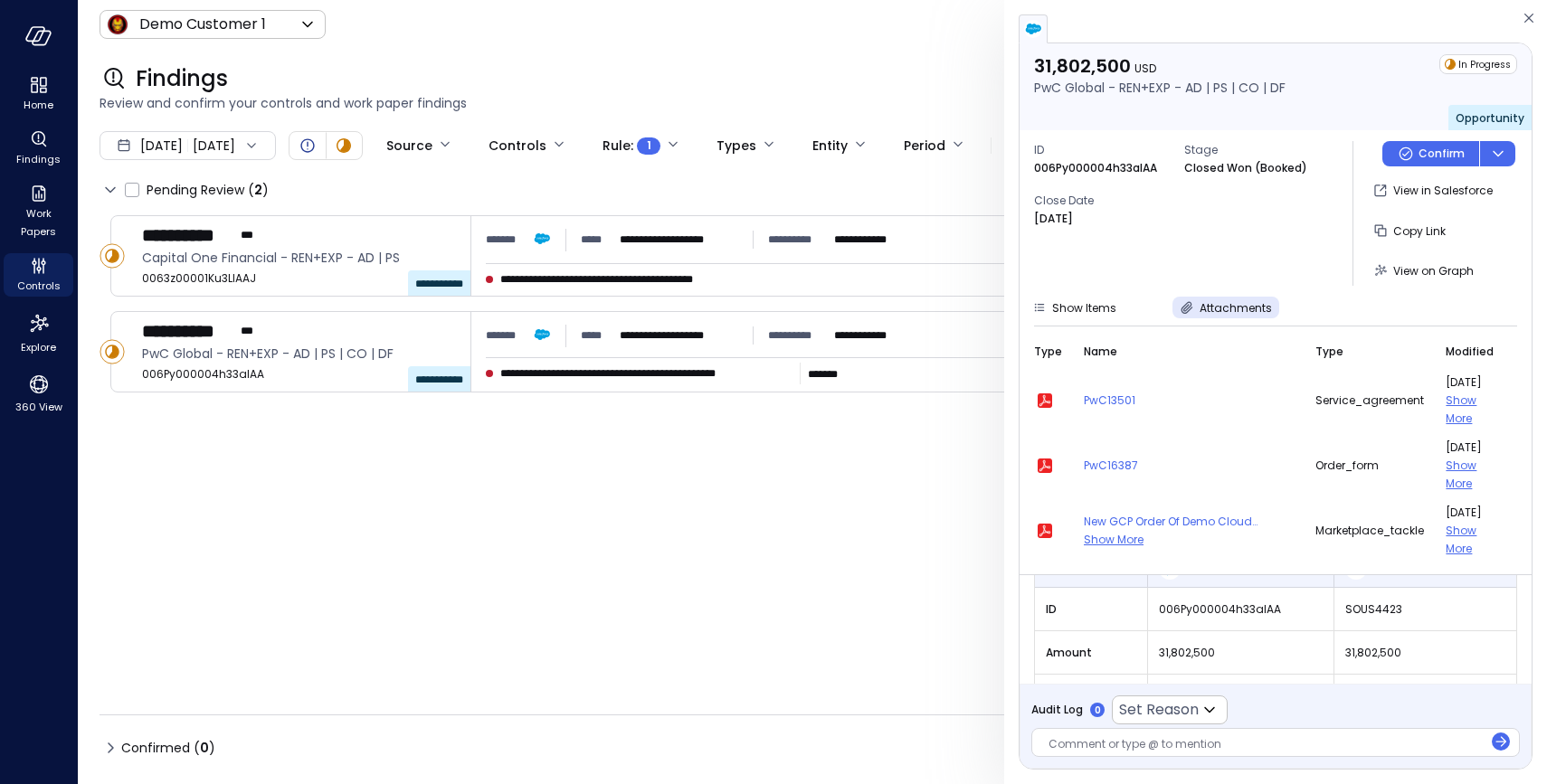
scroll to position [179, 0]
click at [1142, 272] on div "ID 006Py000004h33aIAA Stage Closed Won (Booked) Close Date Jan 31, 2025" at bounding box center [1185, 213] width 304 height 144
click at [1183, 301] on icon "button" at bounding box center [1187, 307] width 18 height 18
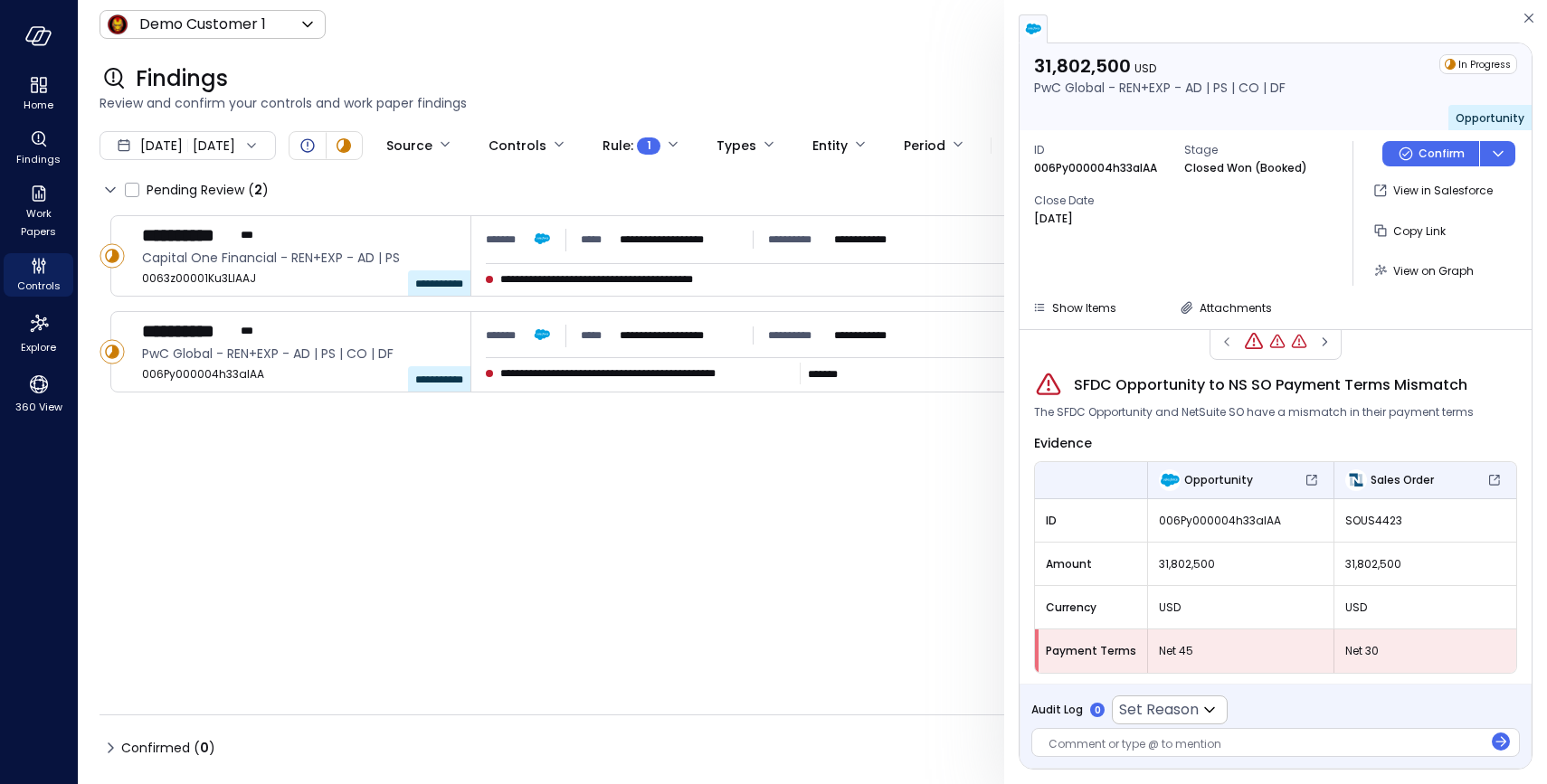
scroll to position [26, 0]
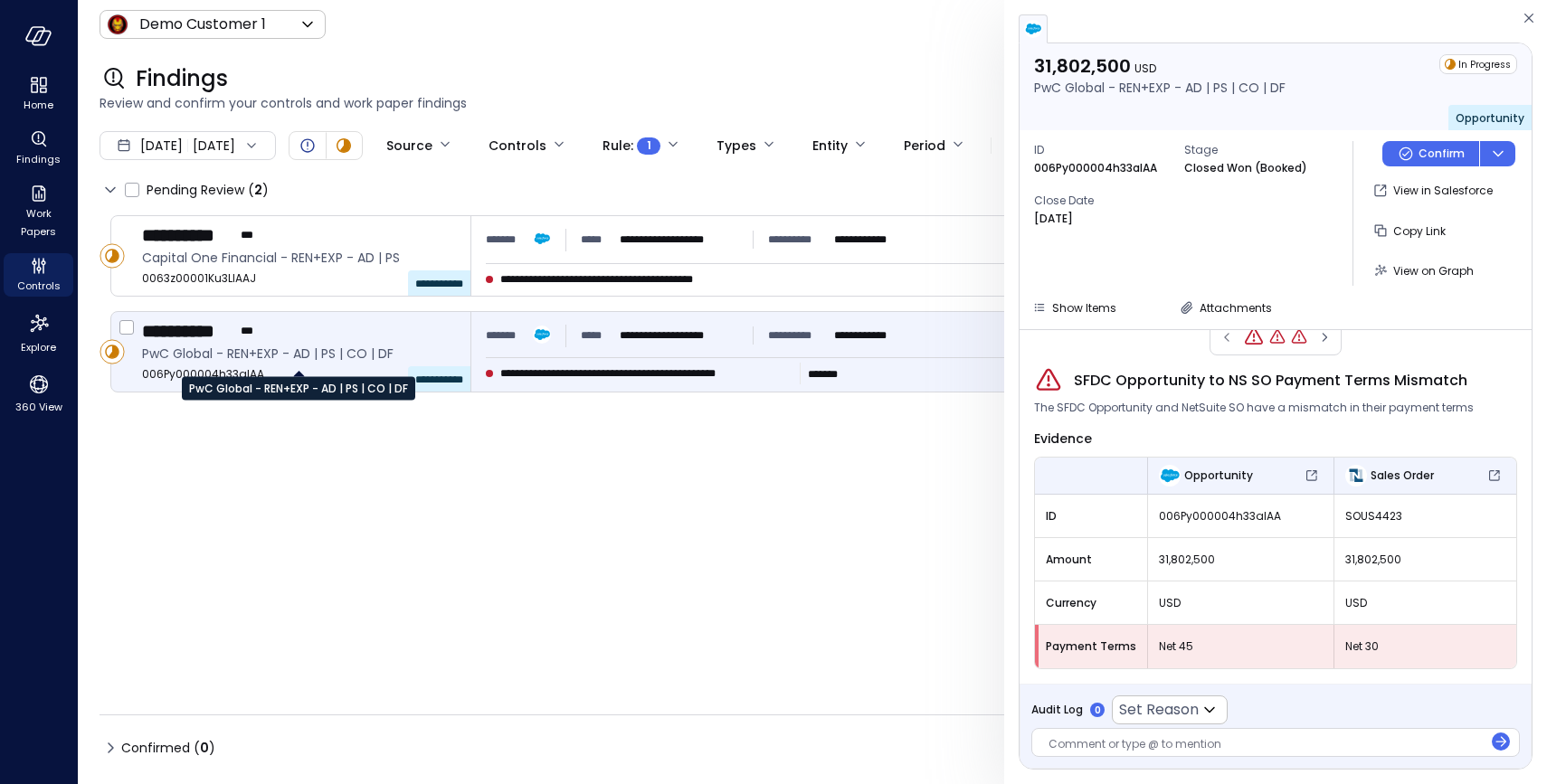
click at [289, 350] on span "PwC Global - REN+EXP - AD | PS | CO | DF" at bounding box center [298, 353] width 314 height 20
click at [1418, 268] on span "View on Graph" at bounding box center [1432, 271] width 80 height 16
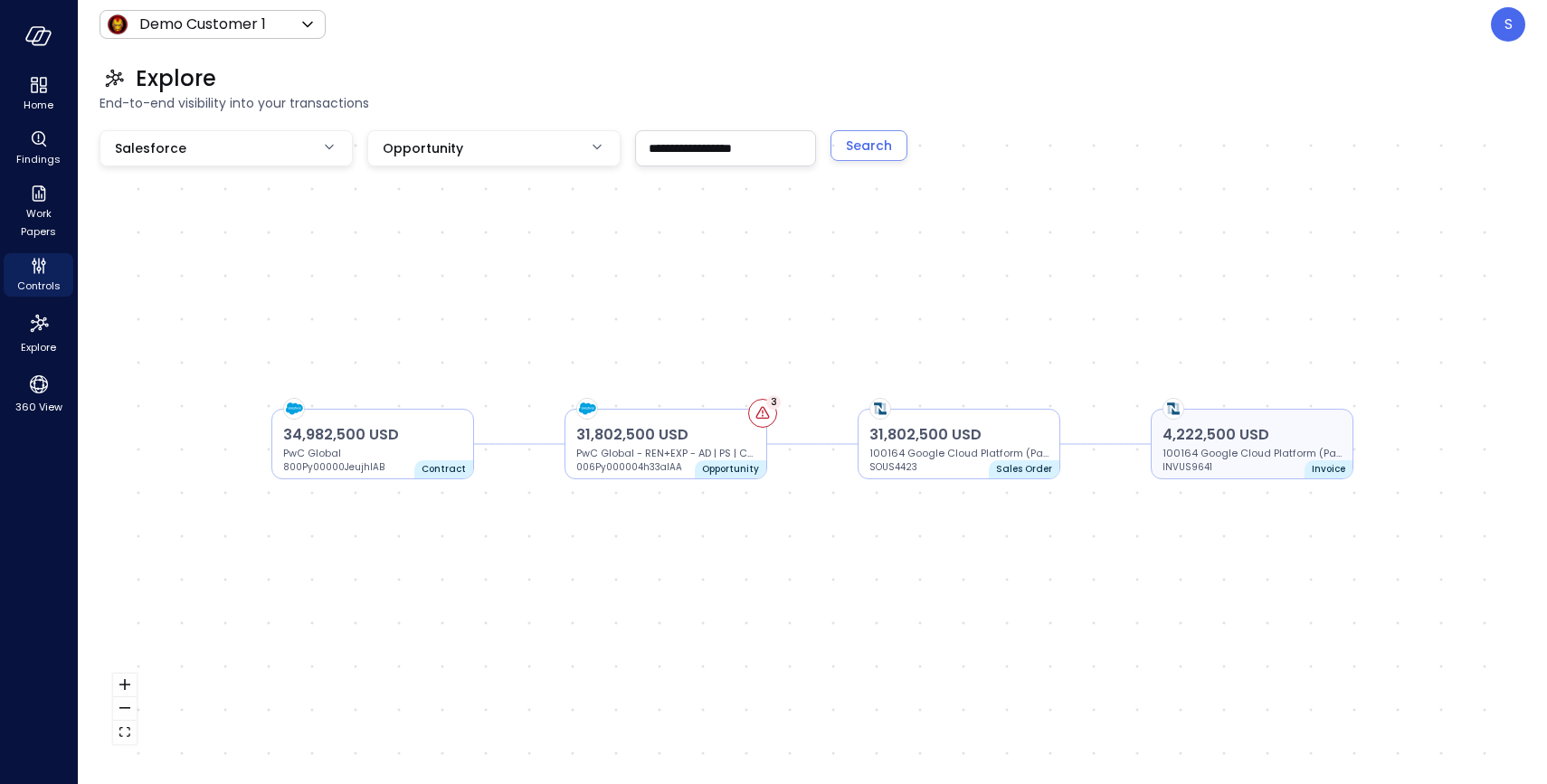
click at [1250, 438] on p "4,222,500 USD" at bounding box center [1252, 435] width 179 height 22
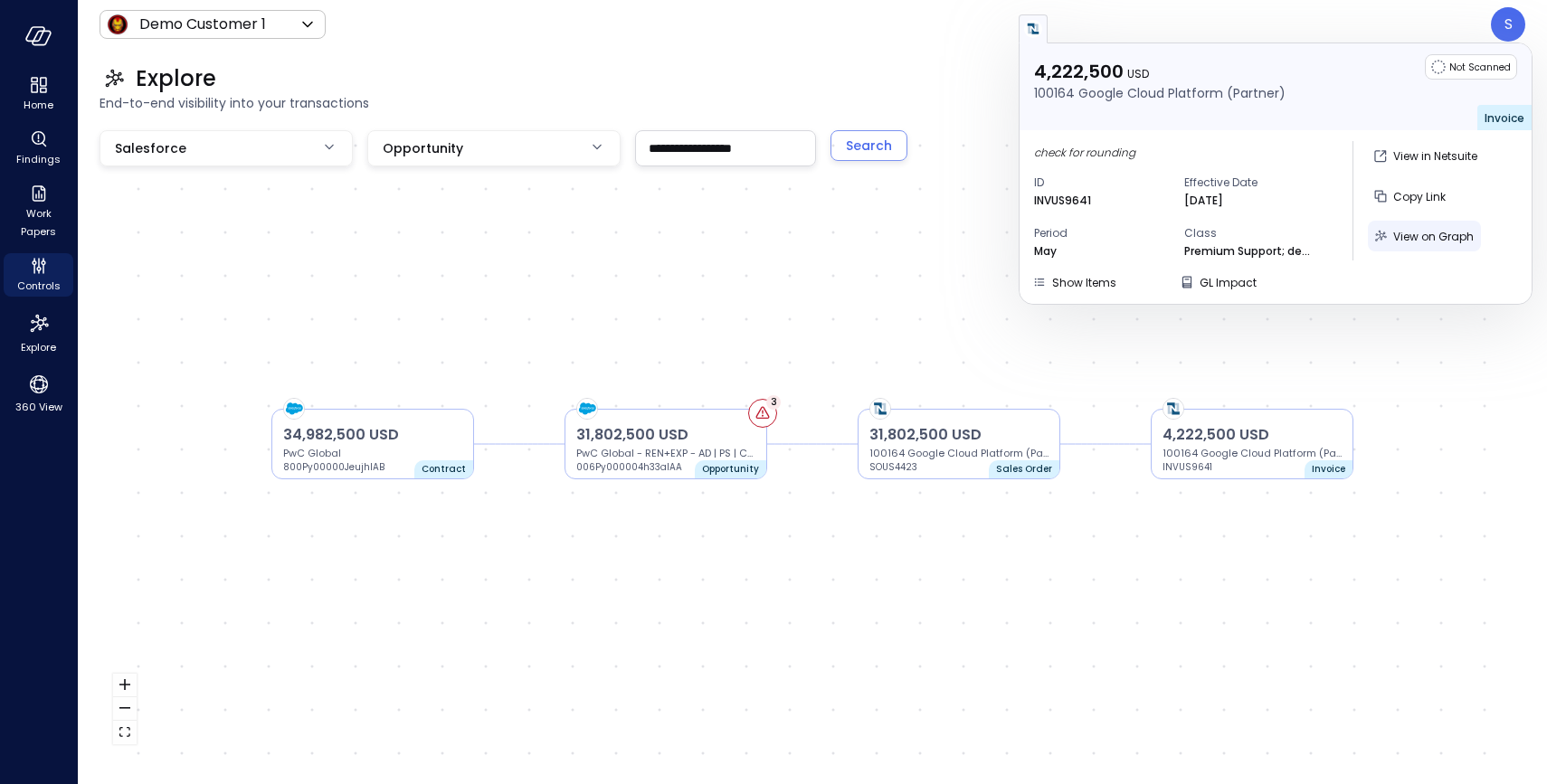
click at [1412, 236] on span "View on Graph" at bounding box center [1432, 236] width 80 height 16
type input "********"
type input "*"
type input "*******"
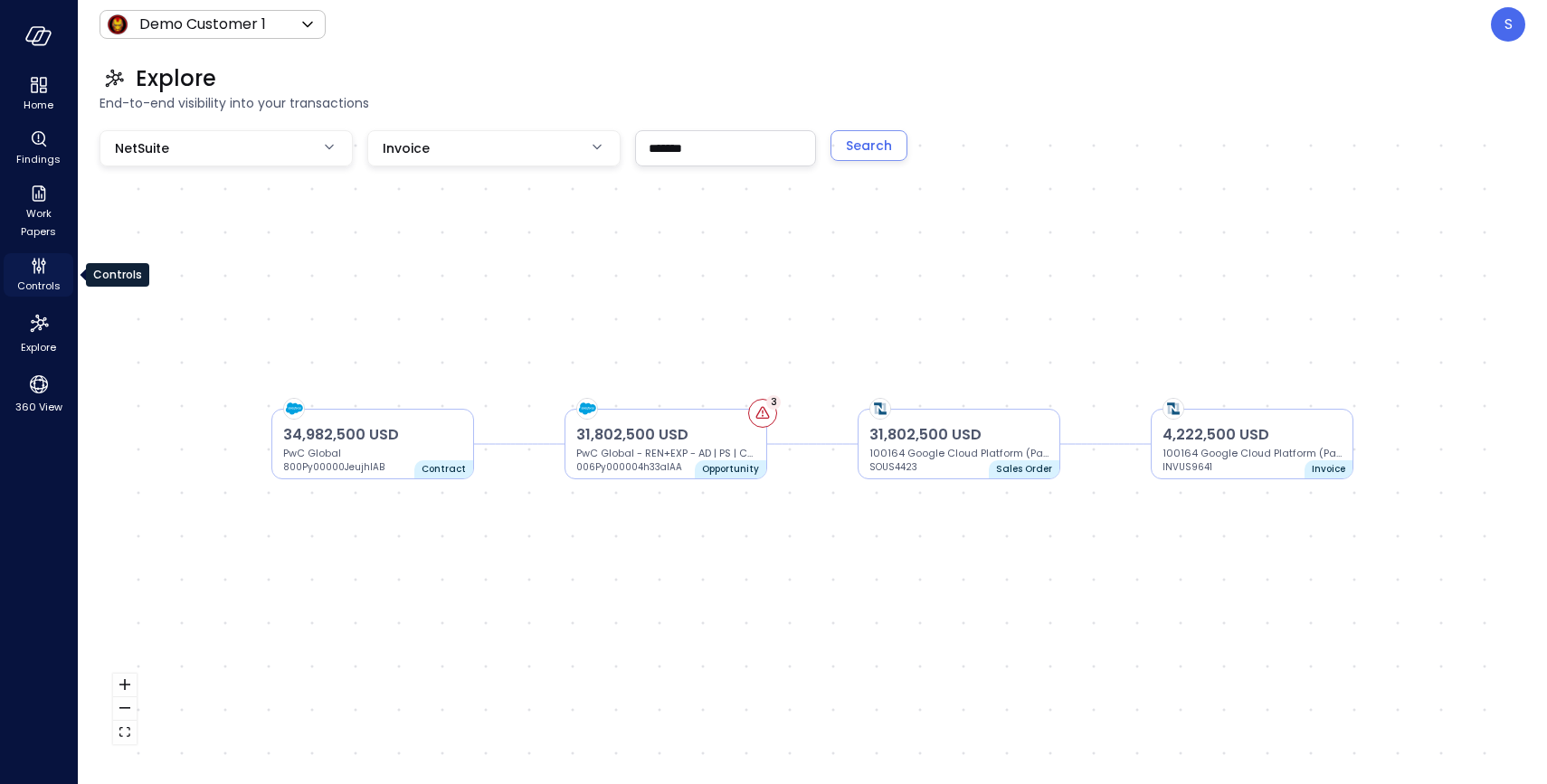
click at [39, 278] on span "Controls" at bounding box center [39, 286] width 43 height 18
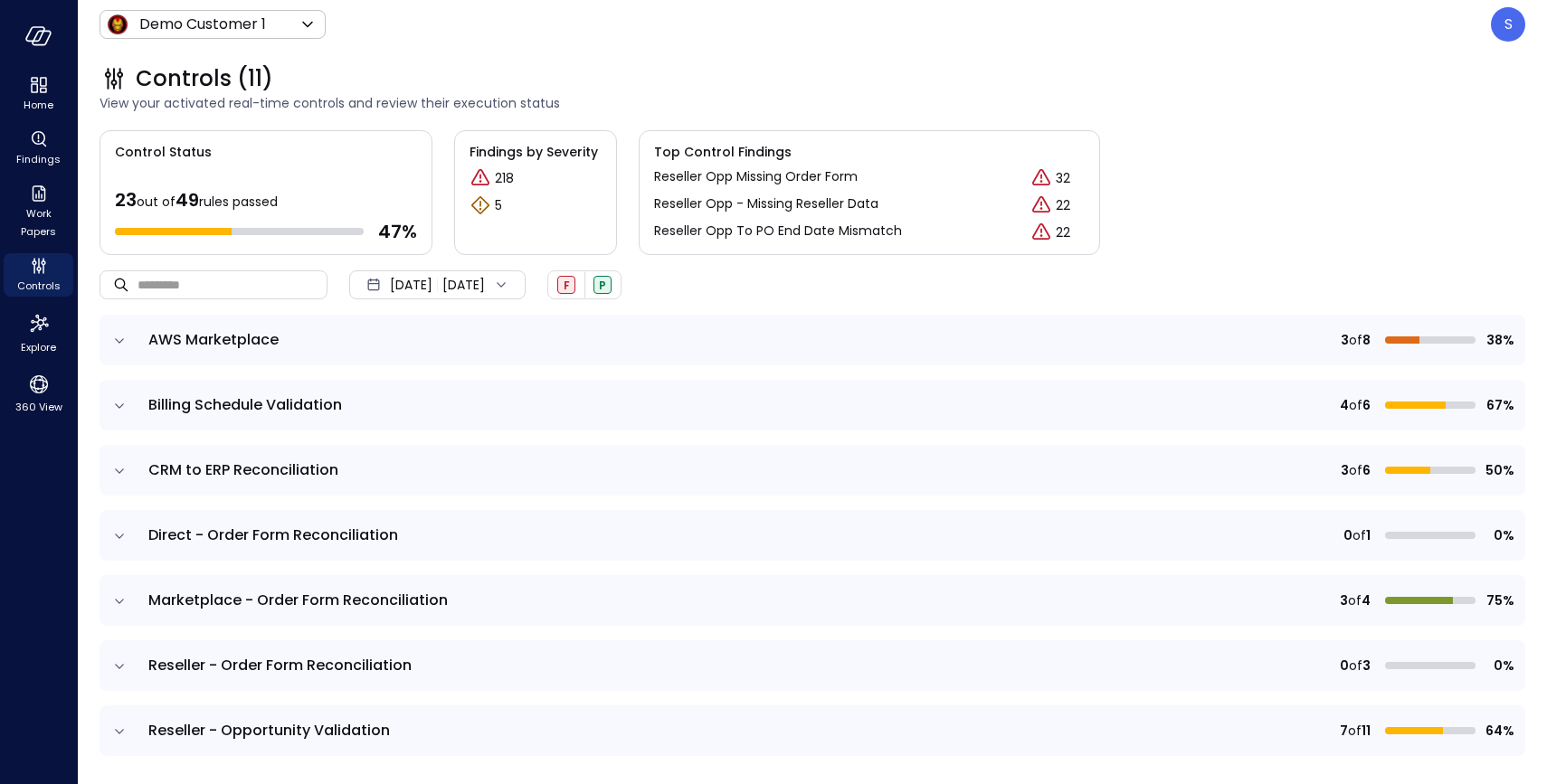
click at [114, 589] on td at bounding box center [118, 600] width 38 height 51
click at [119, 600] on icon "expand row" at bounding box center [120, 602] width 18 height 18
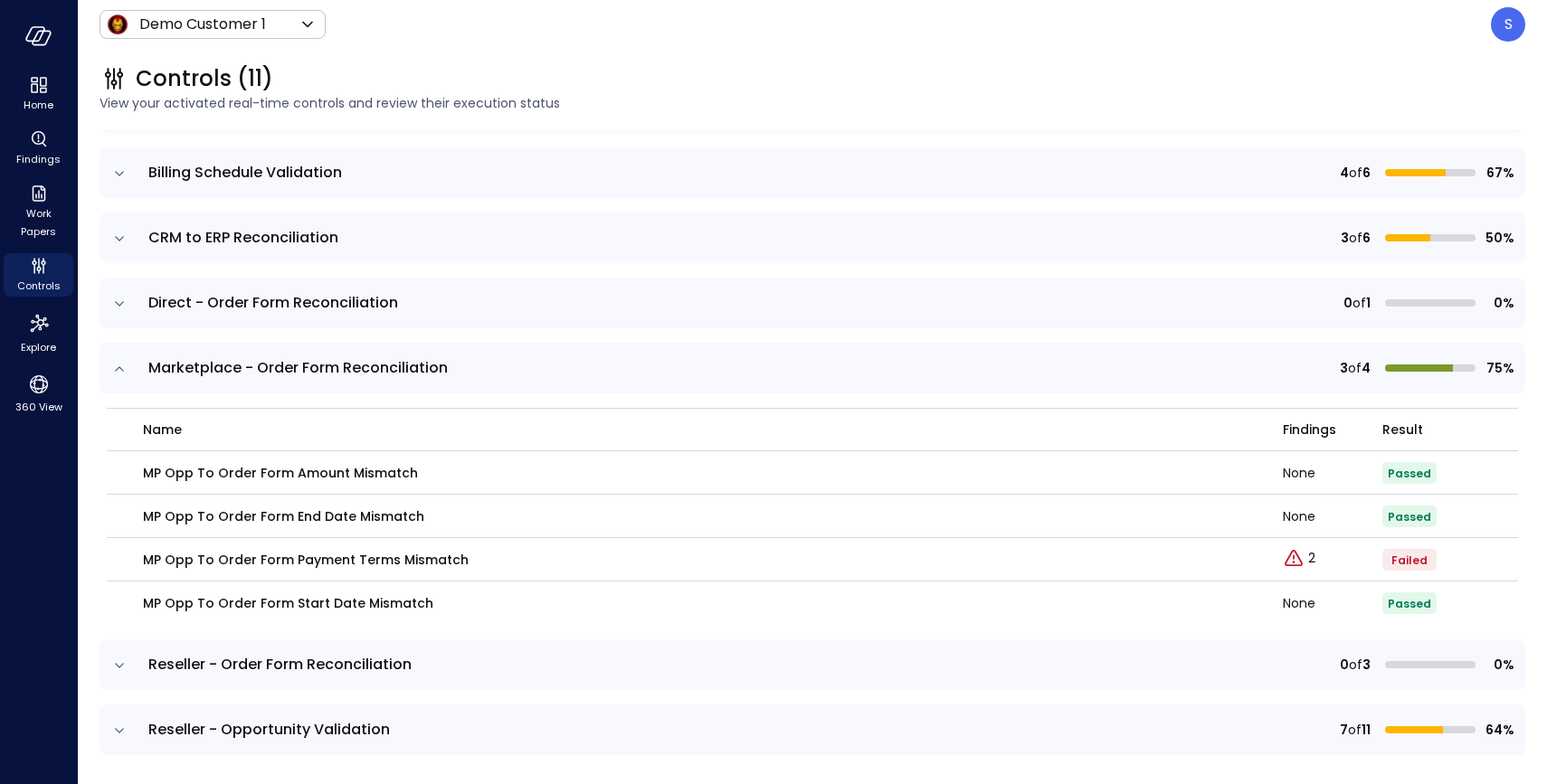
scroll to position [248, 0]
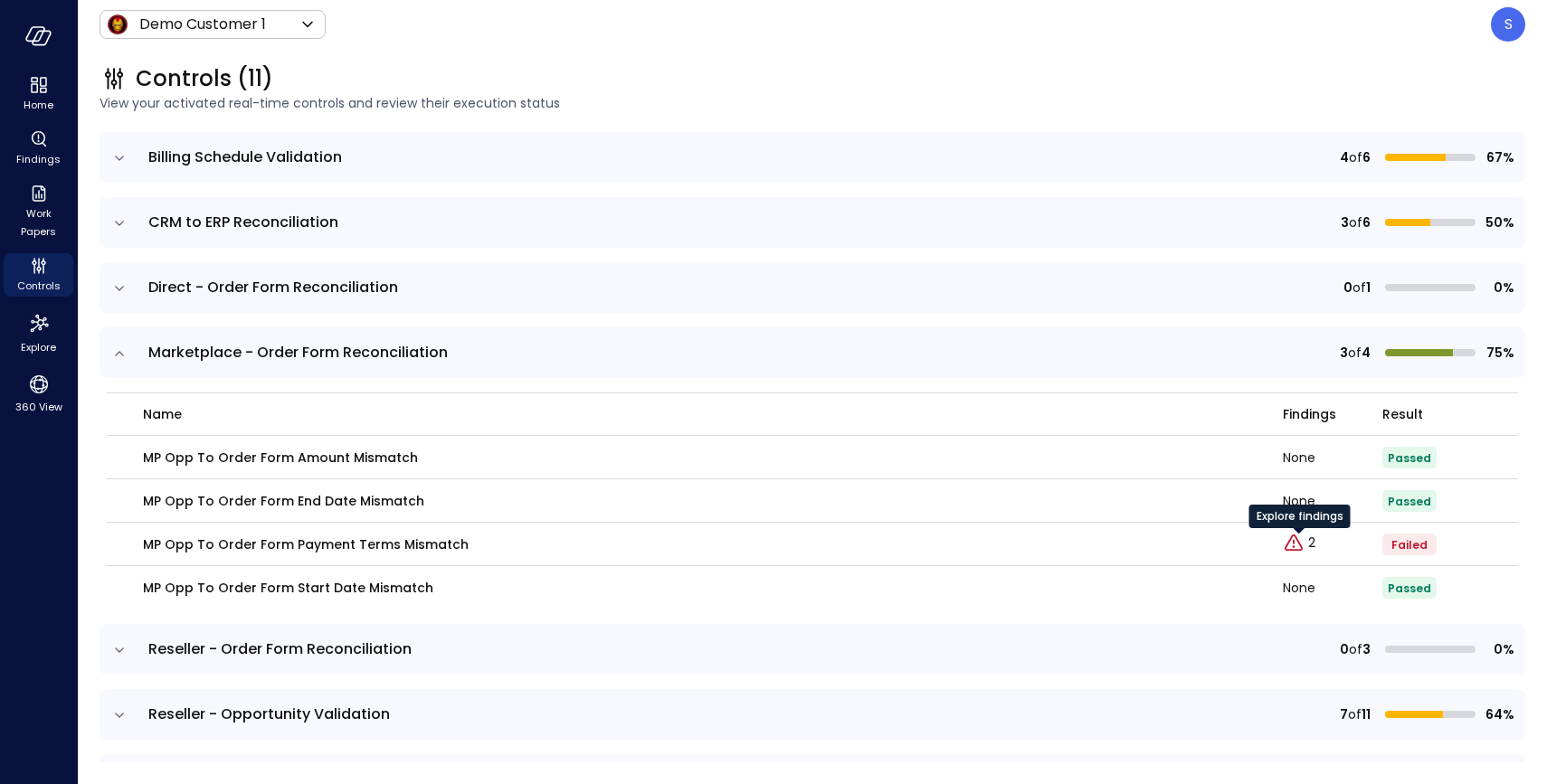
click at [1308, 538] on div "Explore findings" at bounding box center [1299, 522] width 101 height 36
click at [1311, 542] on p "2" at bounding box center [1311, 543] width 7 height 19
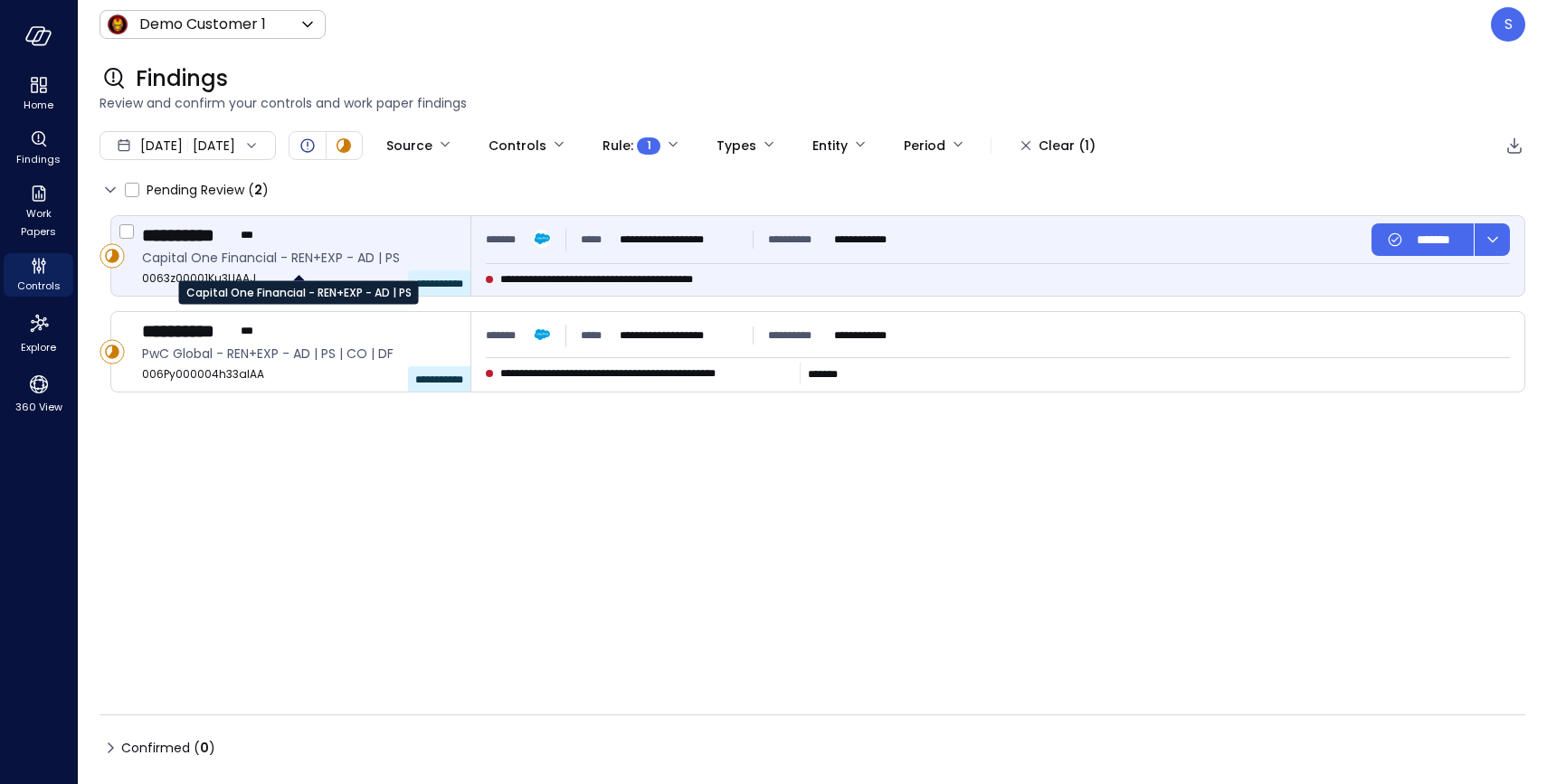
click at [303, 263] on span "Capital One Financial - REN+EXP - AD | PS" at bounding box center [298, 258] width 314 height 20
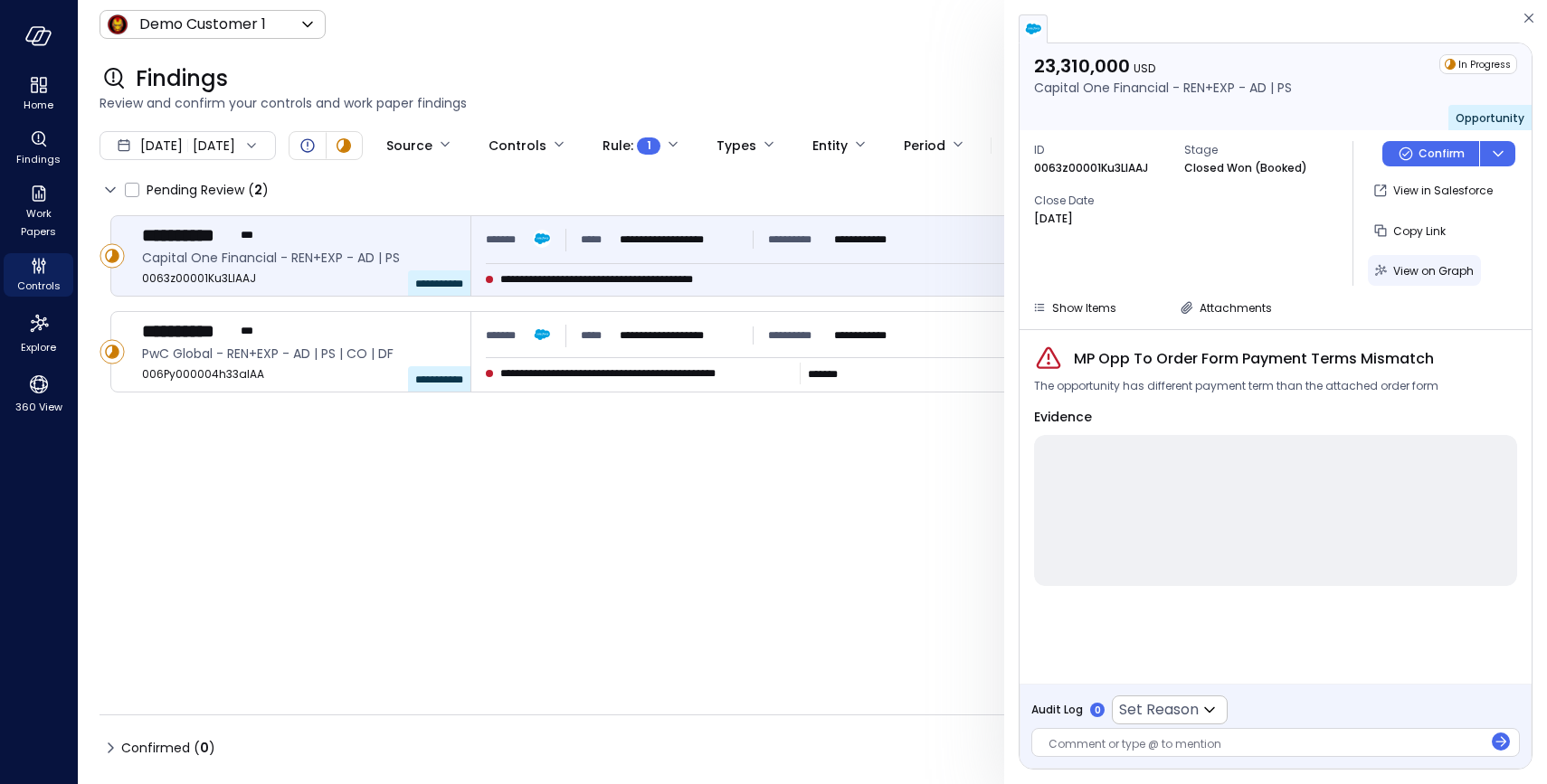
click at [1428, 267] on span "View on Graph" at bounding box center [1432, 271] width 80 height 16
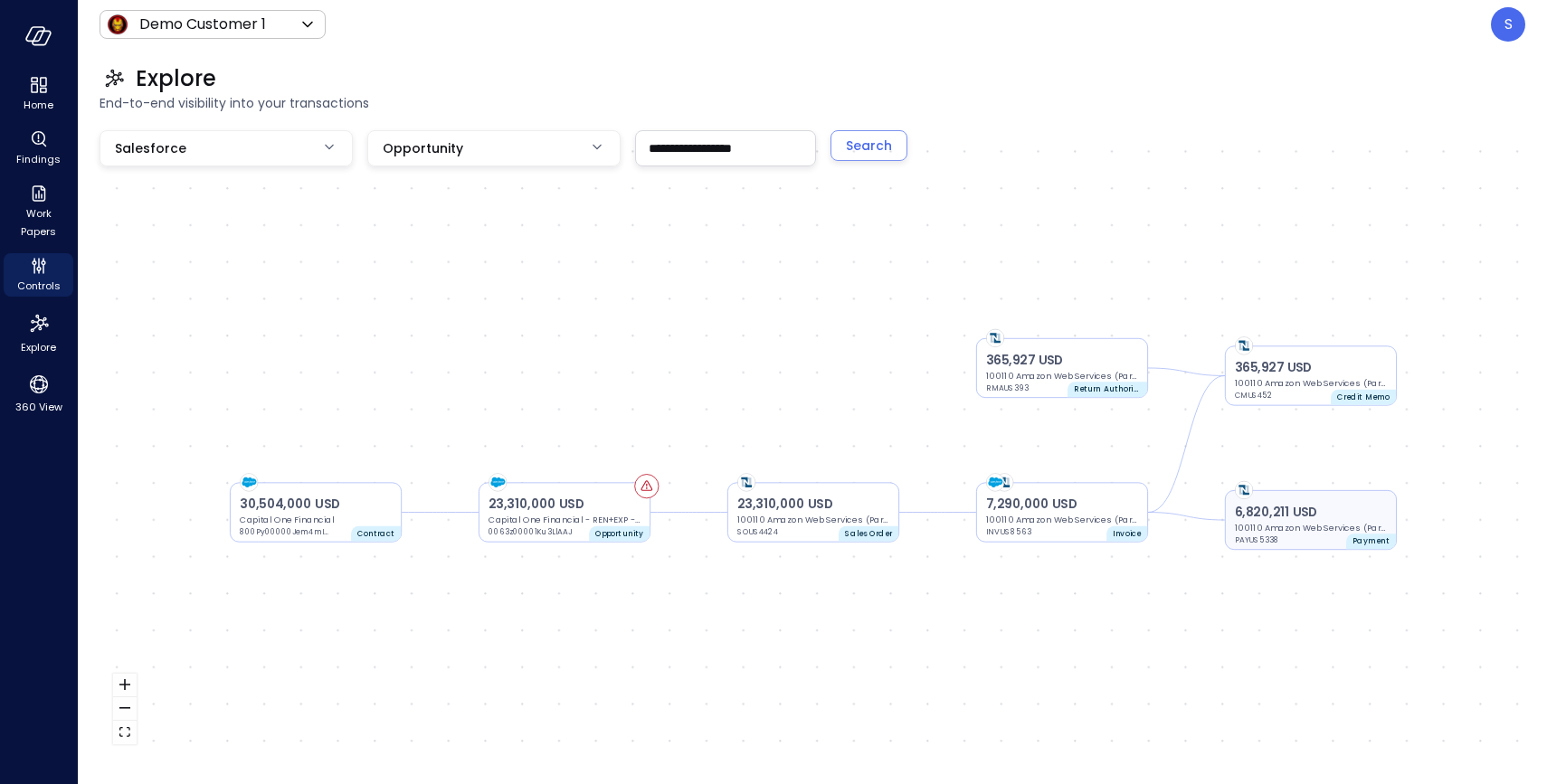
click at [1308, 515] on p "6,820,211 USD" at bounding box center [1310, 512] width 152 height 18
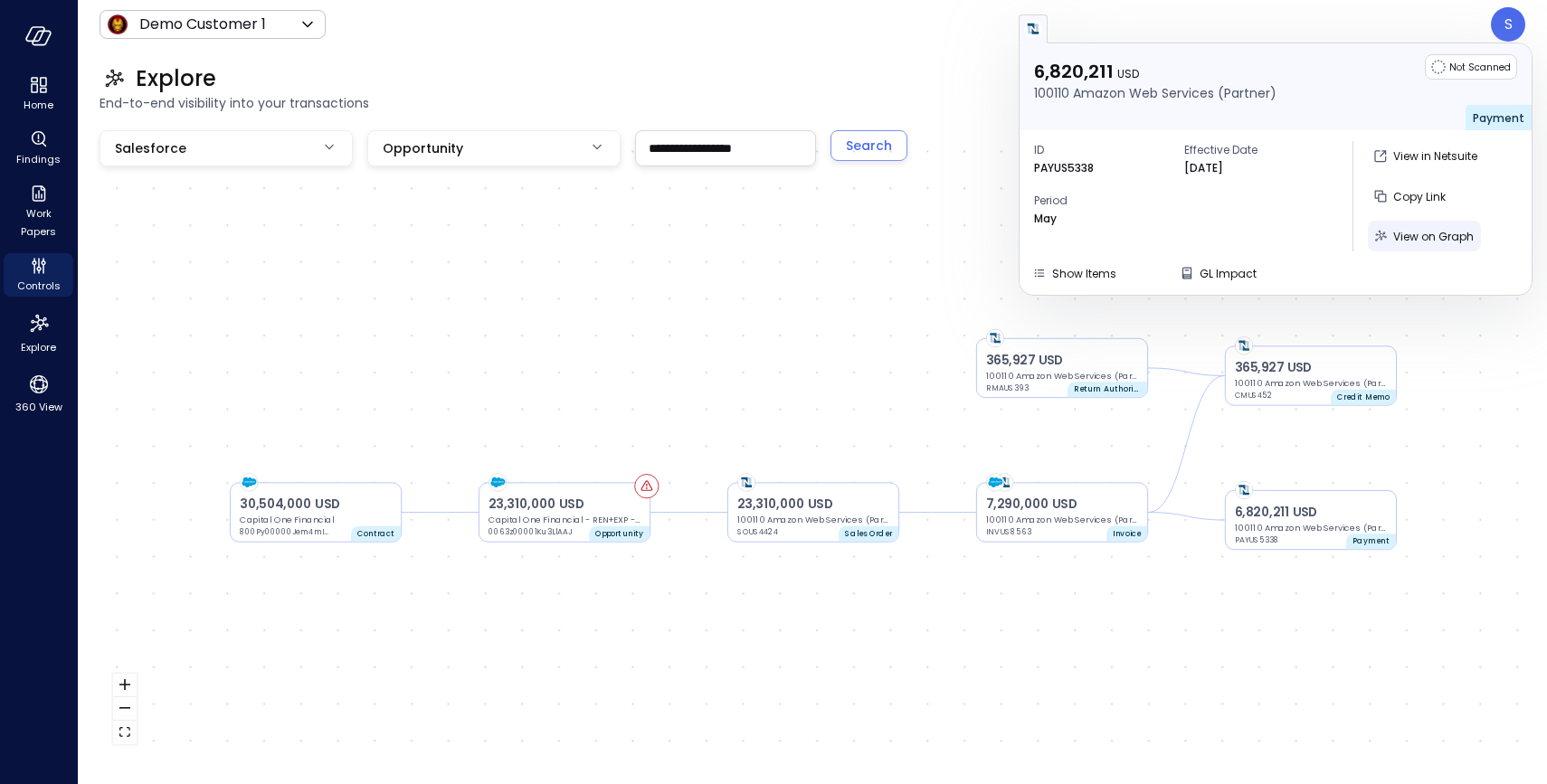
click at [1429, 233] on span "View on Graph" at bounding box center [1432, 236] width 80 height 16
type input "********"
type input "**"
type input "*******"
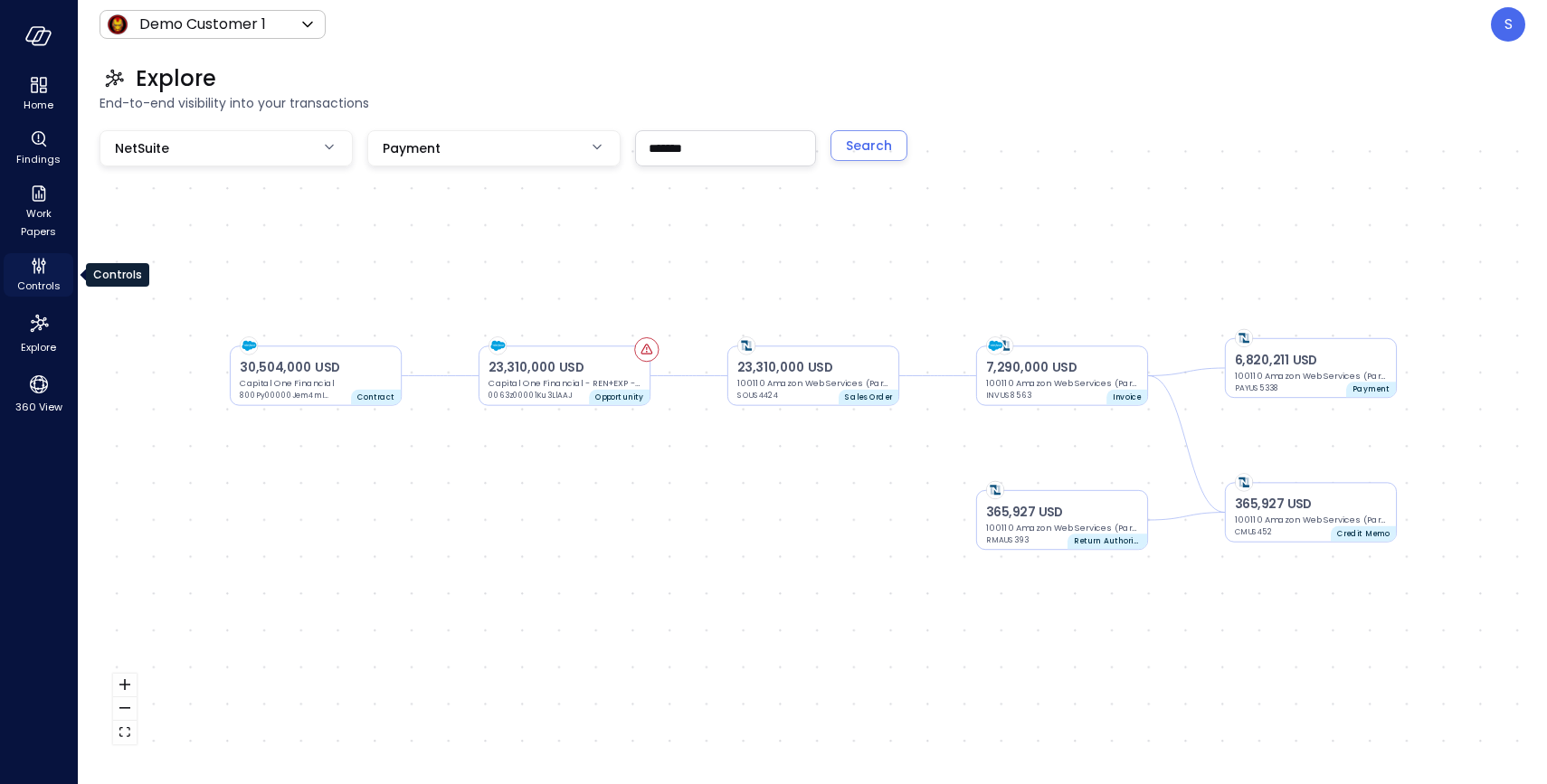
click at [38, 285] on span "Controls" at bounding box center [39, 286] width 43 height 18
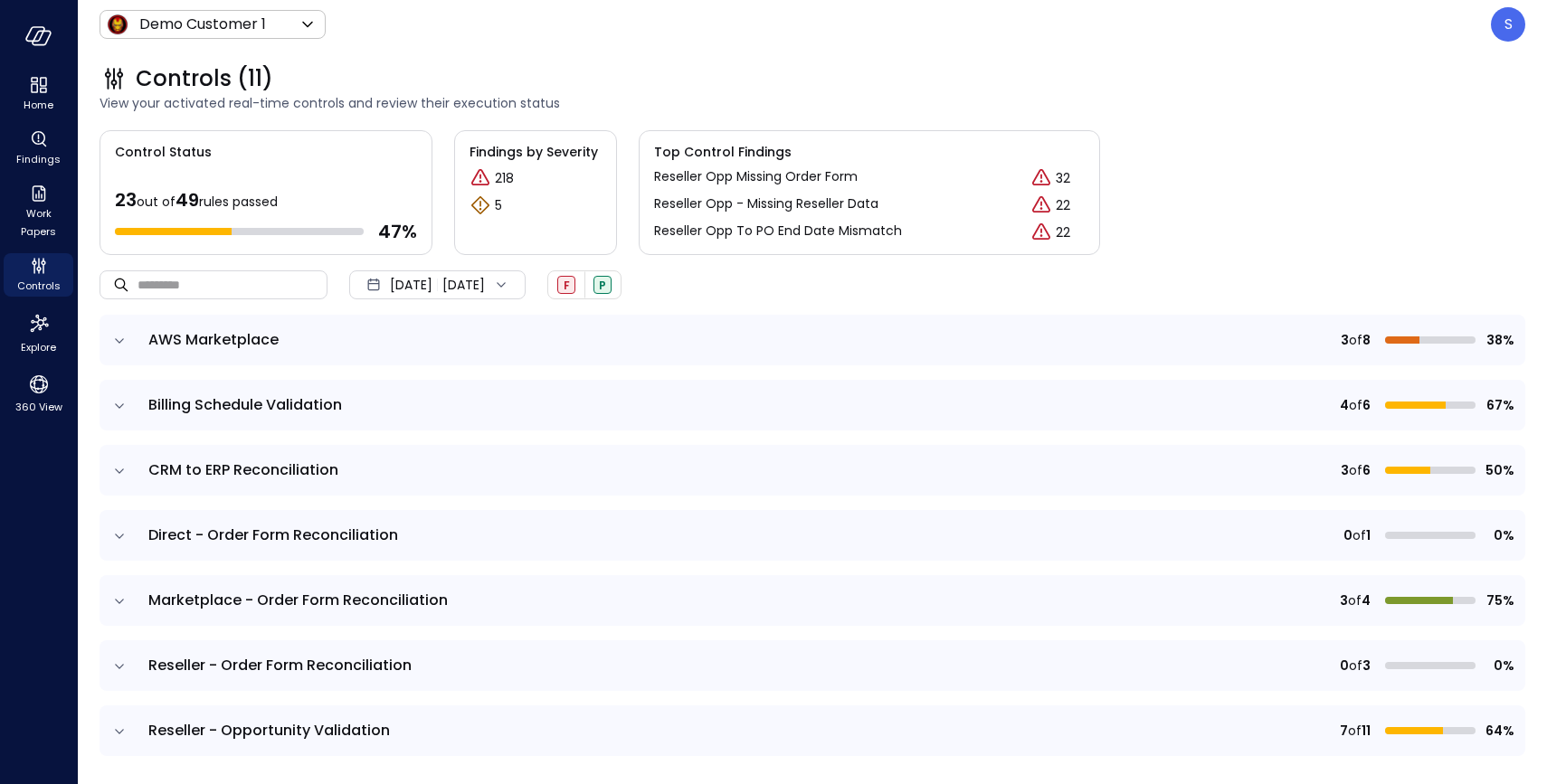
click at [119, 599] on icon "expand row" at bounding box center [120, 602] width 18 height 18
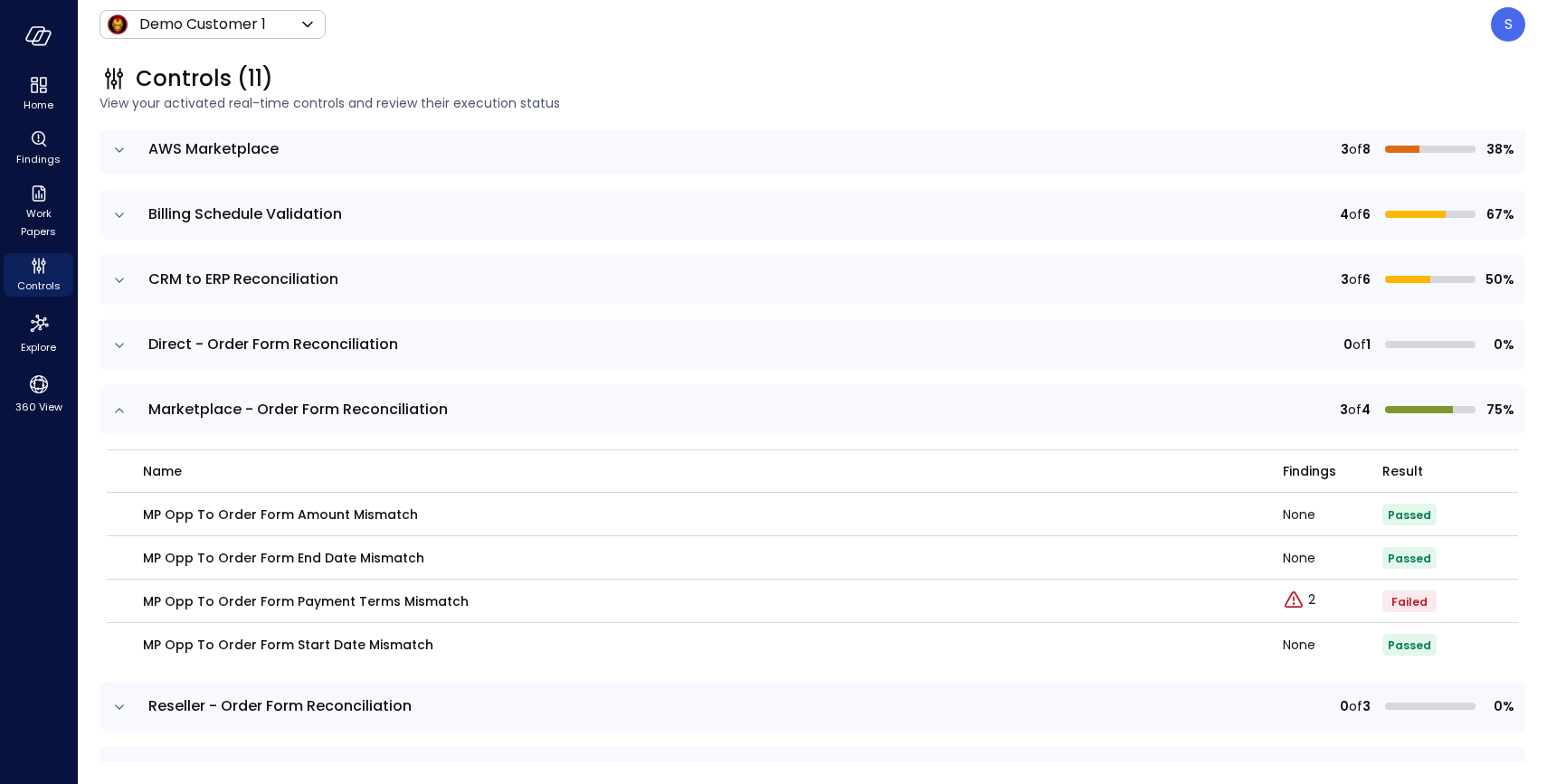
scroll to position [202, 0]
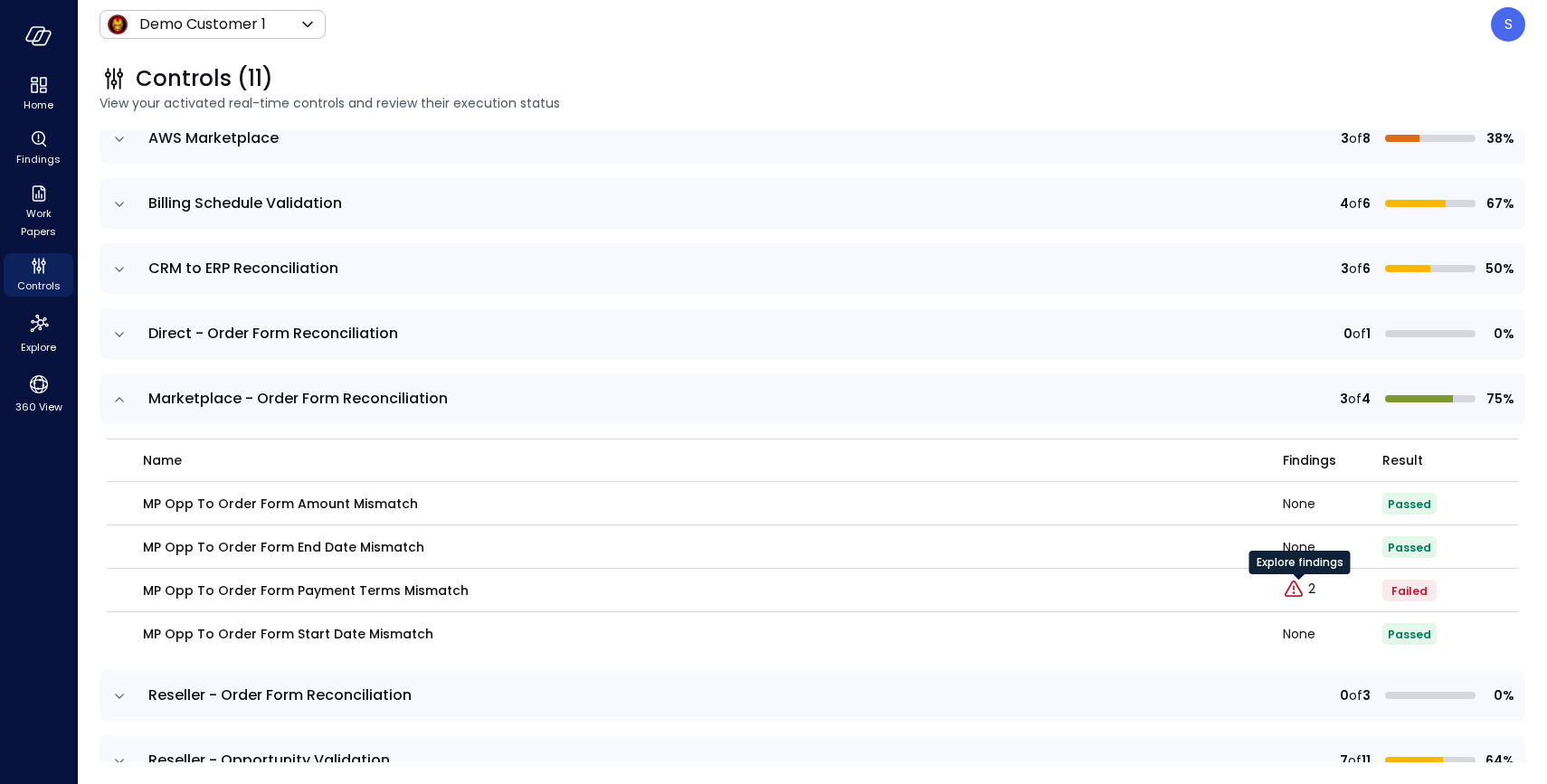
click at [1312, 583] on div "Explore findings" at bounding box center [1299, 569] width 101 height 36
click at [1300, 586] on div "Explore findings" at bounding box center [1299, 569] width 101 height 36
click at [1290, 588] on icon "Explore findings" at bounding box center [1294, 590] width 22 height 22
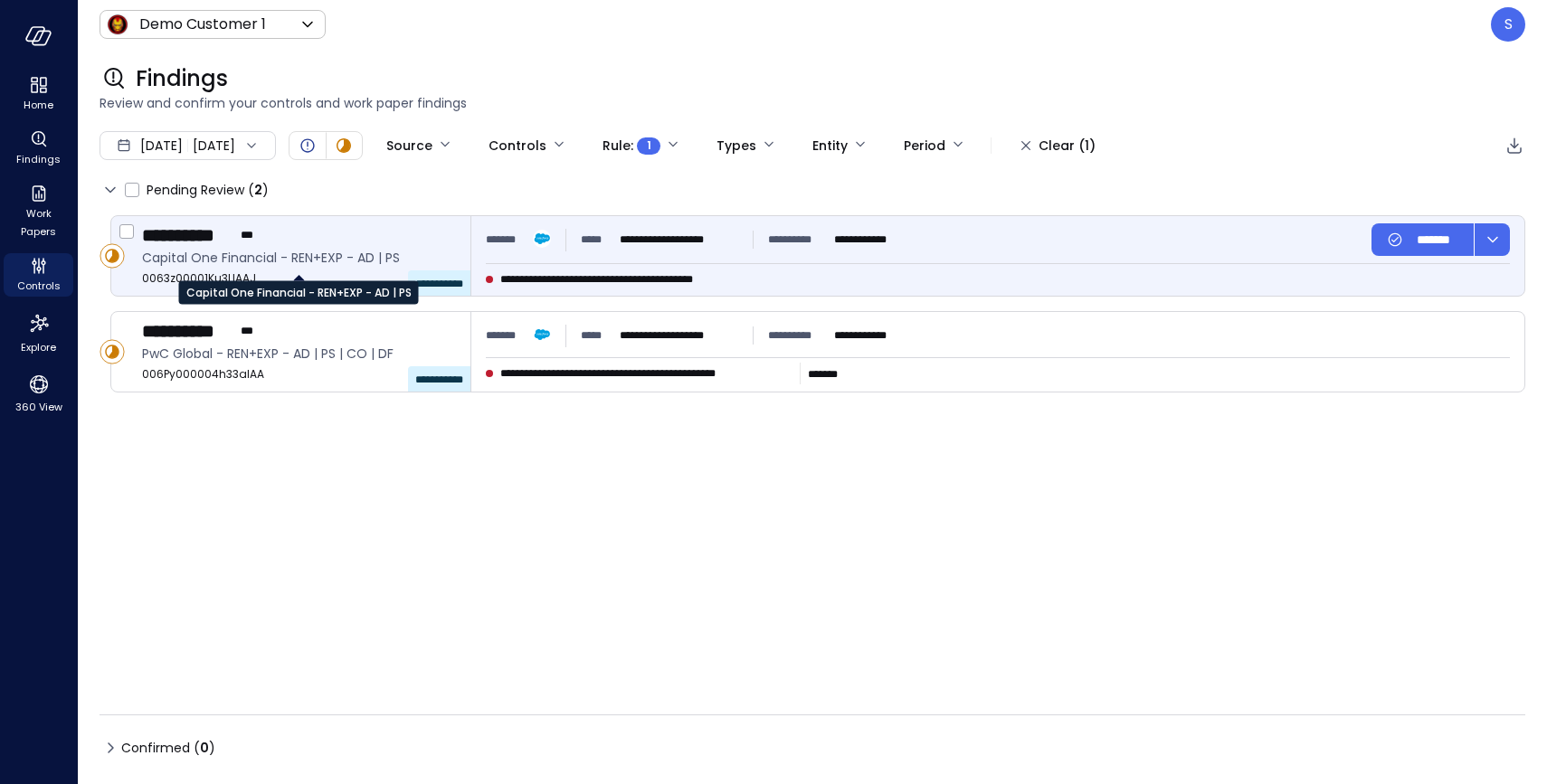
click at [296, 259] on span "Capital One Financial - REN+EXP - AD | PS" at bounding box center [298, 258] width 314 height 20
